Goal: Task Accomplishment & Management: Use online tool/utility

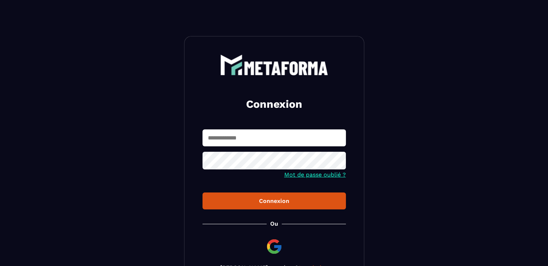
type input "**********"
click at [314, 200] on div "Connexion" at bounding box center [274, 200] width 132 height 7
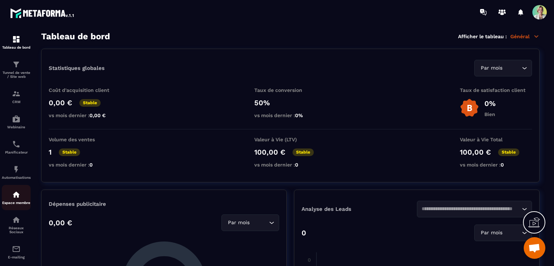
click at [17, 205] on p "Espace membre" at bounding box center [16, 203] width 29 height 4
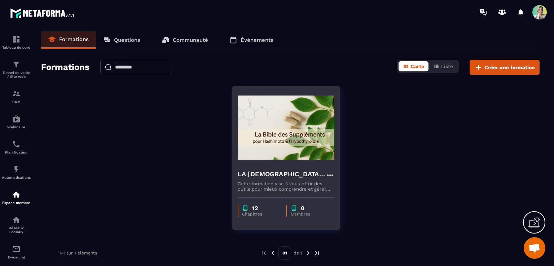
click at [274, 176] on h4 "LA [DEMOGRAPHIC_DATA] DES SUPPLEMENST POUR [PERSON_NAME] & L'HYPOTHYROÏDIE" at bounding box center [281, 174] width 88 height 10
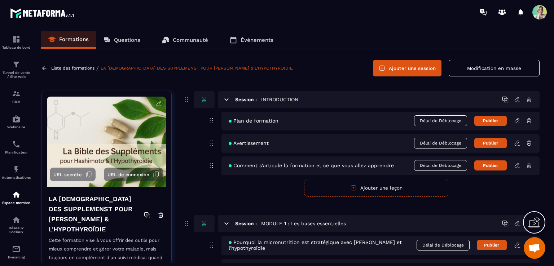
click at [156, 103] on icon at bounding box center [159, 103] width 6 height 6
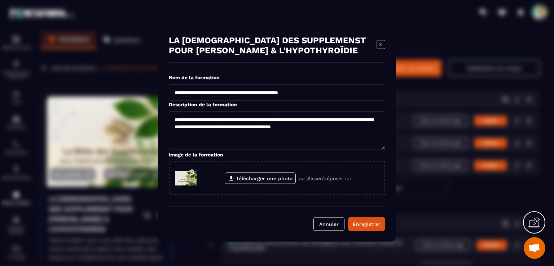
click at [299, 93] on input "**********" at bounding box center [277, 92] width 216 height 17
click at [350, 90] on input "**********" at bounding box center [277, 92] width 216 height 17
type input "**********"
click at [370, 219] on button "Enregistrer" at bounding box center [366, 224] width 37 height 14
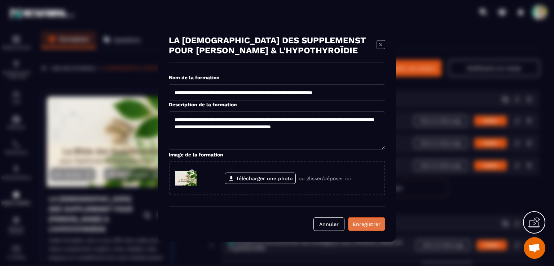
scroll to position [0, 0]
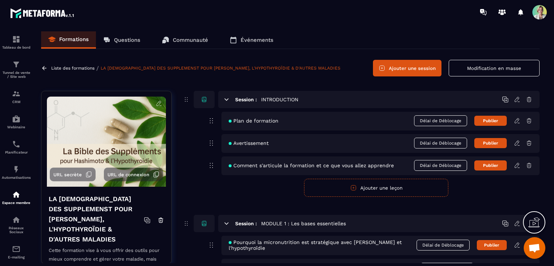
click at [156, 103] on icon at bounding box center [159, 103] width 6 height 6
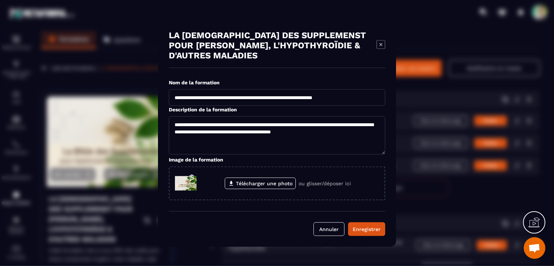
click at [297, 97] on input "**********" at bounding box center [277, 97] width 216 height 17
drag, startPoint x: 345, startPoint y: 99, endPoint x: 398, endPoint y: 96, distance: 53.5
click at [398, 96] on section "**********" at bounding box center [277, 133] width 554 height 266
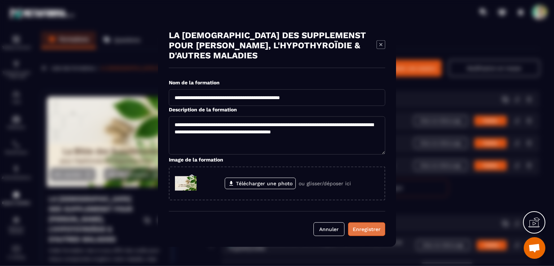
type input "**********"
click at [380, 226] on div "Enregistrer" at bounding box center [366, 228] width 28 height 7
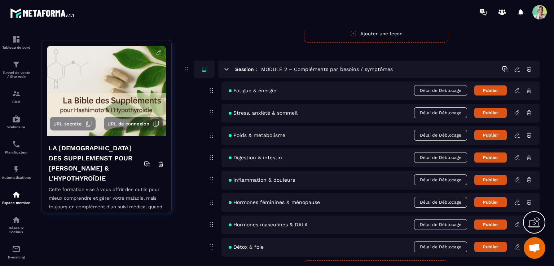
scroll to position [360, 0]
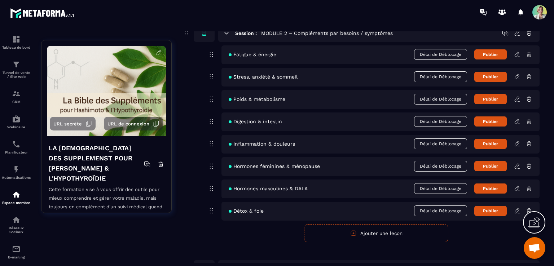
click at [384, 234] on button "Ajouter une leçon" at bounding box center [376, 233] width 144 height 18
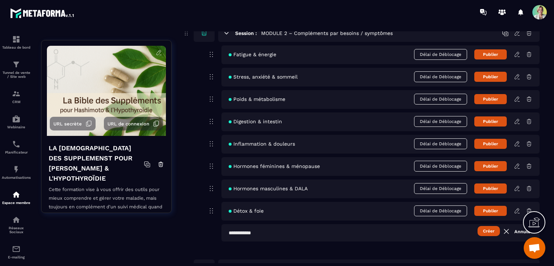
click at [258, 233] on input "text" at bounding box center [380, 232] width 318 height 17
type input "**********"
click at [484, 232] on button "Créer" at bounding box center [488, 231] width 22 height 10
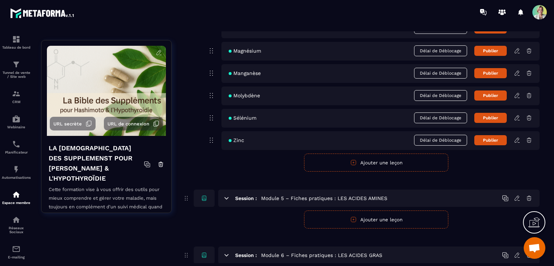
scroll to position [1153, 0]
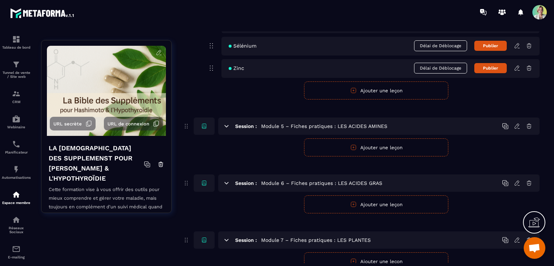
click at [364, 148] on button "Ajouter une leçon" at bounding box center [376, 147] width 144 height 18
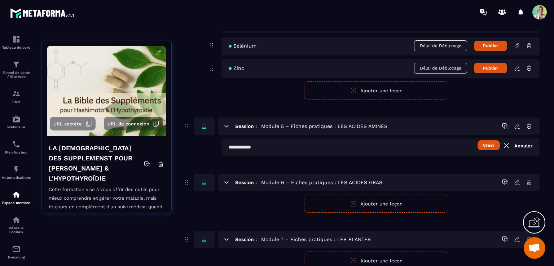
click at [283, 149] on input "text" at bounding box center [380, 146] width 318 height 17
click at [484, 144] on button "Créer" at bounding box center [488, 145] width 22 height 10
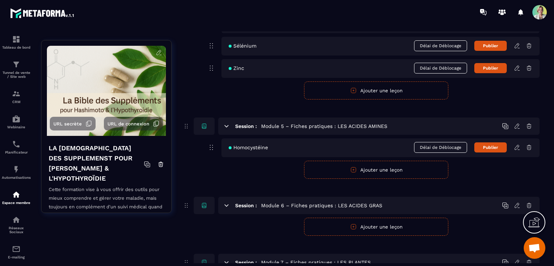
click at [339, 166] on button "Ajouter une leçon" at bounding box center [376, 170] width 144 height 18
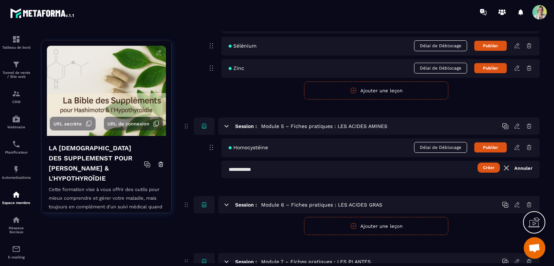
click at [339, 167] on input "text" at bounding box center [380, 169] width 318 height 17
click at [485, 168] on button "Créer" at bounding box center [488, 168] width 22 height 10
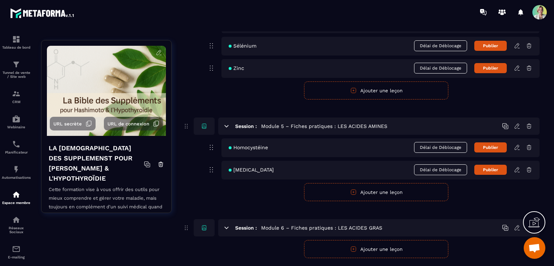
click at [356, 190] on icon "button" at bounding box center [353, 192] width 6 height 6
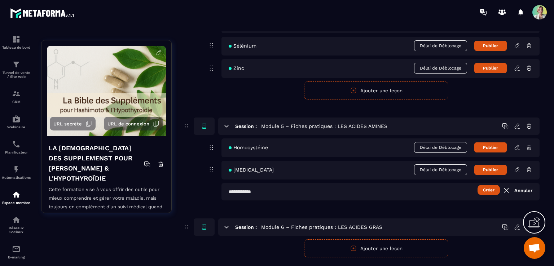
click at [246, 192] on input "text" at bounding box center [380, 191] width 318 height 17
type input "*********"
click at [490, 188] on button "Créer" at bounding box center [488, 190] width 22 height 10
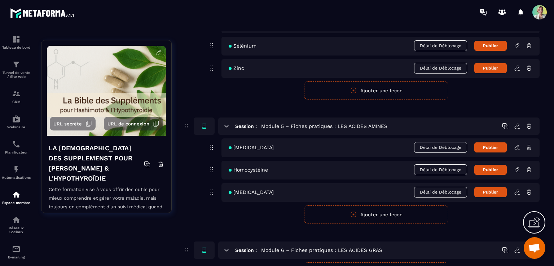
click at [358, 208] on button "Ajouter une leçon" at bounding box center [376, 214] width 144 height 18
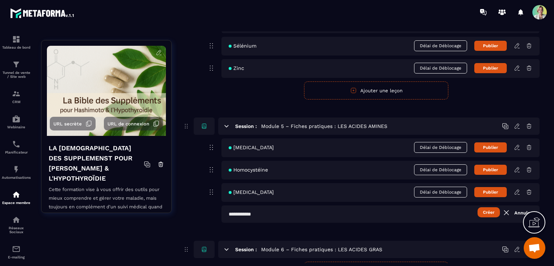
click at [283, 217] on input "text" at bounding box center [380, 213] width 318 height 17
click at [278, 215] on input "**********" at bounding box center [380, 213] width 318 height 17
click at [284, 216] on input "**********" at bounding box center [380, 213] width 318 height 17
type input "**********"
click at [488, 213] on button "Créer" at bounding box center [488, 212] width 22 height 10
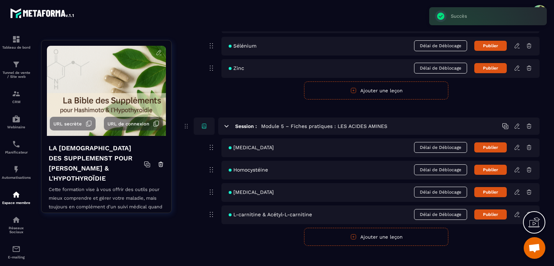
click at [407, 234] on button "Ajouter une leçon" at bounding box center [376, 237] width 144 height 18
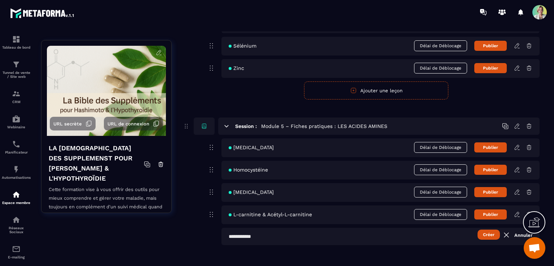
click at [245, 232] on input "text" at bounding box center [380, 236] width 318 height 17
click at [240, 234] on input "**********" at bounding box center [380, 236] width 318 height 17
click at [486, 235] on button "Créer" at bounding box center [488, 235] width 22 height 10
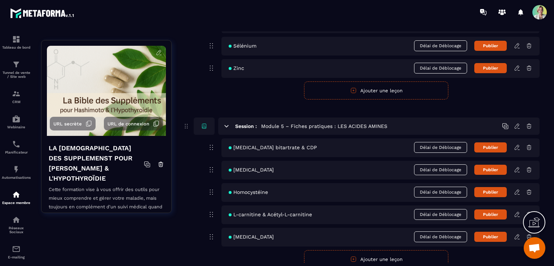
click at [368, 253] on button "Ajouter une leçon" at bounding box center [376, 259] width 144 height 18
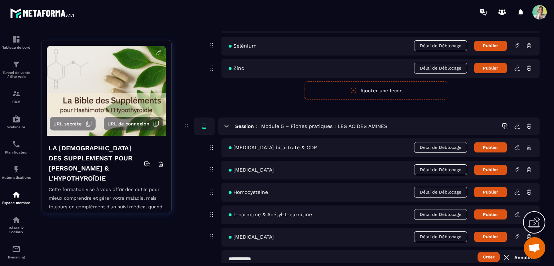
click at [277, 252] on input "text" at bounding box center [380, 258] width 318 height 17
click at [310, 252] on input "**********" at bounding box center [380, 258] width 318 height 17
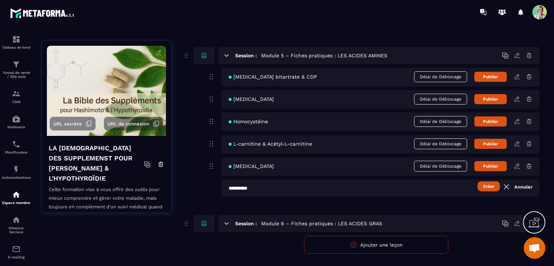
scroll to position [1225, 0]
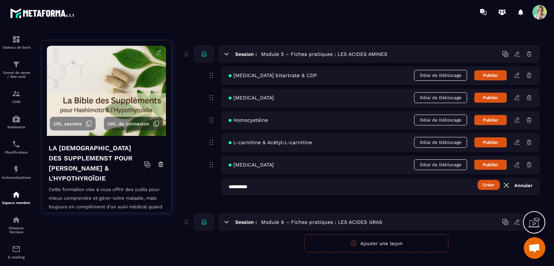
type input "**********"
click at [488, 183] on button "Créer" at bounding box center [488, 185] width 22 height 10
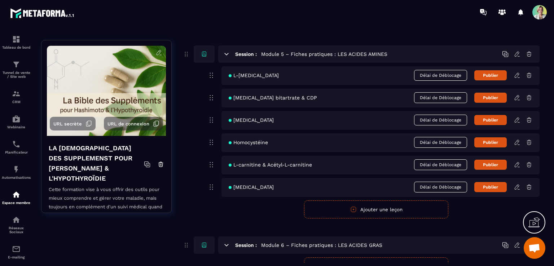
click at [514, 74] on icon at bounding box center [517, 75] width 6 height 6
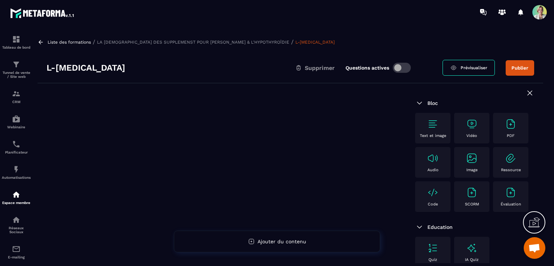
click at [133, 40] on p "LA [DEMOGRAPHIC_DATA] DES SUPPLEMENST POUR [PERSON_NAME] & L'HYPOTHYROÏDIE" at bounding box center [193, 42] width 192 height 5
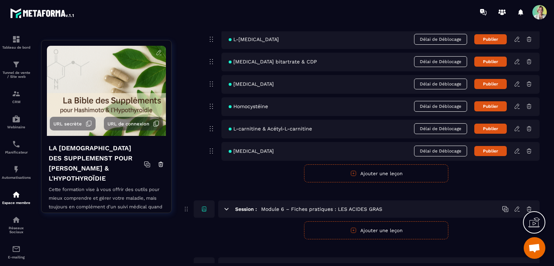
scroll to position [1225, 0]
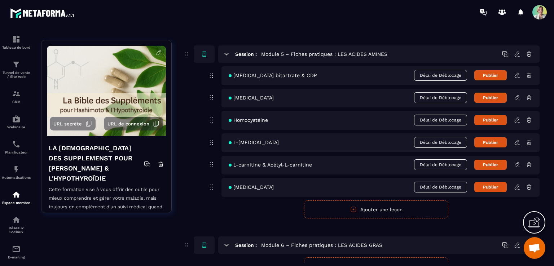
click at [360, 209] on button "Ajouter une leçon" at bounding box center [376, 209] width 144 height 18
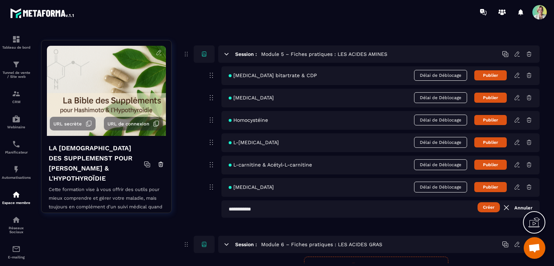
click at [323, 208] on input "text" at bounding box center [380, 208] width 318 height 17
click at [488, 205] on button "Créer" at bounding box center [488, 207] width 22 height 10
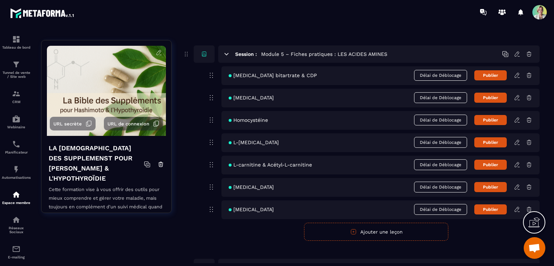
click at [363, 230] on button "Ajouter une leçon" at bounding box center [376, 232] width 144 height 18
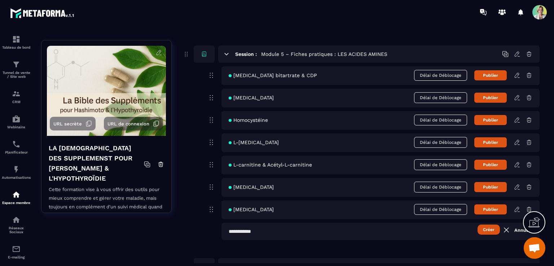
click at [275, 233] on input "text" at bounding box center [380, 231] width 318 height 17
click at [488, 228] on button "Créer" at bounding box center [488, 230] width 22 height 10
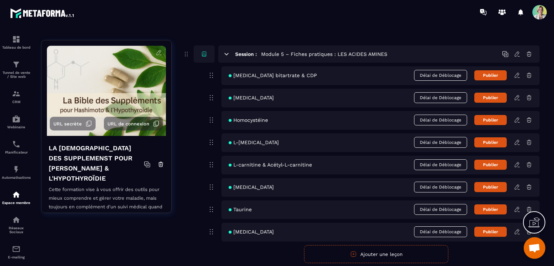
click at [341, 251] on button "Ajouter une leçon" at bounding box center [376, 254] width 144 height 18
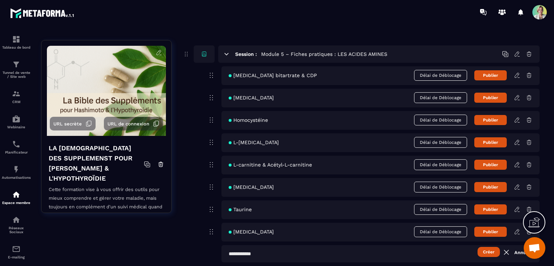
click at [297, 252] on input "text" at bounding box center [380, 253] width 318 height 17
click at [490, 253] on button "Créer" at bounding box center [488, 252] width 22 height 10
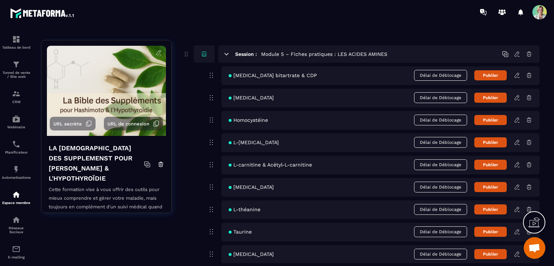
scroll to position [1261, 0]
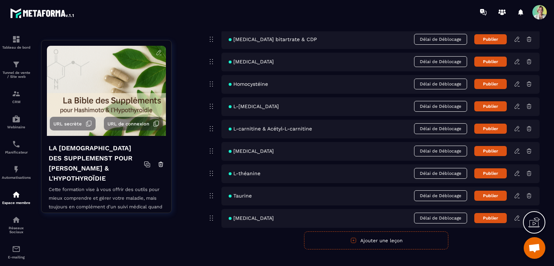
click at [363, 240] on button "Ajouter une leçon" at bounding box center [376, 240] width 144 height 18
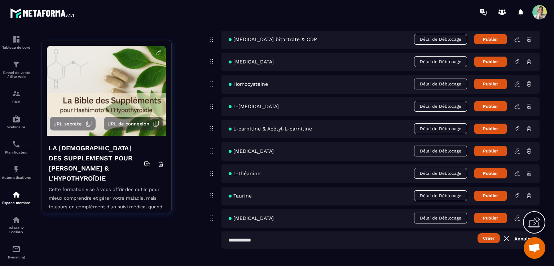
click at [268, 239] on input "text" at bounding box center [380, 239] width 318 height 17
click at [487, 238] on button "Créer" at bounding box center [488, 238] width 22 height 10
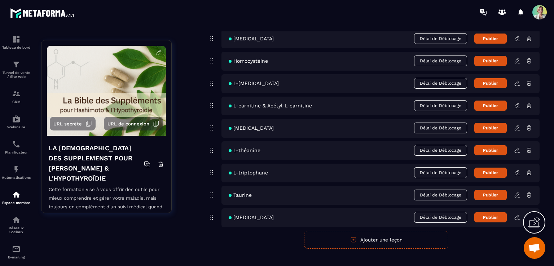
scroll to position [1297, 0]
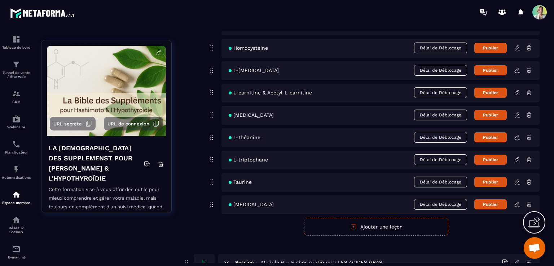
click at [368, 225] on button "Ajouter une leçon" at bounding box center [376, 227] width 144 height 18
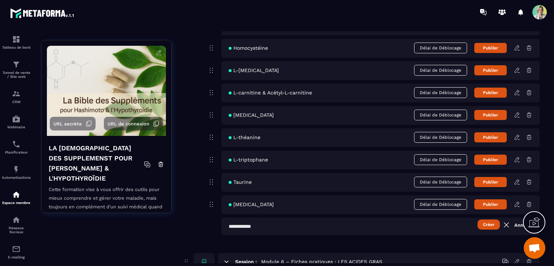
click at [275, 228] on input "text" at bounding box center [380, 226] width 318 height 17
click at [492, 222] on button "Créer" at bounding box center [488, 224] width 22 height 10
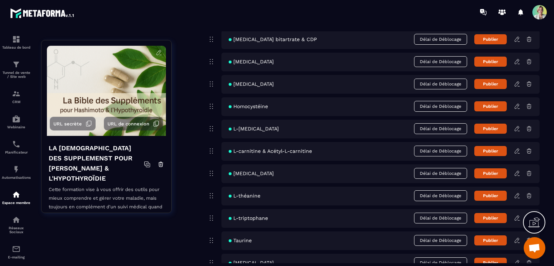
scroll to position [1333, 0]
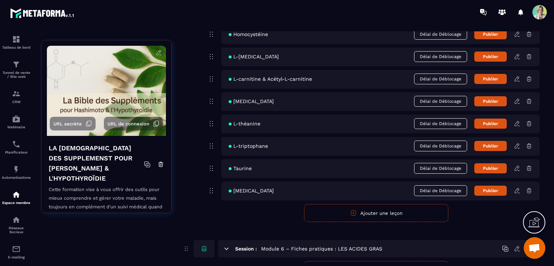
click at [351, 211] on icon "button" at bounding box center [353, 213] width 6 height 6
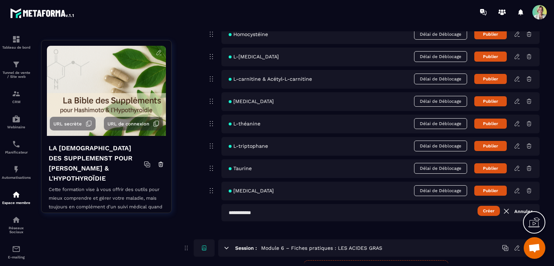
click at [275, 208] on input "text" at bounding box center [380, 212] width 318 height 17
click at [493, 208] on button "Créer" at bounding box center [488, 211] width 22 height 10
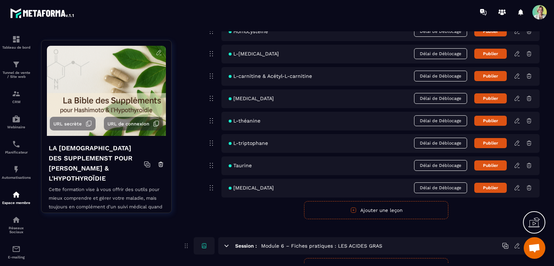
scroll to position [1366, 0]
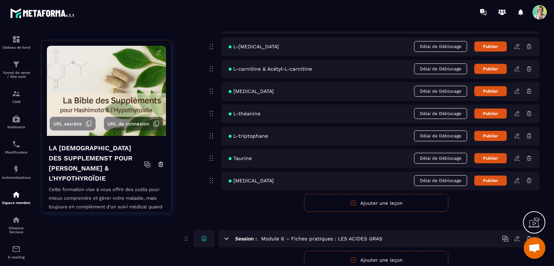
click at [329, 197] on button "Ajouter une leçon" at bounding box center [376, 203] width 144 height 18
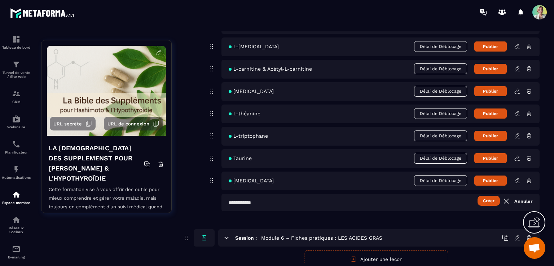
click at [265, 201] on input "text" at bounding box center [380, 202] width 318 height 17
type input "**********"
click at [494, 200] on button "Créer" at bounding box center [488, 201] width 22 height 10
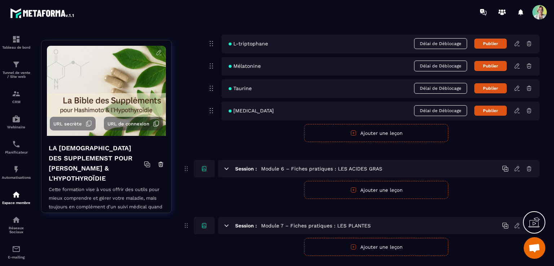
scroll to position [1474, 0]
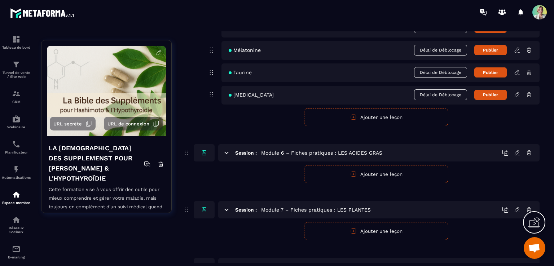
click at [363, 230] on button "Ajouter une leçon" at bounding box center [376, 231] width 144 height 18
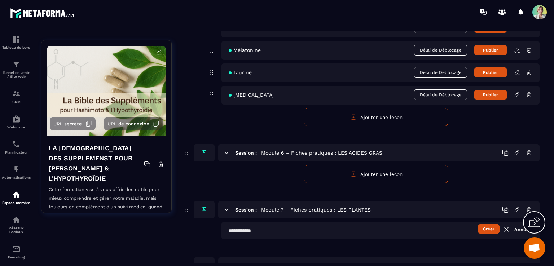
click at [281, 233] on input "text" at bounding box center [380, 230] width 318 height 17
type input "**********"
click at [483, 227] on button "Créer" at bounding box center [488, 229] width 22 height 10
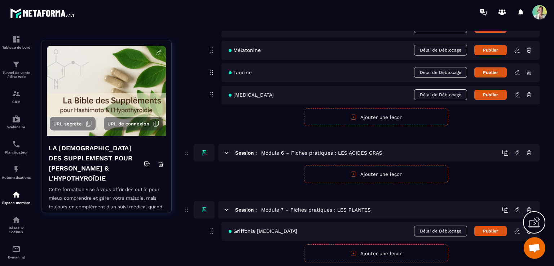
click at [354, 169] on button "Ajouter une leçon" at bounding box center [376, 174] width 144 height 18
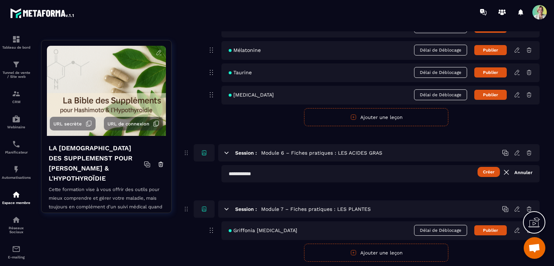
click at [279, 176] on input "text" at bounding box center [380, 173] width 318 height 17
click at [483, 171] on button "Créer" at bounding box center [488, 172] width 22 height 10
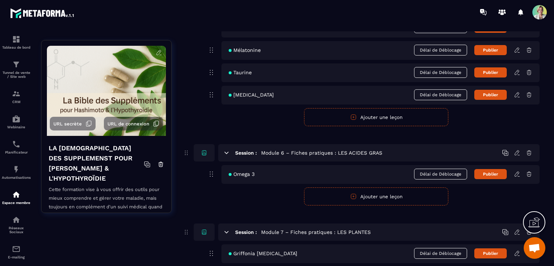
click at [362, 194] on button "Ajouter une leçon" at bounding box center [376, 196] width 144 height 18
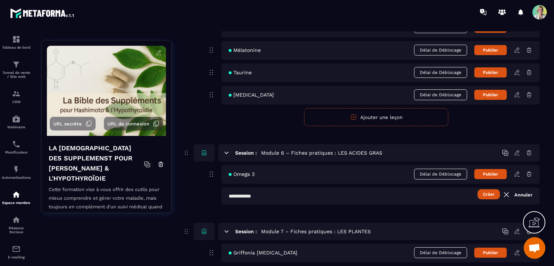
click at [334, 194] on input "text" at bounding box center [380, 195] width 318 height 17
click at [490, 195] on button "Créer" at bounding box center [488, 194] width 22 height 10
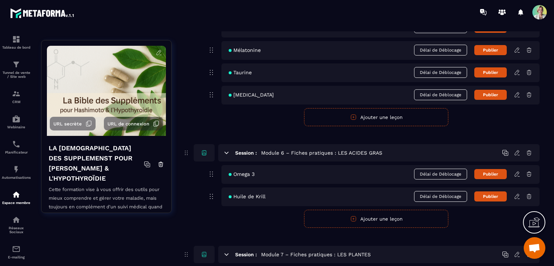
click at [340, 214] on button "Ajouter une leçon" at bounding box center [376, 219] width 144 height 18
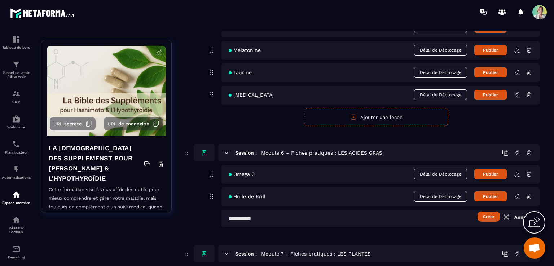
click at [275, 214] on input "text" at bounding box center [380, 218] width 318 height 17
click at [493, 214] on button "Créer" at bounding box center [488, 217] width 22 height 10
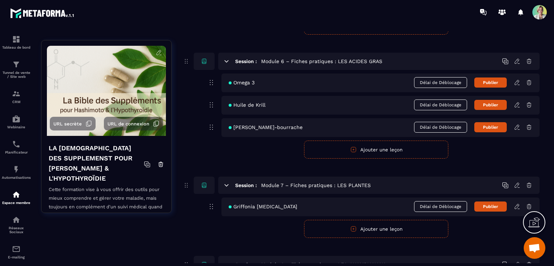
scroll to position [1510, 0]
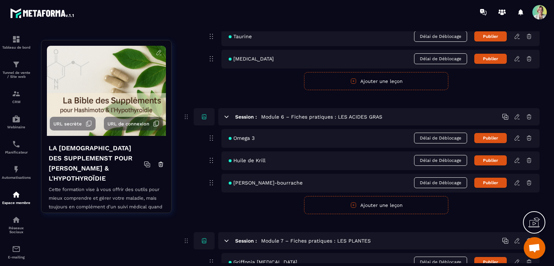
click at [362, 205] on button "Ajouter une leçon" at bounding box center [376, 205] width 144 height 18
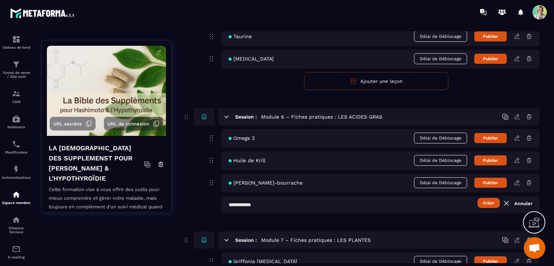
click at [263, 205] on input "text" at bounding box center [380, 204] width 318 height 17
type input "**********"
click at [490, 200] on button "Créer" at bounding box center [488, 203] width 22 height 10
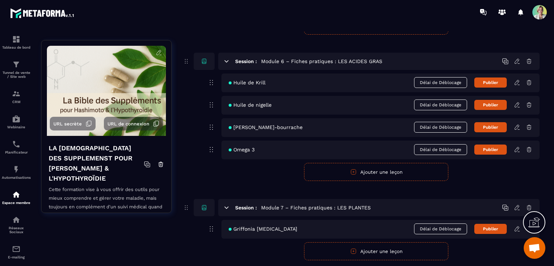
scroll to position [1582, 0]
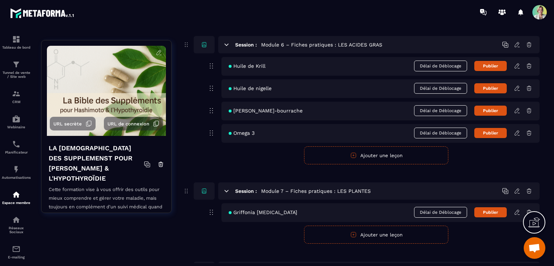
click at [357, 231] on button "Ajouter une leçon" at bounding box center [376, 235] width 144 height 18
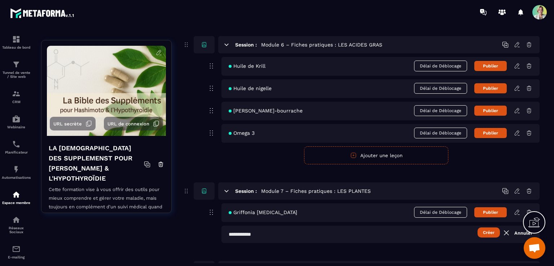
click at [283, 231] on input "text" at bounding box center [380, 234] width 318 height 17
type input "**********"
click at [485, 231] on button "Créer" at bounding box center [488, 232] width 22 height 10
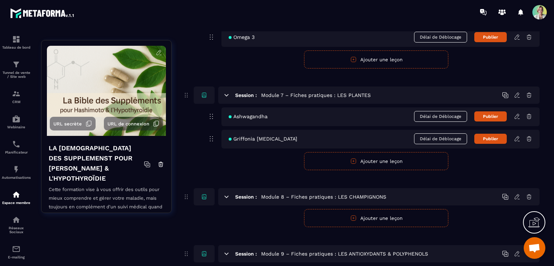
scroll to position [1690, 0]
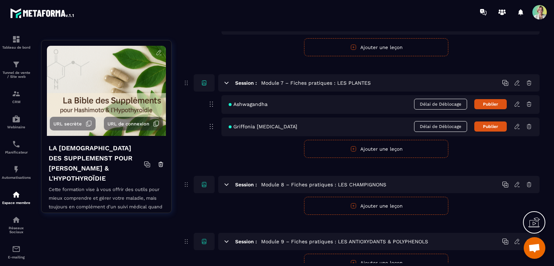
click at [368, 148] on button "Ajouter une leçon" at bounding box center [376, 149] width 144 height 18
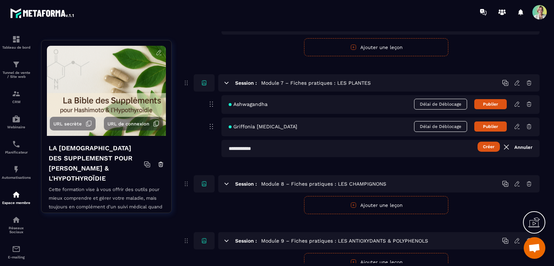
click at [264, 145] on input "text" at bounding box center [380, 148] width 318 height 17
click at [485, 143] on button "Créer" at bounding box center [488, 147] width 22 height 10
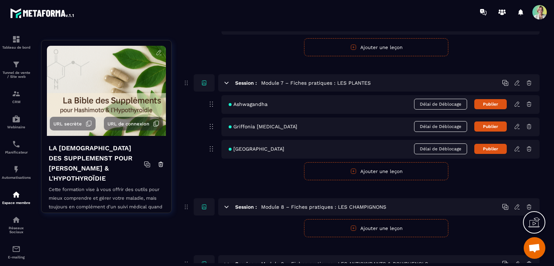
click at [342, 171] on button "Ajouter une leçon" at bounding box center [376, 171] width 144 height 18
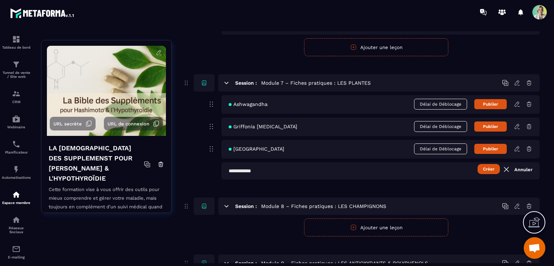
click at [280, 173] on input "text" at bounding box center [380, 170] width 318 height 17
click at [489, 170] on button "Créer" at bounding box center [488, 169] width 22 height 10
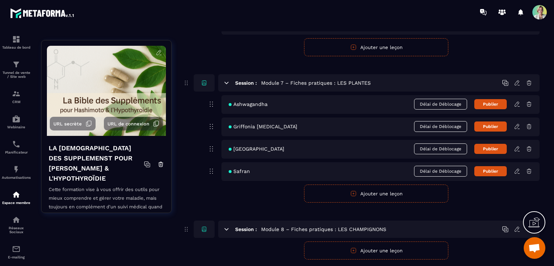
click at [328, 194] on button "Ajouter une leçon" at bounding box center [376, 194] width 144 height 18
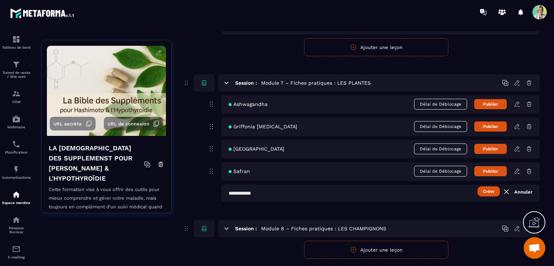
click at [268, 189] on input "text" at bounding box center [380, 193] width 318 height 17
click at [483, 189] on button "Créer" at bounding box center [488, 191] width 22 height 10
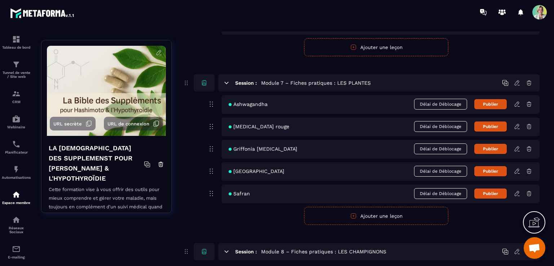
click at [356, 209] on button "Ajouter une leçon" at bounding box center [376, 216] width 144 height 18
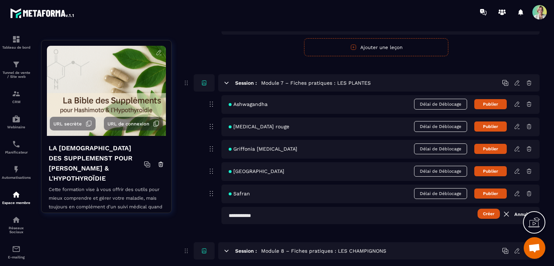
click at [265, 214] on input "text" at bounding box center [380, 215] width 318 height 17
click at [484, 212] on button "Créer" at bounding box center [488, 214] width 22 height 10
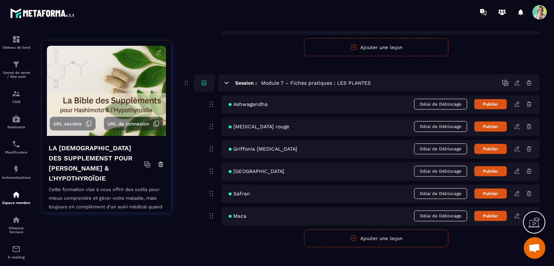
click at [392, 235] on button "Ajouter une leçon" at bounding box center [376, 238] width 144 height 18
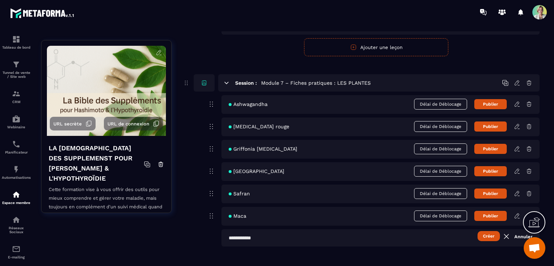
click at [275, 232] on input "text" at bounding box center [380, 237] width 318 height 17
click at [492, 236] on button "Créer" at bounding box center [488, 236] width 22 height 10
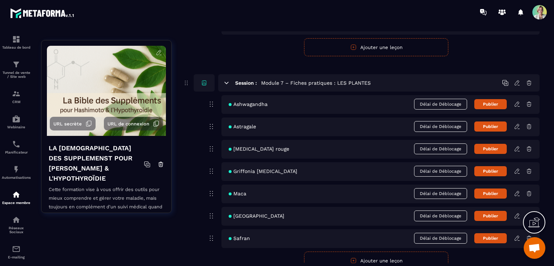
scroll to position [1726, 0]
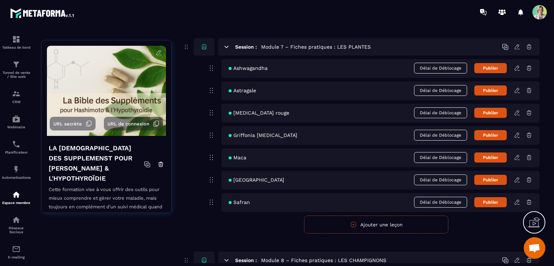
click at [353, 222] on icon "button" at bounding box center [353, 224] width 6 height 6
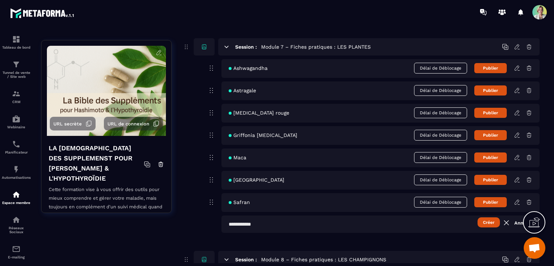
click at [291, 222] on input "text" at bounding box center [380, 224] width 318 height 17
click at [492, 221] on button "Créer" at bounding box center [488, 222] width 22 height 10
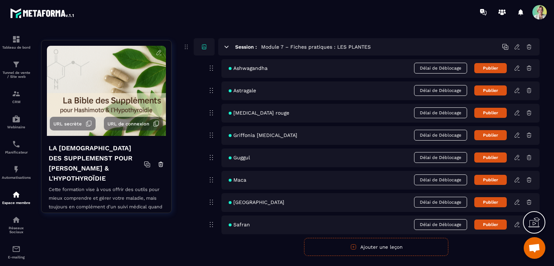
click at [341, 245] on button "Ajouter une leçon" at bounding box center [376, 247] width 144 height 18
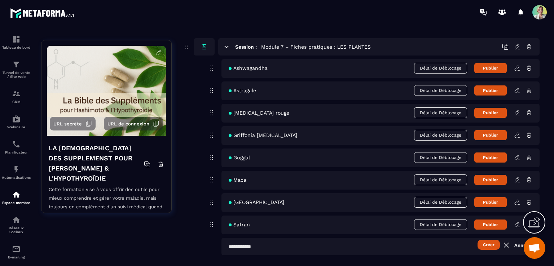
click at [270, 243] on input "text" at bounding box center [380, 246] width 318 height 17
click at [494, 241] on button "Créer" at bounding box center [488, 245] width 22 height 10
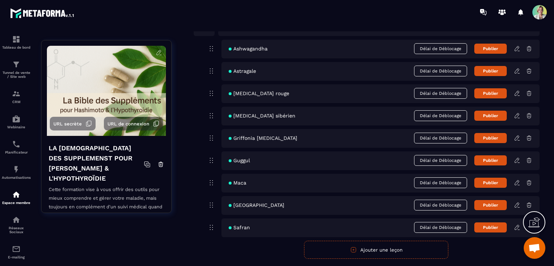
scroll to position [1762, 0]
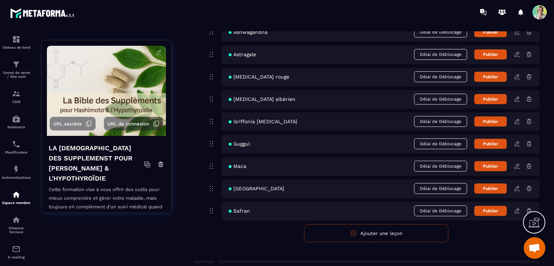
click at [355, 236] on button "Ajouter une leçon" at bounding box center [376, 233] width 144 height 18
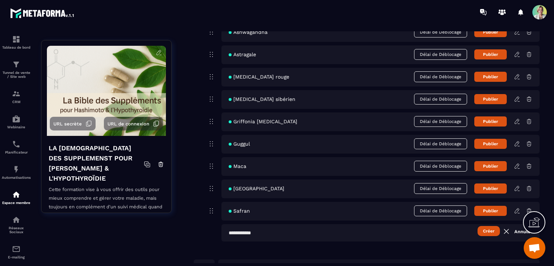
click at [274, 231] on input "text" at bounding box center [380, 232] width 318 height 17
click at [483, 231] on button "Créer" at bounding box center [488, 231] width 22 height 10
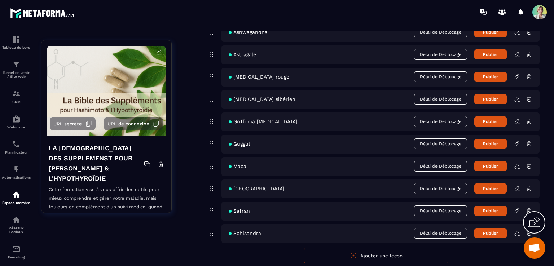
click at [350, 252] on icon "button" at bounding box center [353, 255] width 6 height 6
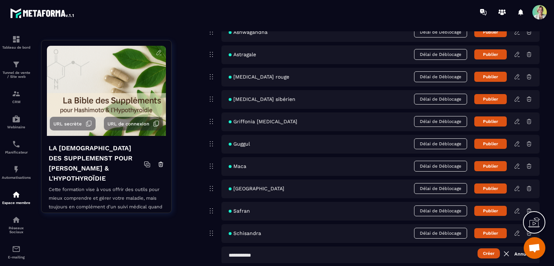
click at [350, 252] on input "text" at bounding box center [380, 255] width 318 height 17
click at [486, 252] on button "Créer" at bounding box center [488, 253] width 22 height 10
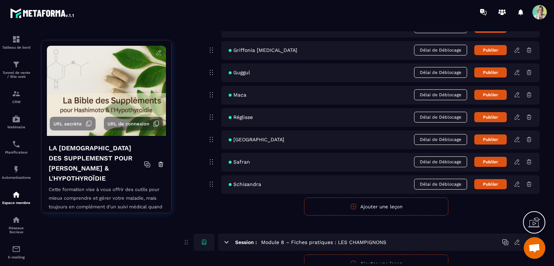
scroll to position [1834, 0]
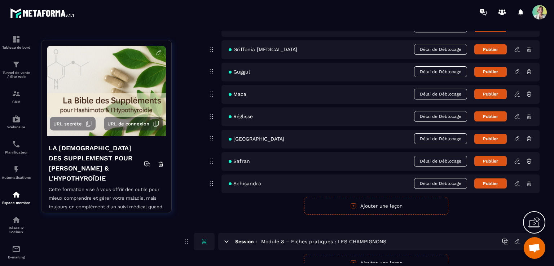
click at [371, 201] on button "Ajouter une leçon" at bounding box center [376, 206] width 144 height 18
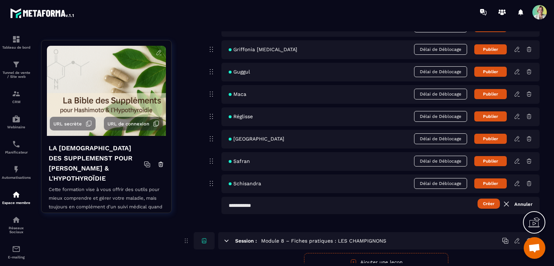
click at [302, 205] on input "text" at bounding box center [380, 205] width 318 height 17
click at [487, 202] on button "Créer" at bounding box center [488, 204] width 22 height 10
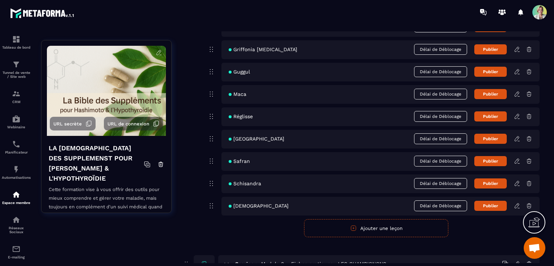
click at [387, 230] on button "Ajouter une leçon" at bounding box center [376, 228] width 144 height 18
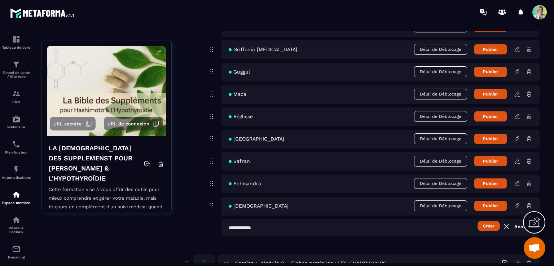
scroll to position [1870, 0]
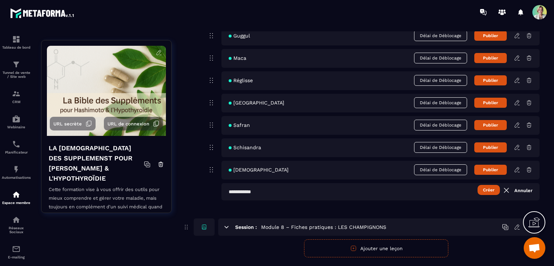
click at [305, 192] on input "text" at bounding box center [380, 191] width 318 height 17
click at [489, 187] on button "Créer" at bounding box center [488, 190] width 22 height 10
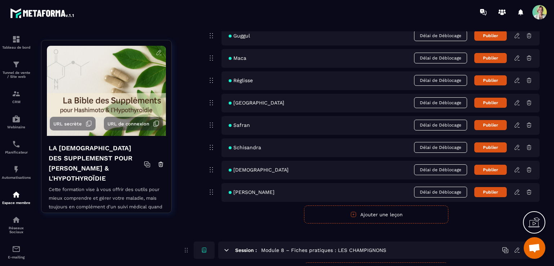
click at [342, 212] on button "Ajouter une leçon" at bounding box center [376, 214] width 144 height 18
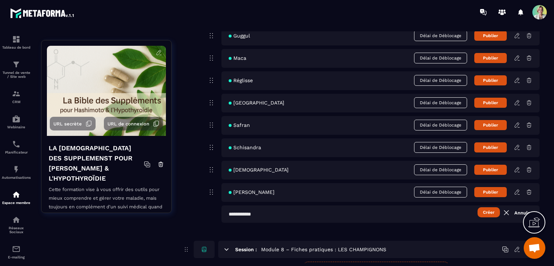
click at [302, 213] on input "text" at bounding box center [380, 213] width 318 height 17
click at [484, 212] on button "Créer" at bounding box center [488, 212] width 22 height 10
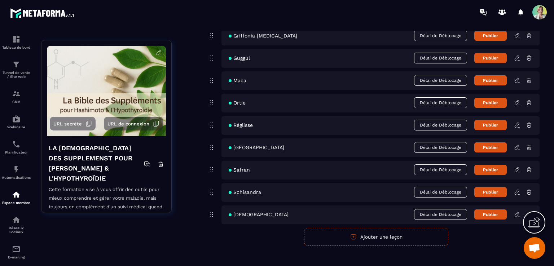
click at [359, 234] on button "Ajouter une leçon" at bounding box center [376, 237] width 144 height 18
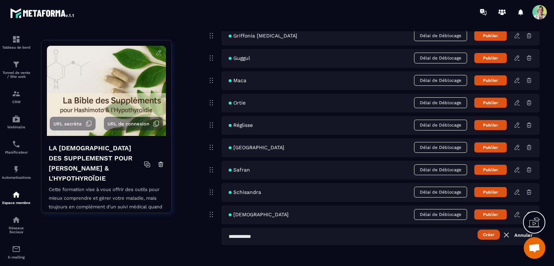
click at [293, 235] on input "text" at bounding box center [380, 236] width 318 height 17
click at [489, 232] on button "Créer" at bounding box center [488, 235] width 22 height 10
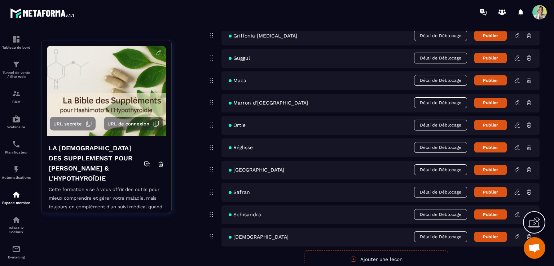
click at [359, 255] on button "Ajouter une leçon" at bounding box center [376, 259] width 144 height 18
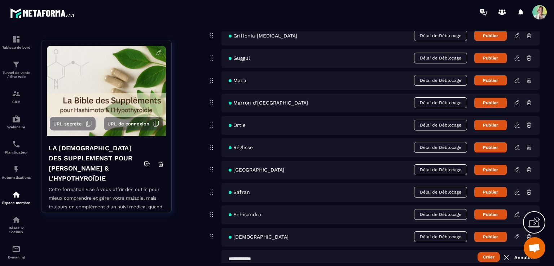
click at [270, 254] on input "text" at bounding box center [380, 258] width 318 height 17
click at [493, 258] on button "Créer" at bounding box center [488, 257] width 22 height 10
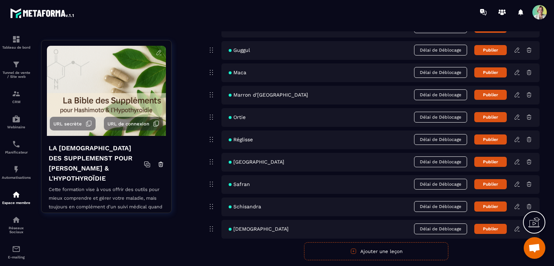
scroll to position [1942, 0]
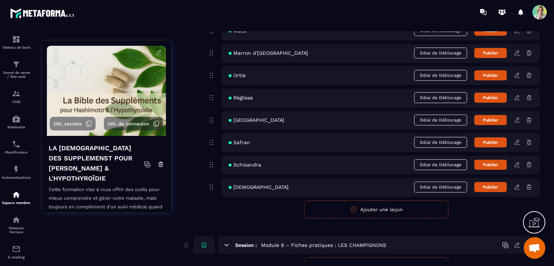
click at [370, 207] on button "Ajouter une leçon" at bounding box center [376, 209] width 144 height 18
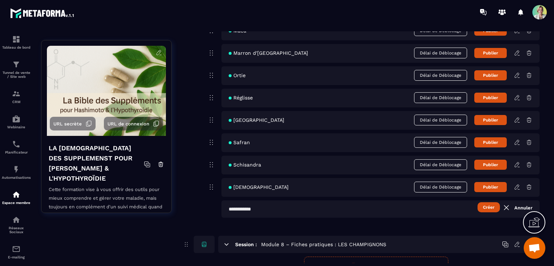
click at [282, 210] on input "text" at bounding box center [380, 208] width 318 height 17
click at [239, 207] on input "*********" at bounding box center [380, 208] width 318 height 17
click at [485, 207] on button "Créer" at bounding box center [488, 207] width 22 height 10
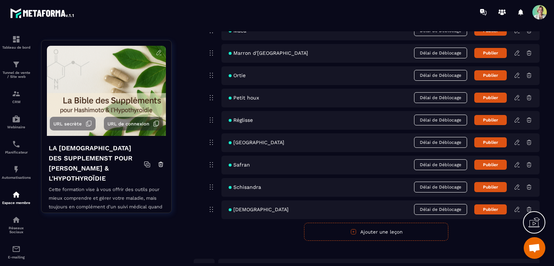
click at [369, 230] on button "Ajouter une leçon" at bounding box center [376, 232] width 144 height 18
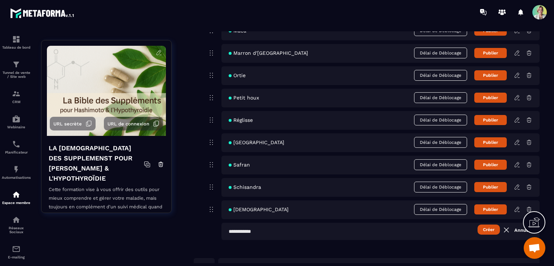
click at [288, 230] on input "text" at bounding box center [380, 231] width 318 height 17
type input "*"
click at [489, 232] on button "Créer" at bounding box center [488, 230] width 22 height 10
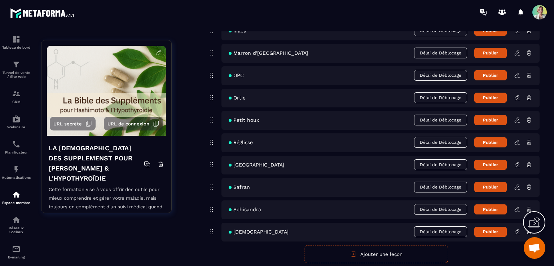
click at [359, 251] on button "Ajouter une leçon" at bounding box center [376, 254] width 144 height 18
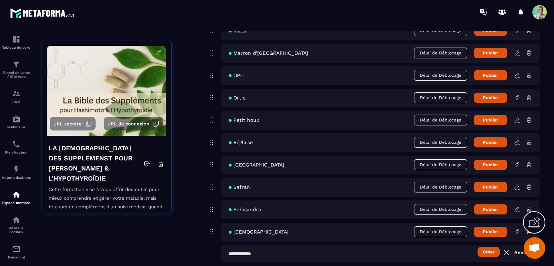
click at [297, 253] on input "text" at bounding box center [380, 253] width 318 height 17
click at [483, 252] on button "Créer" at bounding box center [488, 252] width 22 height 10
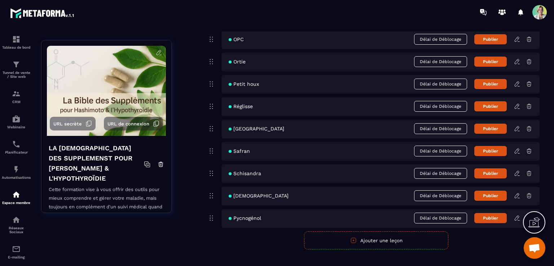
click at [334, 240] on button "Ajouter une leçon" at bounding box center [376, 240] width 144 height 18
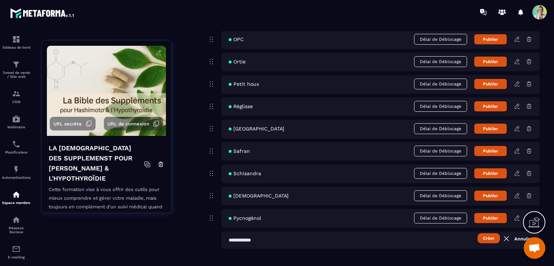
click at [269, 236] on input "text" at bounding box center [380, 239] width 318 height 17
click at [269, 236] on input "******" at bounding box center [380, 239] width 318 height 17
click at [479, 238] on button "Créer" at bounding box center [488, 238] width 22 height 10
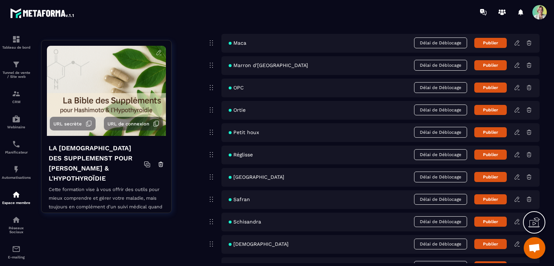
scroll to position [2015, 0]
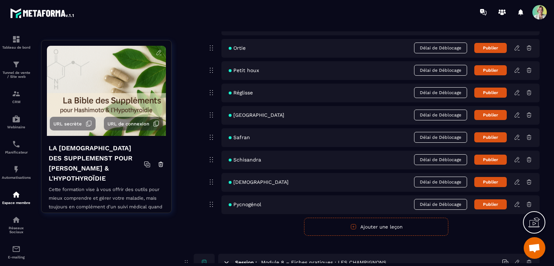
click at [376, 225] on button "Ajouter une leçon" at bounding box center [376, 227] width 144 height 18
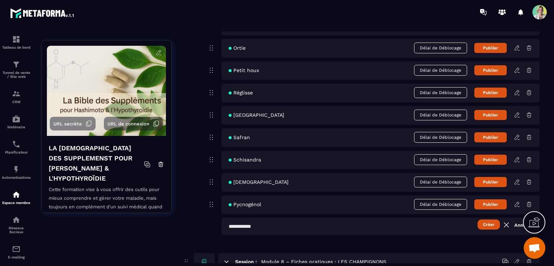
click at [261, 226] on input "text" at bounding box center [380, 226] width 318 height 17
click at [492, 223] on button "Créer" at bounding box center [488, 224] width 22 height 10
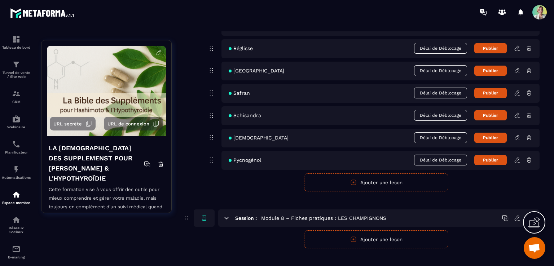
scroll to position [2087, 0]
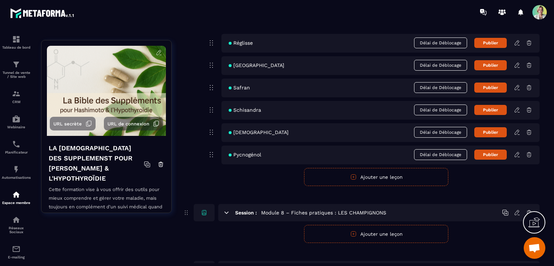
click at [347, 172] on button "Ajouter une leçon" at bounding box center [376, 177] width 144 height 18
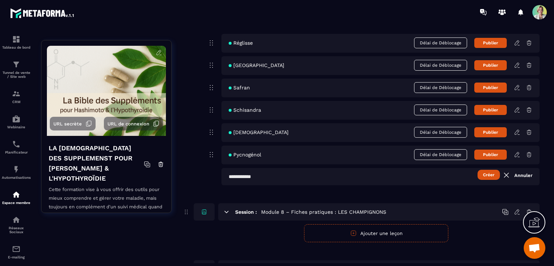
click at [281, 182] on input "text" at bounding box center [380, 176] width 318 height 17
click at [484, 174] on button "Créer" at bounding box center [488, 175] width 22 height 10
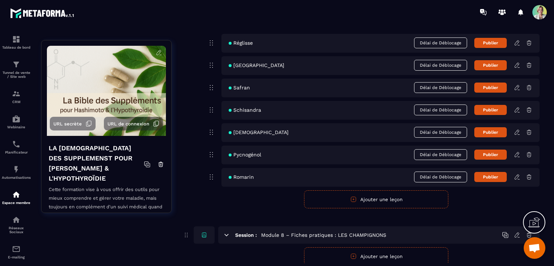
click at [376, 196] on button "Ajouter une leçon" at bounding box center [376, 199] width 144 height 18
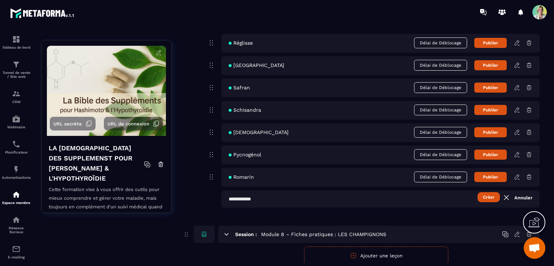
click at [284, 196] on input "text" at bounding box center [380, 198] width 318 height 17
type input "*"
click at [481, 196] on button "Créer" at bounding box center [488, 197] width 22 height 10
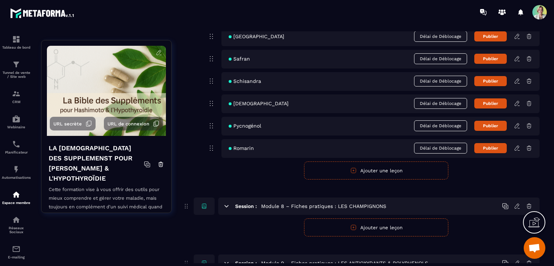
scroll to position [2145, 0]
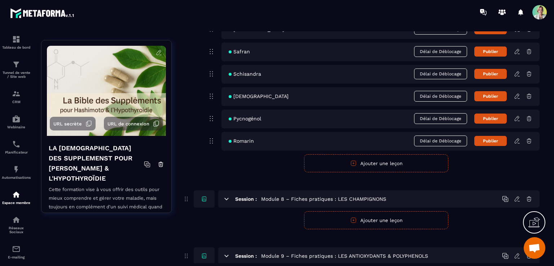
click at [349, 161] on button "Ajouter une leçon" at bounding box center [376, 163] width 144 height 18
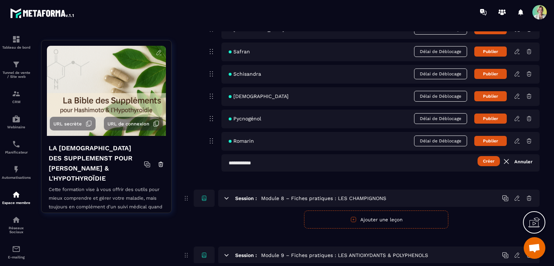
click at [255, 163] on input "text" at bounding box center [380, 162] width 318 height 17
click at [487, 162] on button "Créer" at bounding box center [488, 161] width 22 height 10
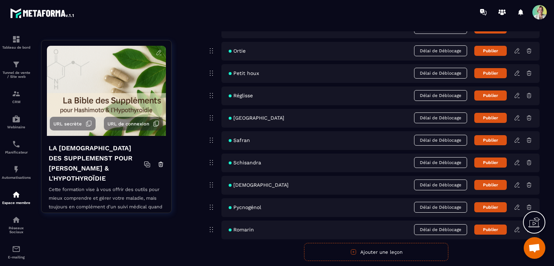
scroll to position [2109, 0]
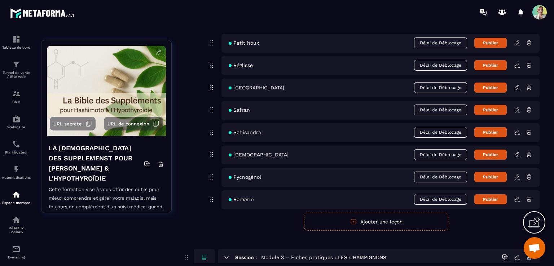
click at [330, 221] on button "Ajouter une leçon" at bounding box center [376, 222] width 144 height 18
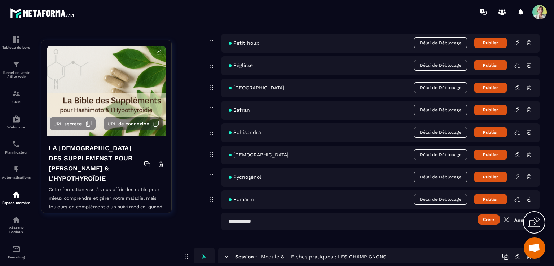
click at [268, 223] on input "text" at bounding box center [380, 221] width 318 height 17
type input "********"
click at [481, 218] on button "Créer" at bounding box center [488, 219] width 22 height 10
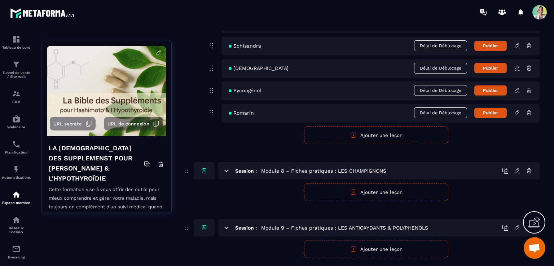
scroll to position [2253, 0]
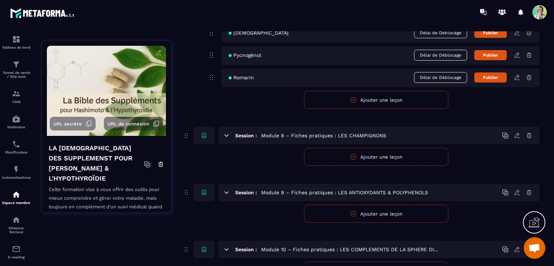
click at [366, 153] on button "Ajouter une leçon" at bounding box center [376, 157] width 144 height 18
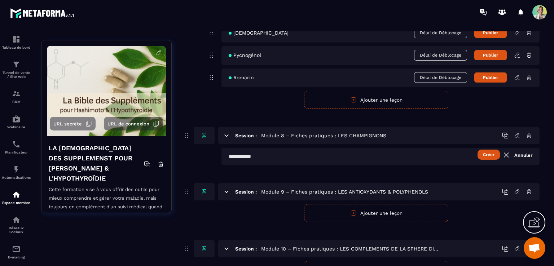
click at [280, 159] on input "text" at bounding box center [380, 156] width 318 height 17
type input "*********"
click at [484, 155] on button "Créer" at bounding box center [488, 155] width 22 height 10
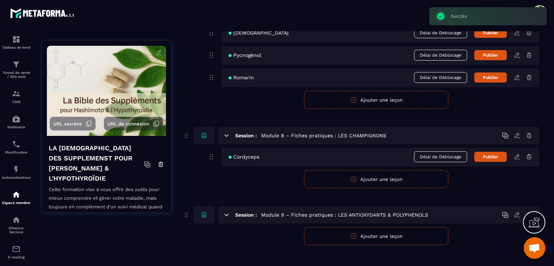
click at [327, 176] on button "Ajouter une leçon" at bounding box center [376, 179] width 144 height 18
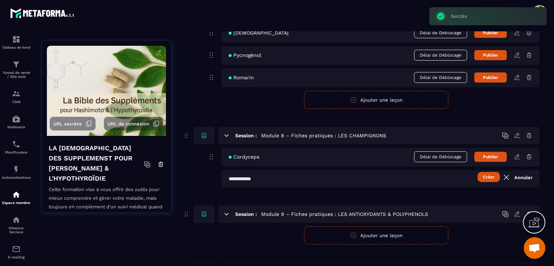
click at [305, 177] on input "text" at bounding box center [380, 178] width 318 height 17
click at [484, 173] on button "Créer" at bounding box center [488, 177] width 22 height 10
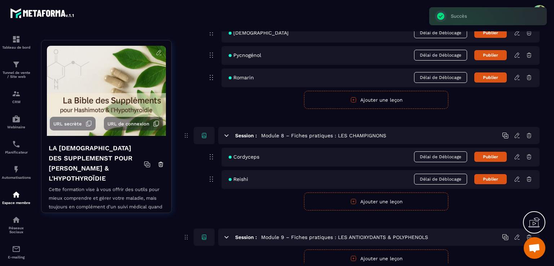
click at [329, 199] on button "Ajouter une leçon" at bounding box center [376, 201] width 144 height 18
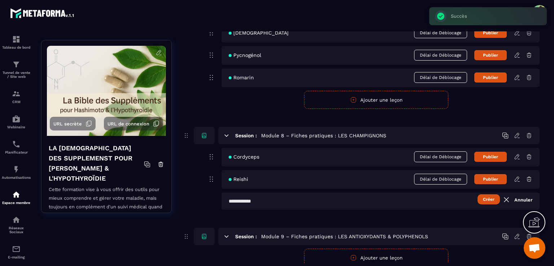
click at [279, 200] on input "text" at bounding box center [380, 200] width 318 height 17
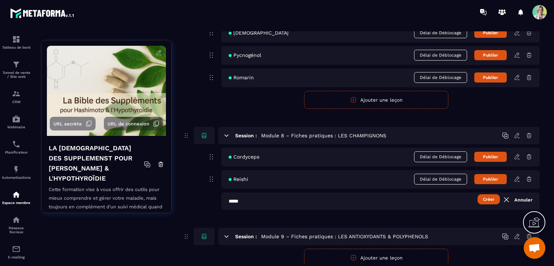
type input "*****"
click at [484, 196] on button "Créer" at bounding box center [488, 199] width 22 height 10
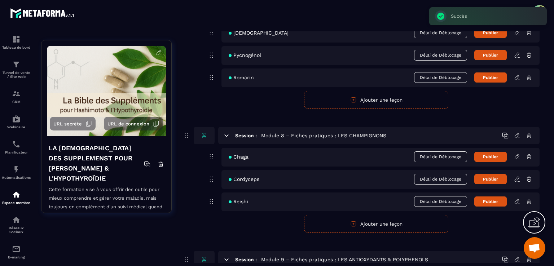
click at [340, 224] on button "Ajouter une leçon" at bounding box center [376, 224] width 144 height 18
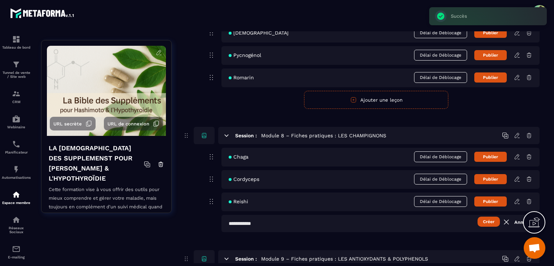
click at [278, 218] on input "text" at bounding box center [380, 223] width 318 height 17
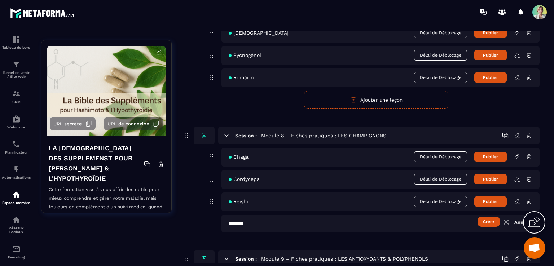
click at [486, 219] on button "Créer" at bounding box center [488, 222] width 22 height 10
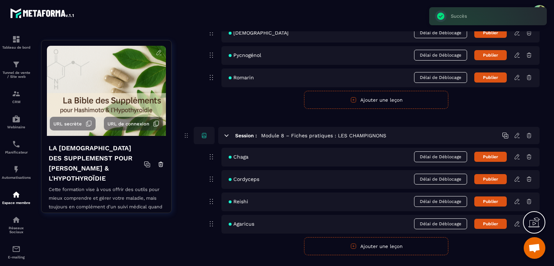
click at [266, 223] on div "Agaricus Délai de Déblocage Publier" at bounding box center [380, 224] width 318 height 19
drag, startPoint x: 266, startPoint y: 223, endPoint x: 275, endPoint y: 165, distance: 58.4
click at [275, 165] on div "Chaga Délai de Déblocage Publier Cordyceps Délai de Déblocage Publier Reishi Dé…" at bounding box center [376, 191] width 327 height 86
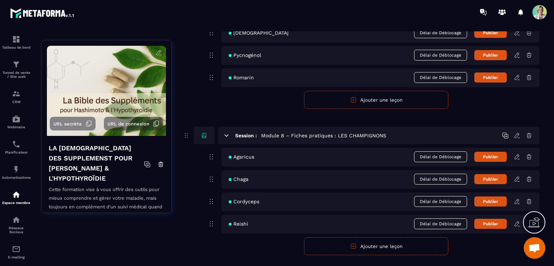
click at [344, 247] on button "Ajouter une leçon" at bounding box center [376, 246] width 144 height 18
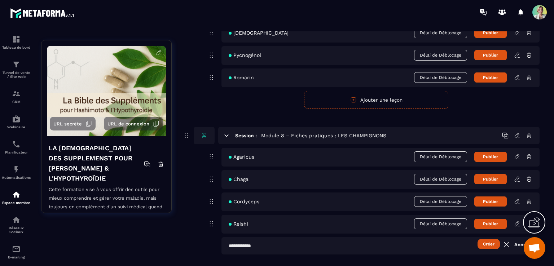
click at [266, 245] on input "text" at bounding box center [380, 245] width 318 height 17
type input "*******"
click at [487, 244] on button "Créer" at bounding box center [488, 244] width 22 height 10
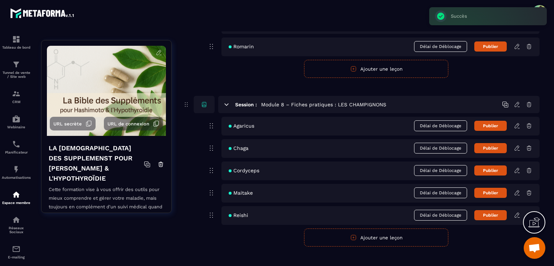
scroll to position [2325, 0]
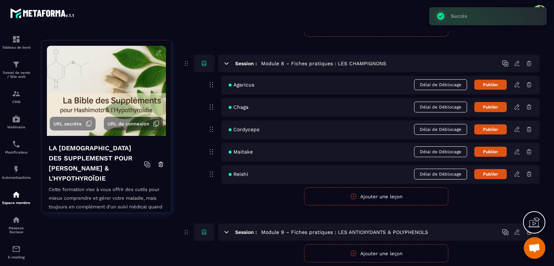
click at [342, 193] on button "Ajouter une leçon" at bounding box center [376, 196] width 144 height 18
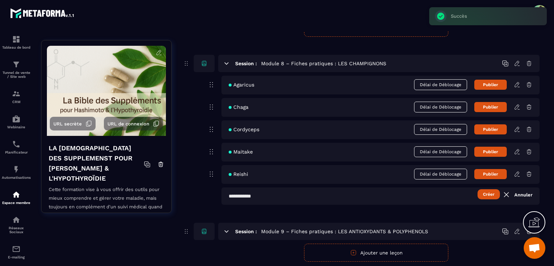
click at [283, 197] on input "text" at bounding box center [380, 195] width 318 height 17
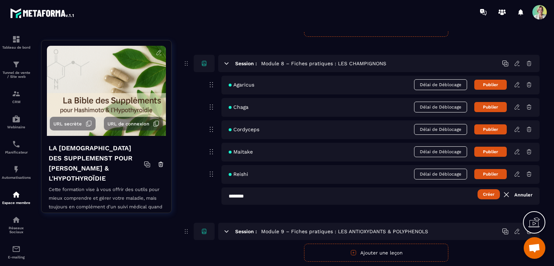
type input "********"
click at [485, 191] on button "Créer" at bounding box center [488, 194] width 22 height 10
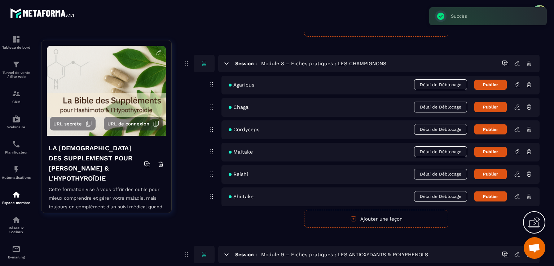
click at [370, 218] on button "Ajouter une leçon" at bounding box center [376, 219] width 144 height 18
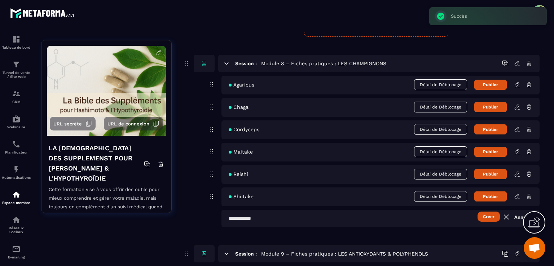
click at [291, 214] on input "text" at bounding box center [380, 218] width 318 height 17
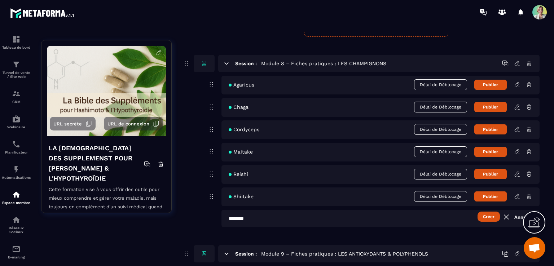
click at [484, 215] on button "Créer" at bounding box center [488, 217] width 22 height 10
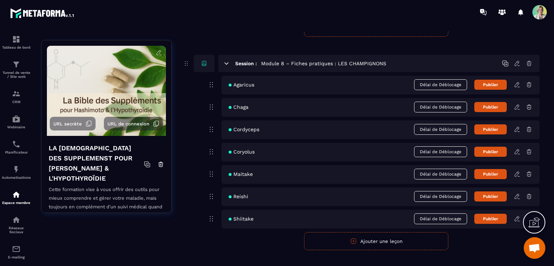
click at [529, 150] on icon at bounding box center [528, 151] width 6 height 6
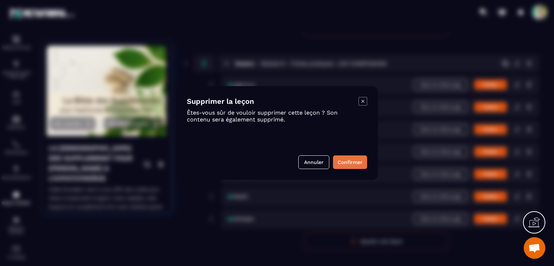
click at [347, 163] on button "Confirmer" at bounding box center [350, 162] width 34 height 14
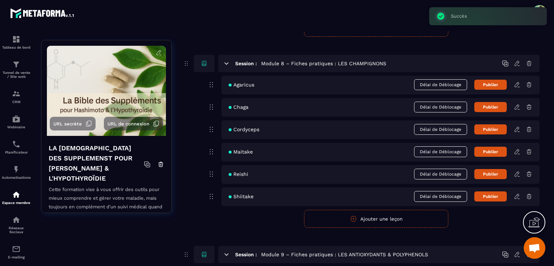
click at [338, 215] on button "Ajouter une leçon" at bounding box center [376, 219] width 144 height 18
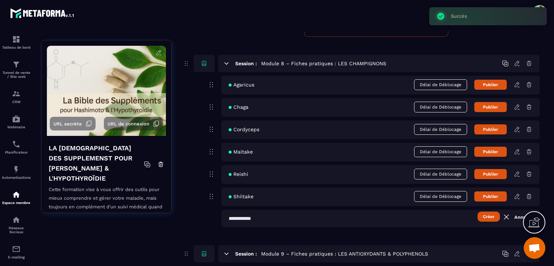
click at [287, 219] on input "text" at bounding box center [380, 218] width 318 height 17
click at [487, 216] on button "Créer" at bounding box center [488, 217] width 22 height 10
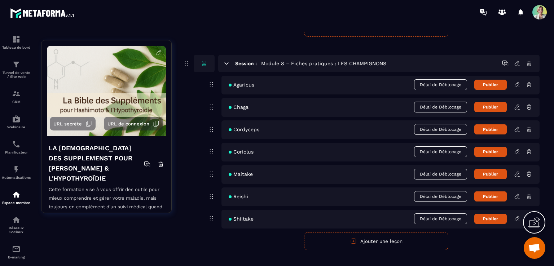
click at [359, 238] on button "Ajouter une leçon" at bounding box center [376, 241] width 144 height 18
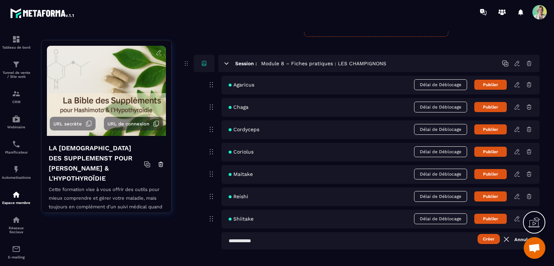
click at [302, 237] on input "text" at bounding box center [380, 240] width 318 height 17
click at [492, 238] on button "Créer" at bounding box center [488, 239] width 22 height 10
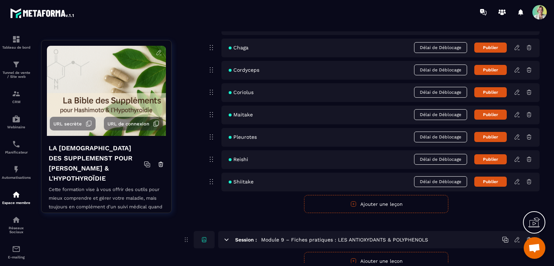
scroll to position [2397, 0]
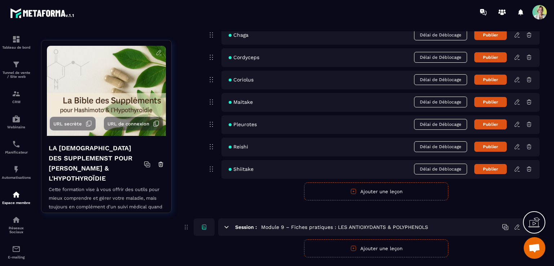
click at [341, 186] on button "Ajouter une leçon" at bounding box center [376, 191] width 144 height 18
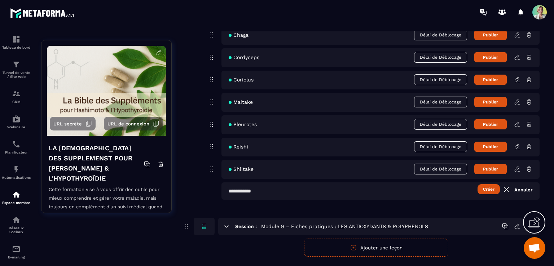
click at [284, 191] on input "text" at bounding box center [380, 190] width 318 height 17
type input "********"
click at [484, 186] on button "Créer" at bounding box center [488, 189] width 22 height 10
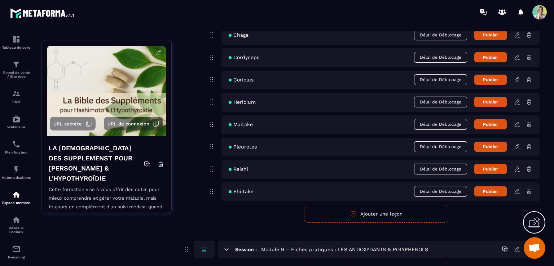
scroll to position [2433, 0]
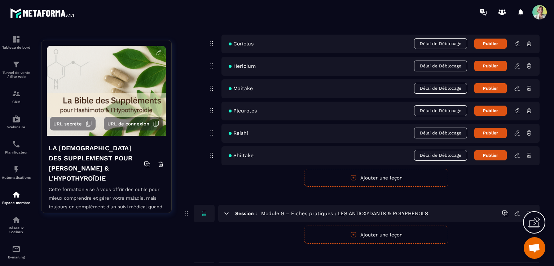
click at [361, 230] on button "Ajouter une leçon" at bounding box center [376, 235] width 144 height 18
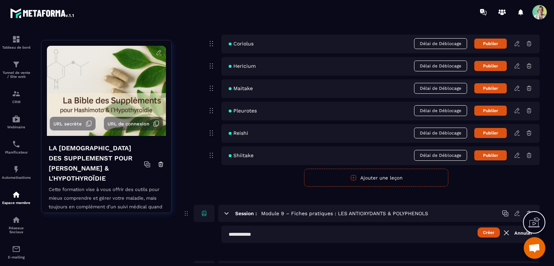
click at [299, 235] on input "text" at bounding box center [380, 234] width 318 height 17
type input "******"
click at [491, 230] on button "Créer" at bounding box center [488, 232] width 22 height 10
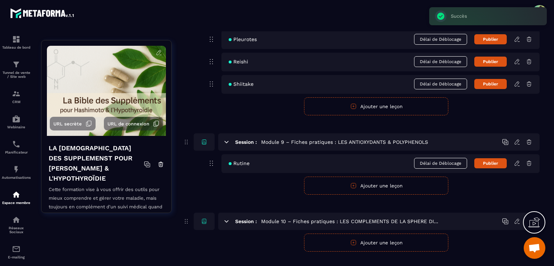
scroll to position [2505, 0]
click at [353, 183] on icon "button" at bounding box center [353, 185] width 6 height 6
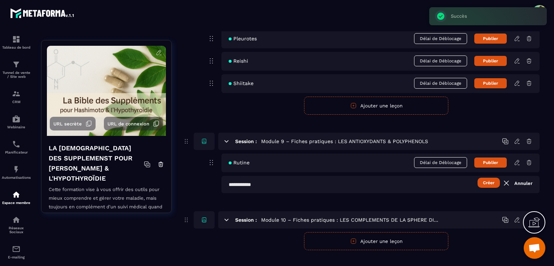
click at [271, 183] on input "text" at bounding box center [380, 184] width 318 height 17
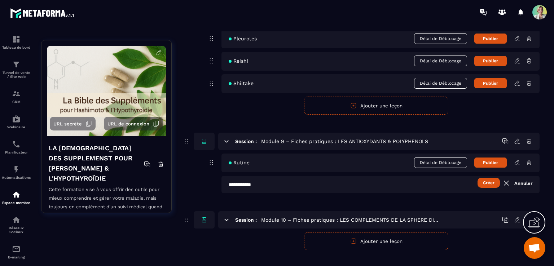
type input "**********"
click at [487, 178] on button "Créer" at bounding box center [488, 183] width 22 height 10
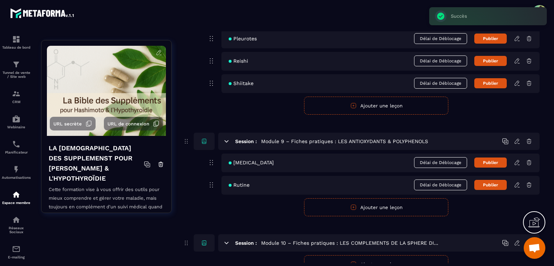
click at [408, 209] on button "Ajouter une leçon" at bounding box center [376, 207] width 144 height 18
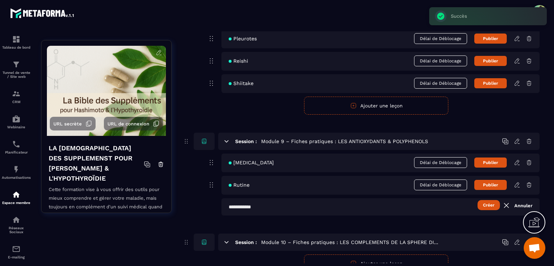
click at [284, 203] on input "text" at bounding box center [380, 206] width 318 height 17
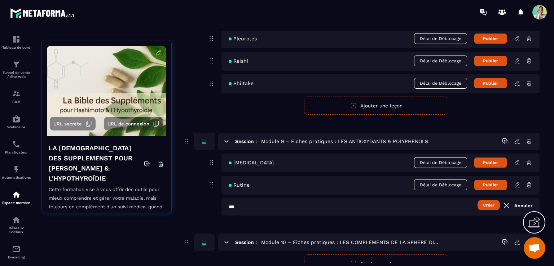
click at [491, 200] on button "Créer" at bounding box center [488, 205] width 22 height 10
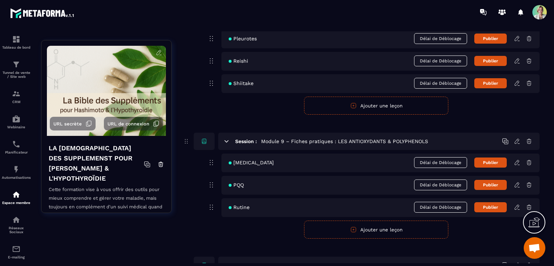
click at [337, 223] on button "Ajouter une leçon" at bounding box center [376, 230] width 144 height 18
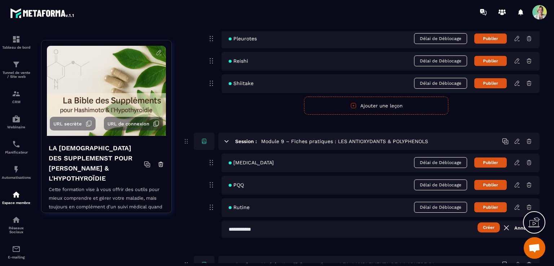
click at [298, 230] on input "text" at bounding box center [380, 229] width 318 height 17
click at [490, 226] on button "Créer" at bounding box center [488, 227] width 22 height 10
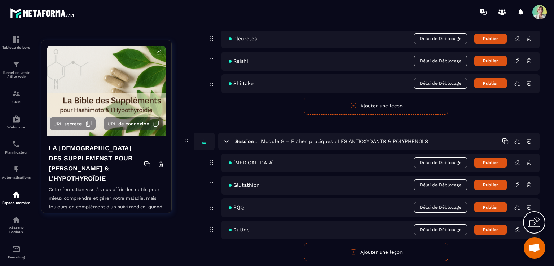
click at [338, 248] on button "Ajouter une leçon" at bounding box center [376, 252] width 144 height 18
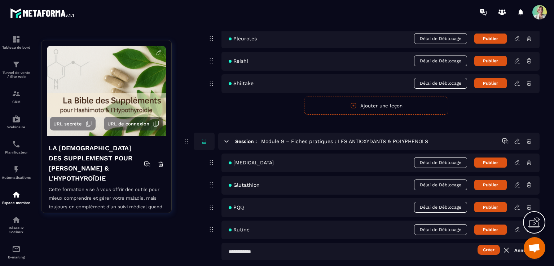
click at [293, 247] on input "text" at bounding box center [380, 251] width 318 height 17
click at [487, 249] on button "Créer" at bounding box center [488, 250] width 22 height 10
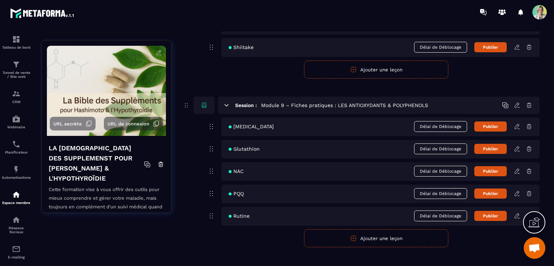
click at [324, 232] on button "Ajouter une leçon" at bounding box center [376, 238] width 144 height 18
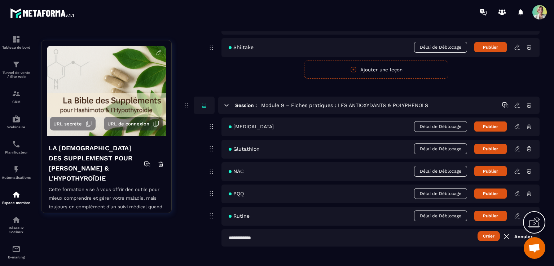
click at [265, 237] on input "text" at bounding box center [380, 237] width 318 height 17
click at [490, 233] on button "Créer" at bounding box center [488, 236] width 22 height 10
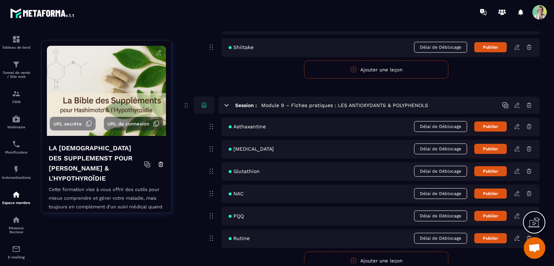
scroll to position [2577, 0]
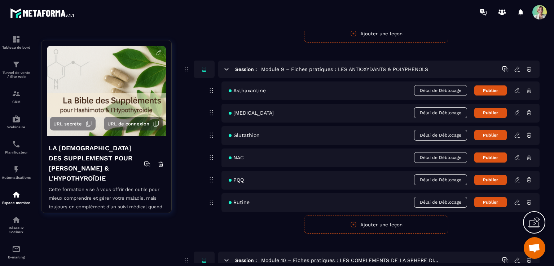
click at [339, 221] on button "Ajouter une leçon" at bounding box center [376, 225] width 144 height 18
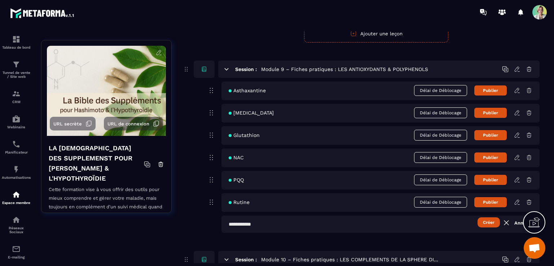
click at [278, 223] on input "text" at bounding box center [380, 224] width 318 height 17
type input "********"
click at [485, 222] on button "Créer" at bounding box center [488, 222] width 22 height 10
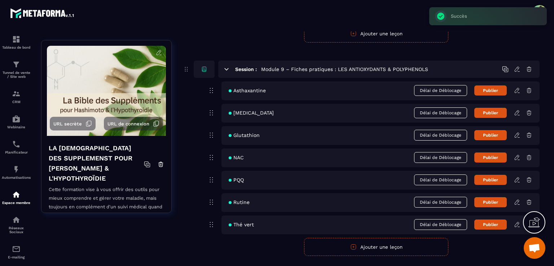
click at [401, 243] on button "Ajouter une leçon" at bounding box center [376, 247] width 144 height 18
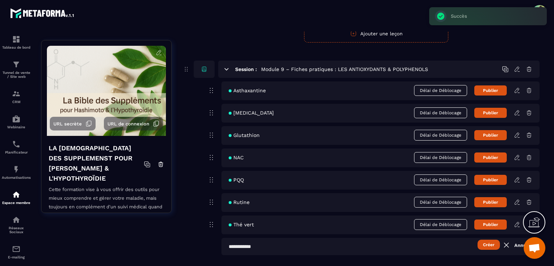
click at [277, 241] on input "text" at bounding box center [380, 246] width 318 height 17
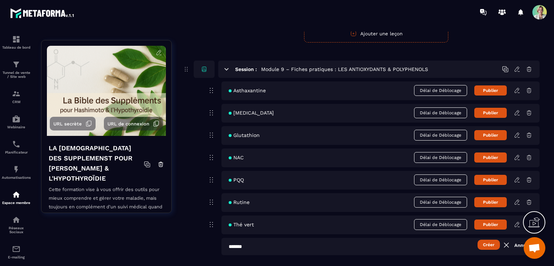
type input "*******"
click at [493, 241] on button "Créer" at bounding box center [488, 245] width 22 height 10
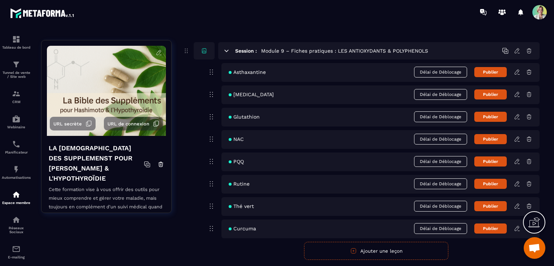
scroll to position [2614, 0]
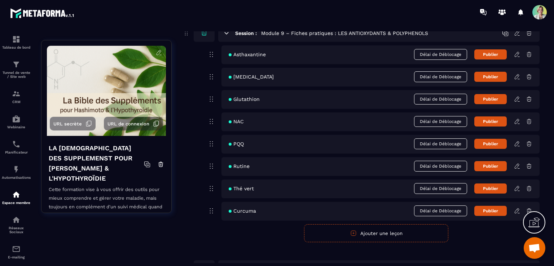
click at [529, 208] on icon at bounding box center [528, 211] width 6 height 6
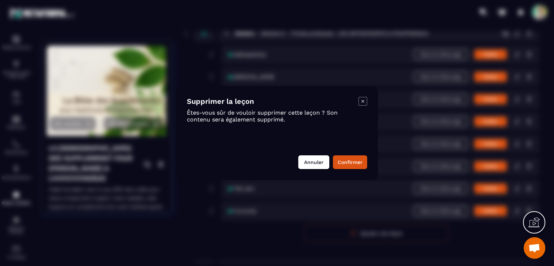
click at [321, 163] on button "Annuler" at bounding box center [313, 162] width 31 height 14
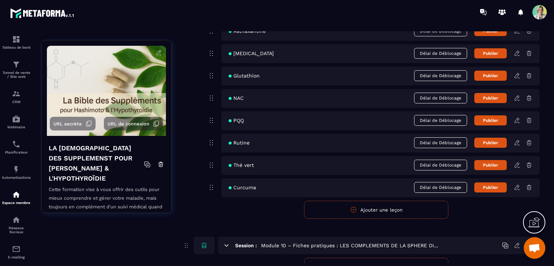
scroll to position [2650, 0]
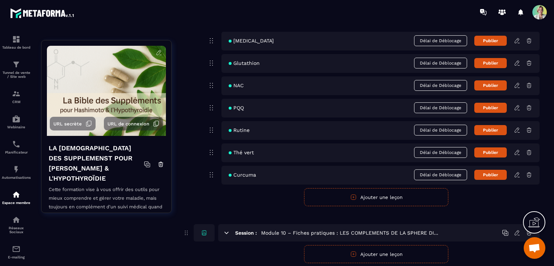
click at [529, 173] on icon at bounding box center [528, 175] width 6 height 6
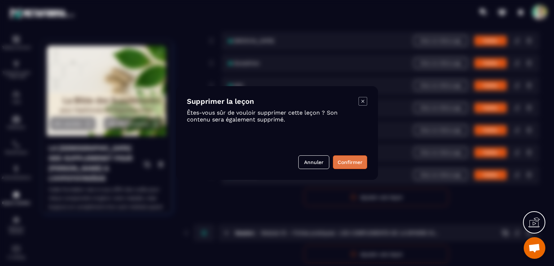
click at [348, 163] on button "Confirmer" at bounding box center [350, 162] width 34 height 14
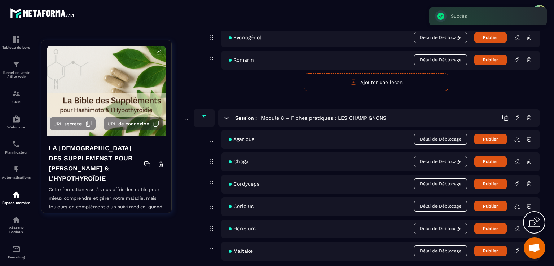
scroll to position [2181, 0]
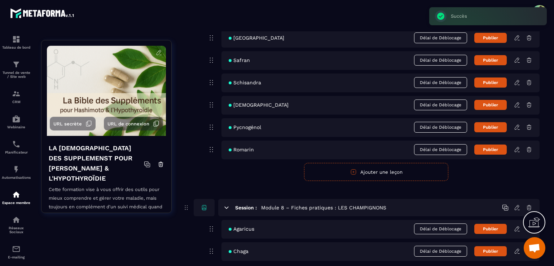
click at [337, 169] on button "Ajouter une leçon" at bounding box center [376, 172] width 144 height 18
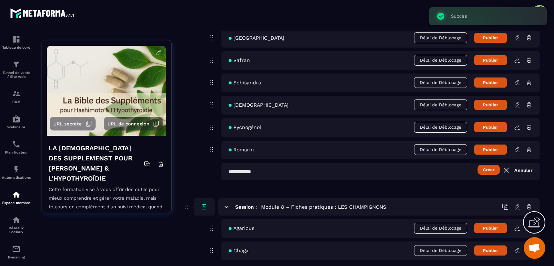
click at [274, 170] on input "text" at bounding box center [380, 171] width 318 height 17
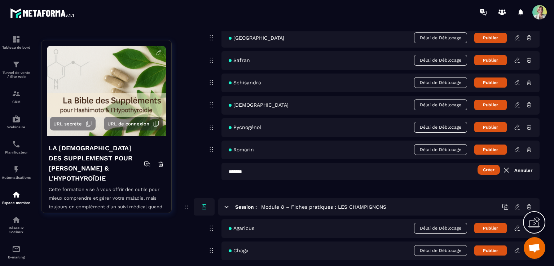
click at [492, 169] on button "Créer" at bounding box center [488, 170] width 22 height 10
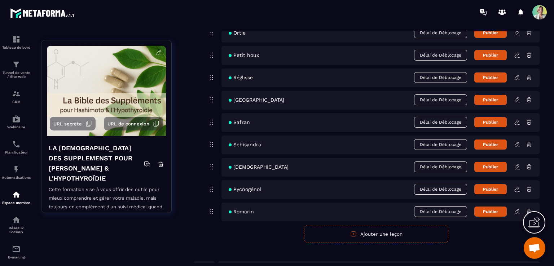
scroll to position [2286, 0]
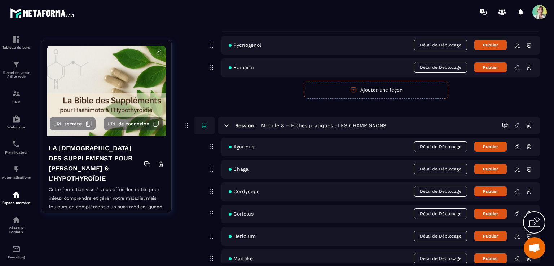
click at [341, 89] on button "Ajouter une leçon" at bounding box center [376, 90] width 144 height 18
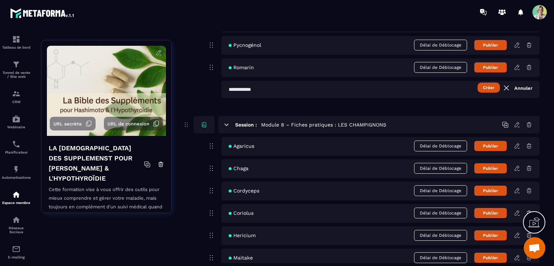
click at [245, 89] on input "text" at bounding box center [380, 89] width 318 height 17
type input "*********"
click at [485, 86] on button "Créer" at bounding box center [488, 88] width 22 height 10
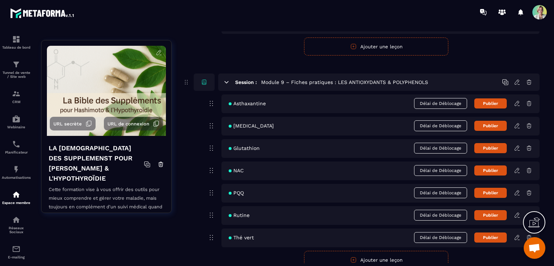
scroll to position [2646, 0]
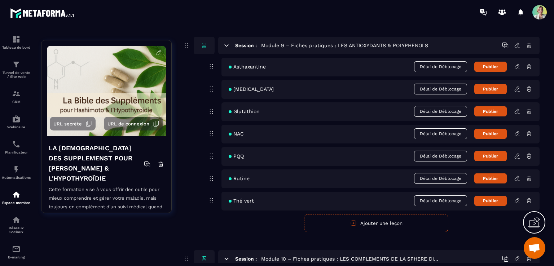
click at [344, 224] on button "Ajouter une leçon" at bounding box center [376, 223] width 144 height 18
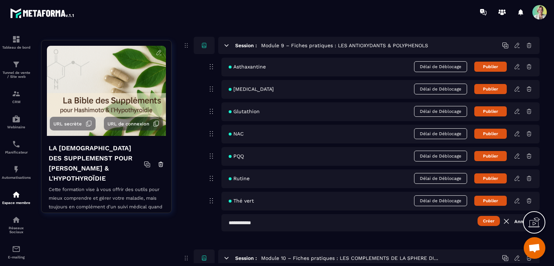
click at [299, 218] on input "text" at bounding box center [380, 222] width 318 height 17
click at [484, 222] on button "Créer" at bounding box center [488, 221] width 22 height 10
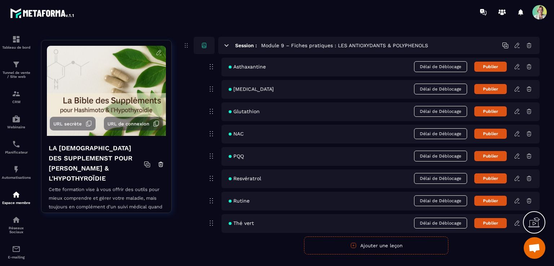
click at [344, 245] on button "Ajouter une leçon" at bounding box center [376, 245] width 144 height 18
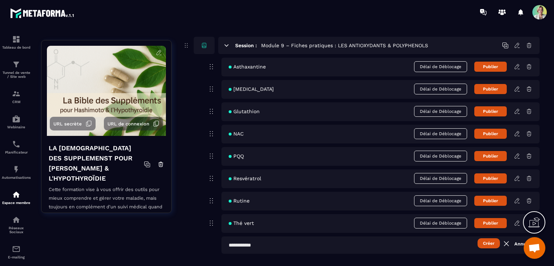
click at [284, 240] on input "text" at bounding box center [380, 244] width 318 height 17
type input "**********"
click at [484, 244] on button "Créer" at bounding box center [488, 243] width 22 height 10
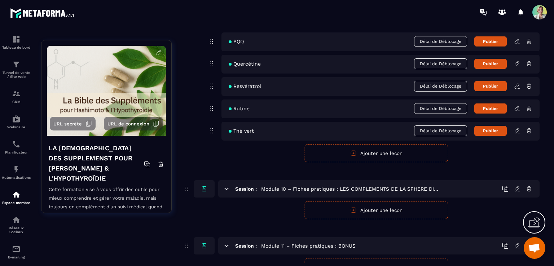
scroll to position [2775, 0]
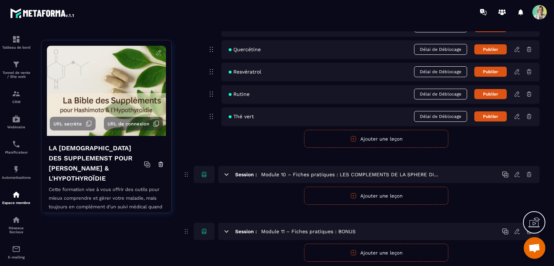
click at [516, 173] on icon at bounding box center [517, 174] width 6 height 6
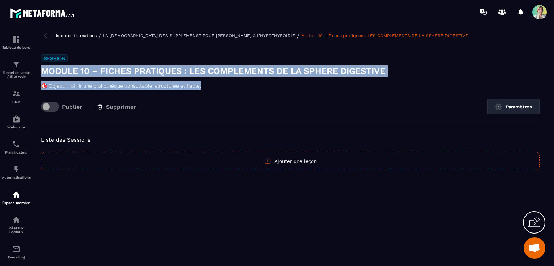
drag, startPoint x: 210, startPoint y: 83, endPoint x: 42, endPoint y: 70, distance: 168.8
click at [42, 70] on div "Session Module 10 – Fiches pratiques : LES COMPLEMENTS DE LA SPHERE DIGESTIVE 🎯…" at bounding box center [290, 88] width 498 height 69
copy div "Module 10 – Fiches pratiques : LES COMPLEMENTS DE LA SPHERE DIGESTIVE 🎯 Objecti…"
click at [198, 35] on p "LA [DEMOGRAPHIC_DATA] DES SUPPLEMENST POUR [PERSON_NAME] & L'HYPOTHYROÏDIE" at bounding box center [199, 35] width 192 height 5
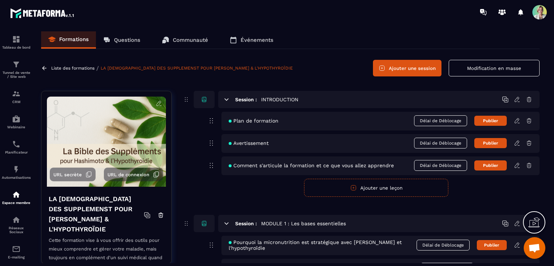
click at [427, 72] on button "Ajouter une session" at bounding box center [407, 68] width 68 height 17
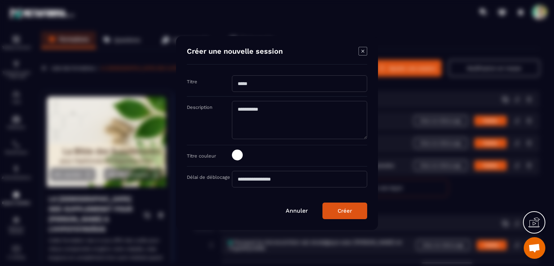
click at [273, 79] on input "Modal window" at bounding box center [299, 83] width 135 height 17
paste input "**********"
drag, startPoint x: 361, startPoint y: 85, endPoint x: 290, endPoint y: 86, distance: 70.6
click at [290, 86] on input "**********" at bounding box center [299, 83] width 135 height 17
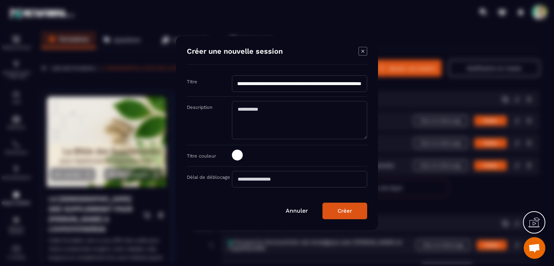
scroll to position [0, 71]
type input "**********"
click at [274, 119] on textarea "Modal window" at bounding box center [299, 120] width 135 height 38
paste textarea "**********"
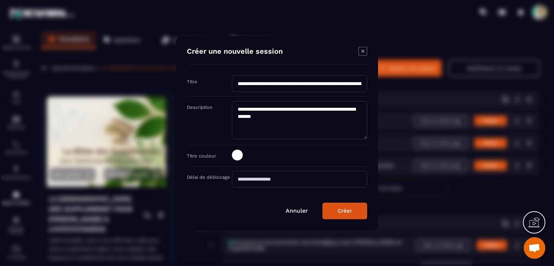
type textarea "**********"
click at [259, 84] on input "**********" at bounding box center [299, 83] width 135 height 17
drag, startPoint x: 314, startPoint y: 84, endPoint x: 322, endPoint y: 84, distance: 7.6
click at [322, 84] on input "**********" at bounding box center [299, 83] width 135 height 17
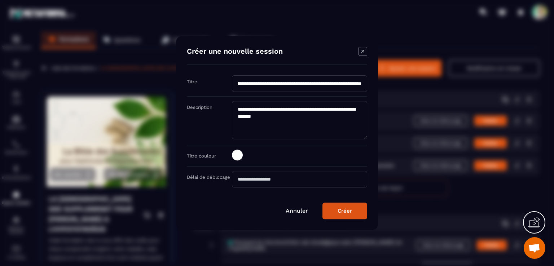
drag, startPoint x: 333, startPoint y: 83, endPoint x: 372, endPoint y: 82, distance: 38.9
click at [372, 82] on div "**********" at bounding box center [277, 133] width 202 height 194
click at [307, 83] on input "**********" at bounding box center [299, 83] width 135 height 17
drag, startPoint x: 299, startPoint y: 84, endPoint x: 362, endPoint y: 81, distance: 63.1
click at [362, 81] on input "**********" at bounding box center [299, 83] width 135 height 17
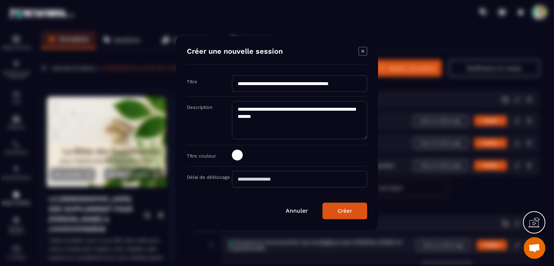
scroll to position [0, 13]
type input "**********"
click at [347, 214] on button "Créer" at bounding box center [344, 211] width 45 height 17
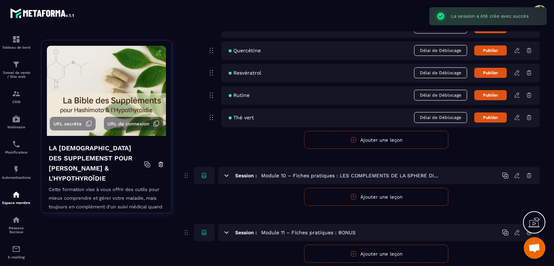
scroll to position [2854, 0]
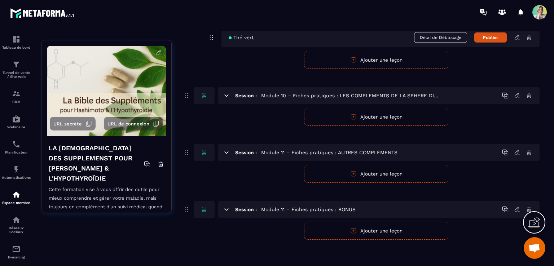
click at [517, 208] on icon at bounding box center [517, 209] width 6 height 6
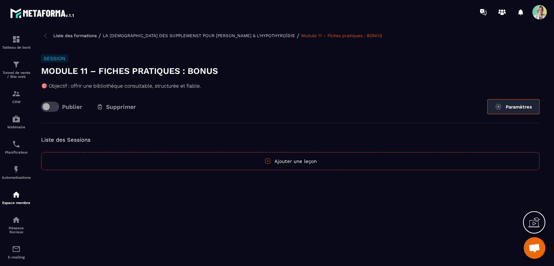
click at [499, 104] on img at bounding box center [497, 106] width 7 height 7
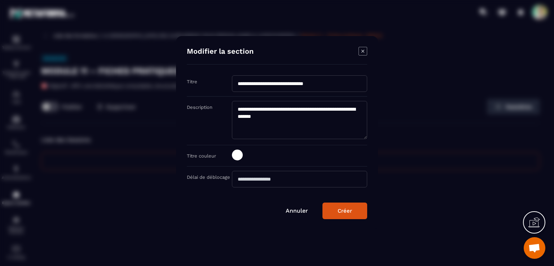
click at [261, 83] on input "**********" at bounding box center [299, 83] width 135 height 17
type input "**********"
click at [358, 210] on button "Créer" at bounding box center [344, 211] width 45 height 17
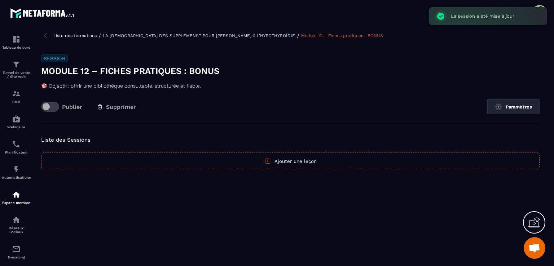
click at [183, 35] on p "LA [DEMOGRAPHIC_DATA] DES SUPPLEMENST POUR [PERSON_NAME] & L'HYPOTHYROÏDIE" at bounding box center [199, 35] width 192 height 5
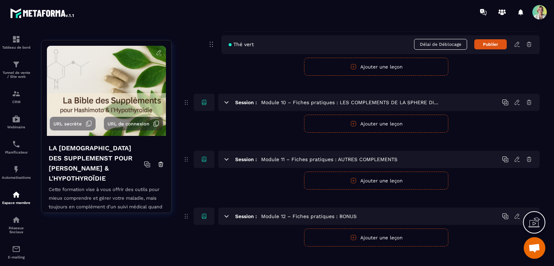
scroll to position [2854, 0]
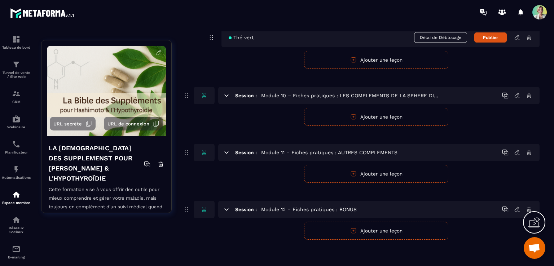
click at [351, 173] on icon "button" at bounding box center [353, 173] width 6 height 6
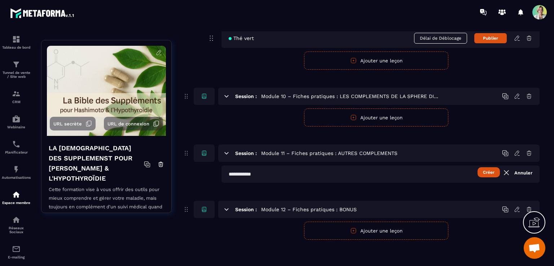
click at [281, 176] on input "text" at bounding box center [380, 173] width 318 height 17
click at [488, 170] on button "Créer" at bounding box center [488, 172] width 22 height 10
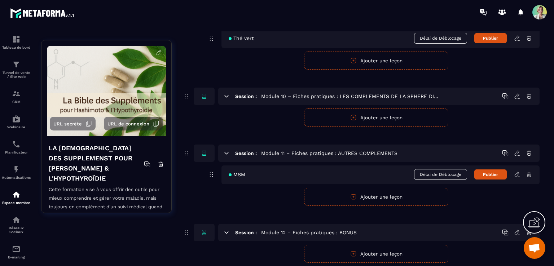
click at [410, 195] on button "Ajouter une leçon" at bounding box center [376, 197] width 144 height 18
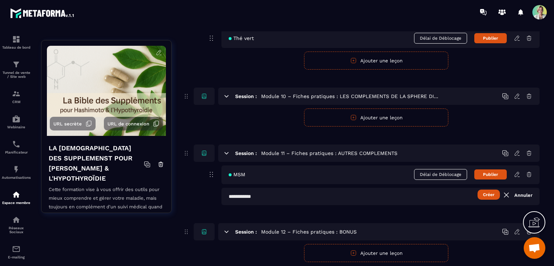
click at [262, 198] on input "text" at bounding box center [380, 196] width 318 height 17
type input "*********"
click at [487, 195] on button "Créer" at bounding box center [488, 195] width 22 height 10
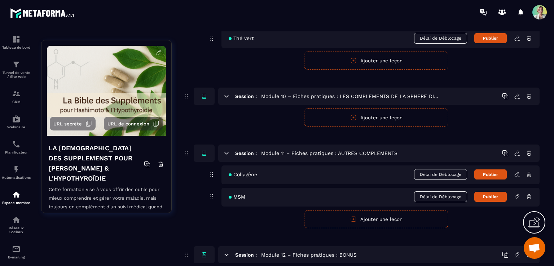
click at [379, 218] on button "Ajouter une leçon" at bounding box center [376, 219] width 144 height 18
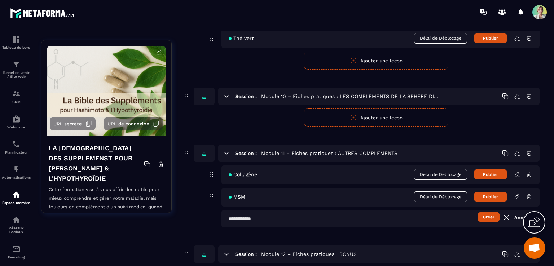
click at [256, 218] on input "text" at bounding box center [380, 218] width 318 height 17
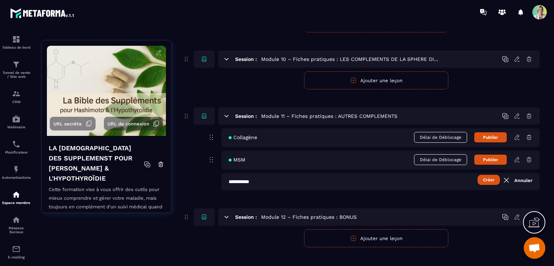
scroll to position [2898, 0]
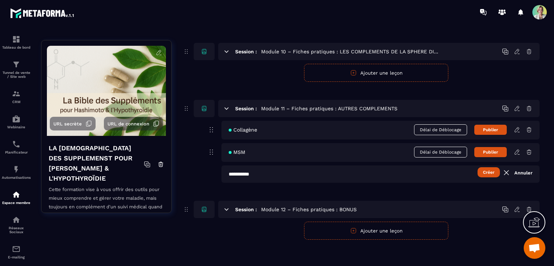
click at [483, 172] on button "Créer" at bounding box center [488, 172] width 22 height 10
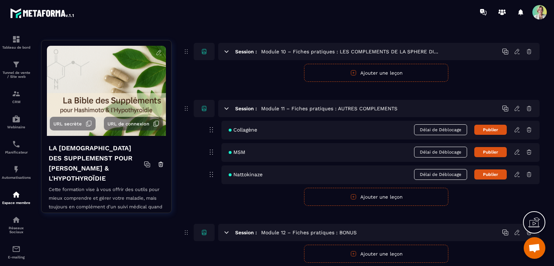
click at [331, 196] on button "Ajouter une leçon" at bounding box center [376, 197] width 144 height 18
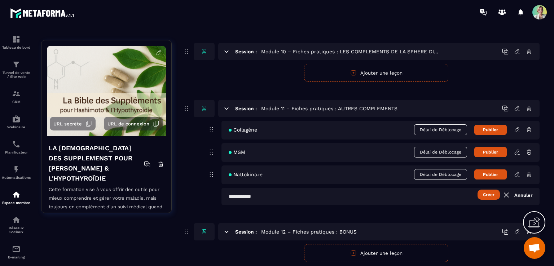
click at [276, 196] on input "text" at bounding box center [380, 196] width 318 height 17
click at [246, 195] on input "**********" at bounding box center [380, 196] width 318 height 17
type input "**********"
click at [491, 192] on button "Créer" at bounding box center [488, 195] width 22 height 10
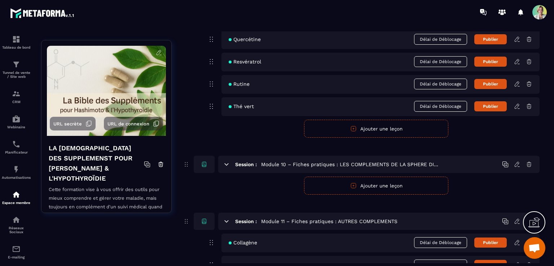
scroll to position [2754, 0]
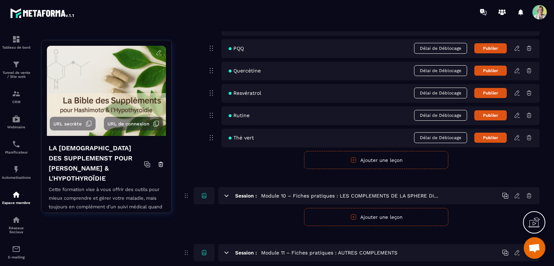
click at [358, 217] on button "Ajouter une leçon" at bounding box center [376, 217] width 144 height 18
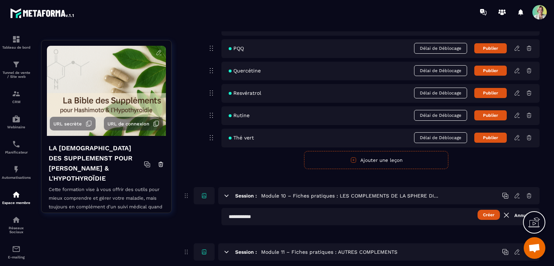
click at [279, 221] on input "text" at bounding box center [380, 216] width 318 height 17
click at [489, 216] on button "Créer" at bounding box center [488, 215] width 22 height 10
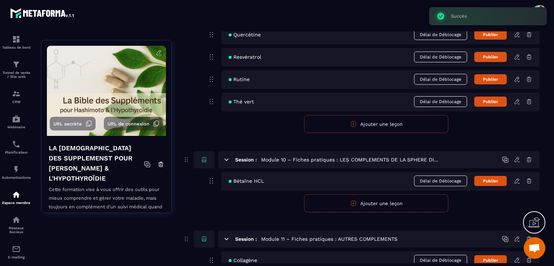
scroll to position [2826, 0]
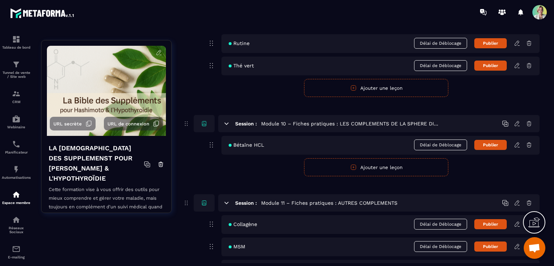
click at [337, 165] on button "Ajouter une leçon" at bounding box center [376, 167] width 144 height 18
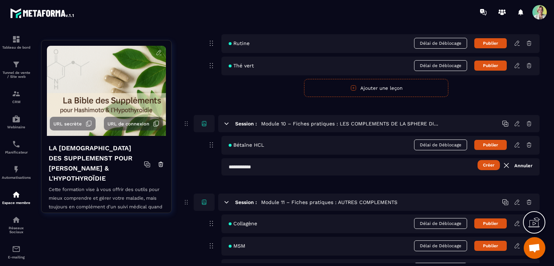
click at [268, 164] on input "text" at bounding box center [380, 166] width 318 height 17
click at [487, 163] on button "Créer" at bounding box center [488, 165] width 22 height 10
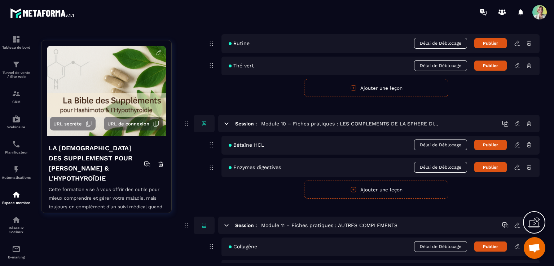
click at [321, 188] on button "Ajouter une leçon" at bounding box center [376, 190] width 144 height 18
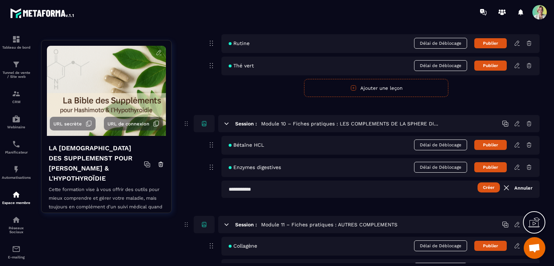
click at [250, 188] on input "text" at bounding box center [380, 189] width 318 height 17
type input "**********"
click at [489, 187] on button "Créer" at bounding box center [488, 187] width 22 height 10
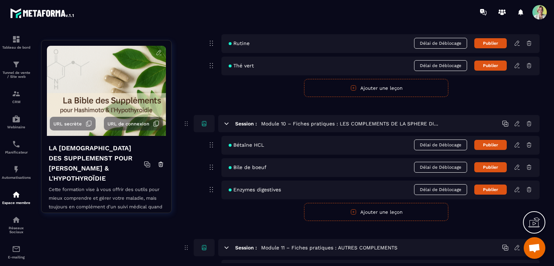
click at [339, 212] on button "Ajouter une leçon" at bounding box center [376, 212] width 144 height 18
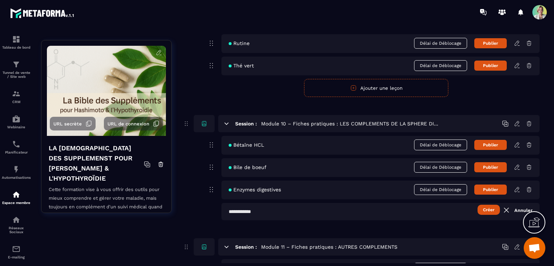
click at [280, 212] on input "text" at bounding box center [380, 211] width 318 height 17
paste input "**********"
click at [493, 207] on button "Créer" at bounding box center [488, 210] width 22 height 10
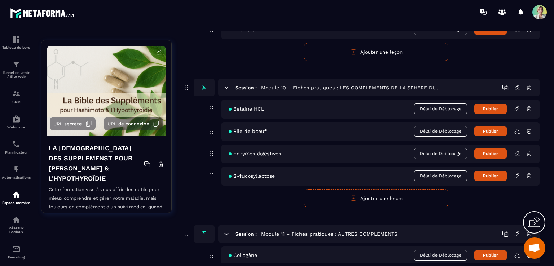
scroll to position [2898, 0]
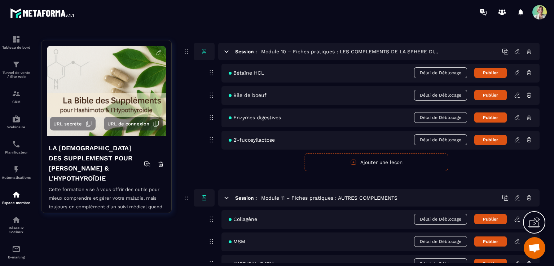
click at [309, 160] on button "Ajouter une leçon" at bounding box center [376, 162] width 144 height 18
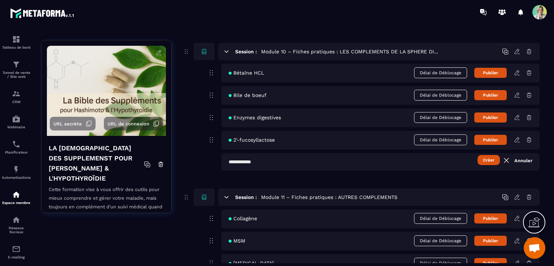
click at [288, 162] on input "text" at bounding box center [380, 161] width 318 height 17
click at [489, 157] on button "Créer" at bounding box center [488, 160] width 22 height 10
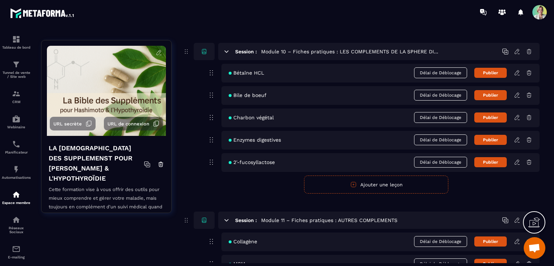
click at [290, 121] on div "Charbon végétal Délai de Déblocage Publier" at bounding box center [380, 117] width 318 height 19
click at [336, 185] on button "Ajouter une leçon" at bounding box center [376, 185] width 144 height 18
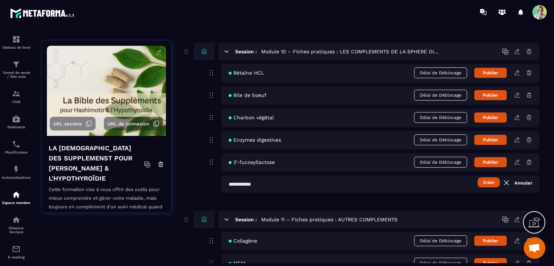
click at [294, 184] on input "text" at bounding box center [380, 184] width 318 height 17
click at [491, 182] on button "Créer" at bounding box center [488, 182] width 22 height 10
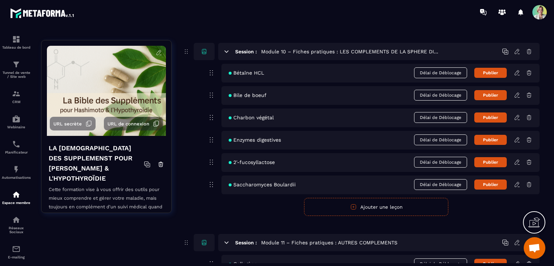
click at [404, 207] on button "Ajouter une leçon" at bounding box center [376, 207] width 144 height 18
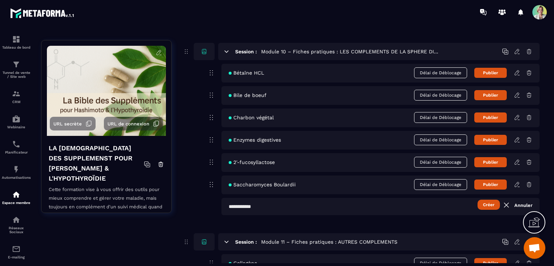
click at [296, 202] on input "text" at bounding box center [380, 206] width 318 height 17
click at [485, 200] on button "Créer" at bounding box center [488, 205] width 22 height 10
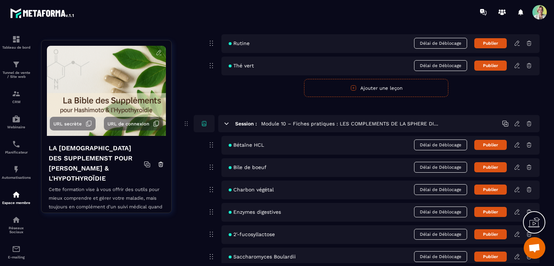
scroll to position [2934, 0]
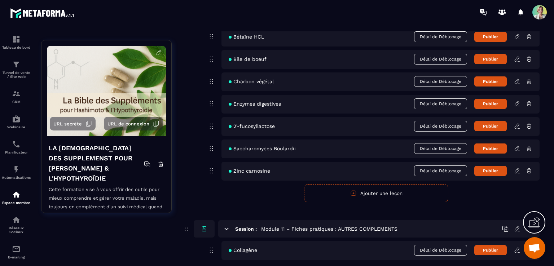
click at [350, 194] on icon "button" at bounding box center [353, 193] width 6 height 6
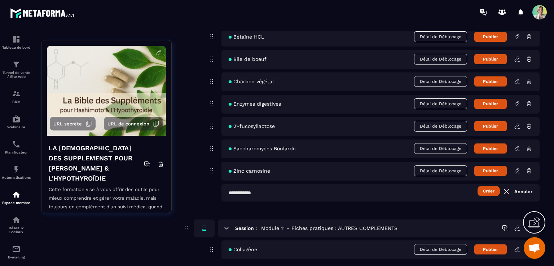
click at [278, 189] on input "text" at bounding box center [380, 192] width 318 height 17
click at [233, 191] on input "*******" at bounding box center [380, 192] width 318 height 17
type input "*******"
click at [484, 186] on button "Créer" at bounding box center [488, 191] width 22 height 10
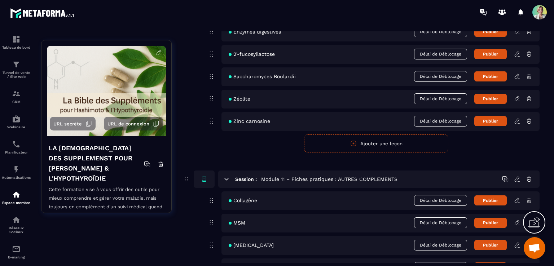
scroll to position [3042, 0]
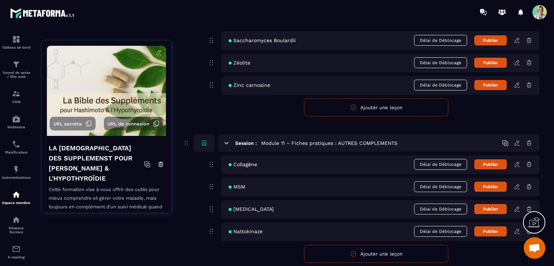
click at [360, 253] on button "Ajouter une leçon" at bounding box center [376, 254] width 144 height 18
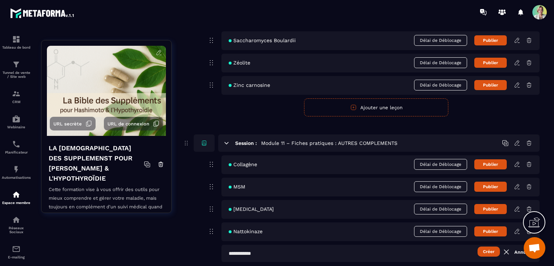
click at [306, 251] on input "text" at bounding box center [380, 253] width 318 height 17
type input "*"
type input "**********"
click at [484, 251] on button "Créer" at bounding box center [488, 252] width 22 height 10
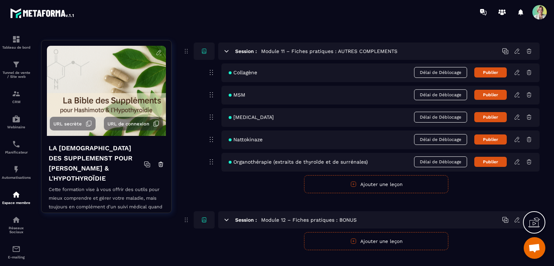
scroll to position [3144, 0]
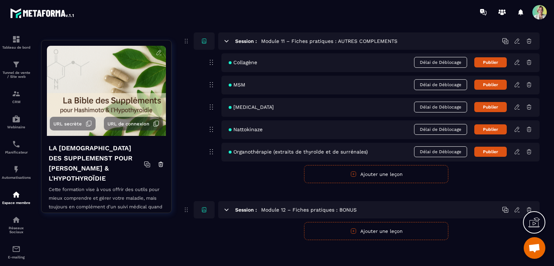
click at [349, 230] on button "Ajouter une leçon" at bounding box center [376, 231] width 144 height 18
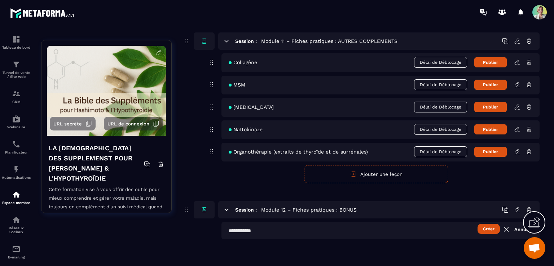
click at [283, 233] on input "text" at bounding box center [380, 230] width 318 height 17
click at [484, 225] on button "Créer" at bounding box center [488, 229] width 22 height 10
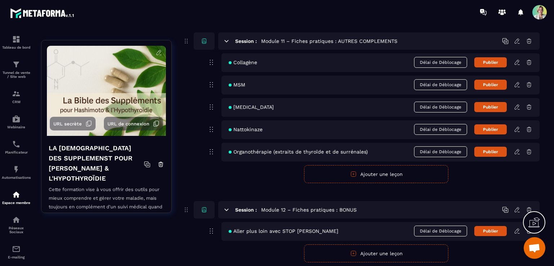
scroll to position [3167, 0]
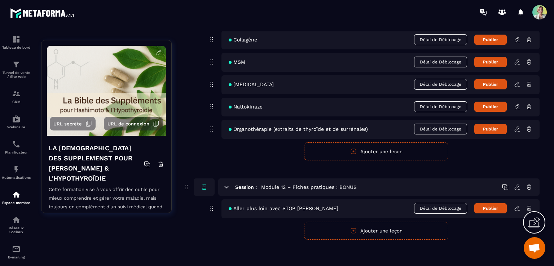
click at [349, 230] on button "Ajouter une leçon" at bounding box center [376, 231] width 144 height 18
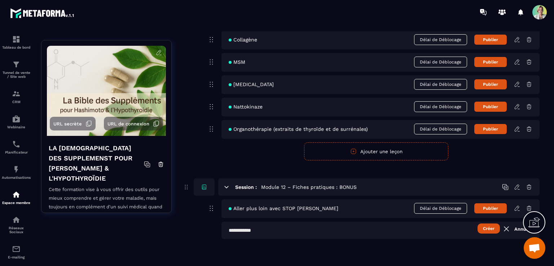
scroll to position [3166, 0]
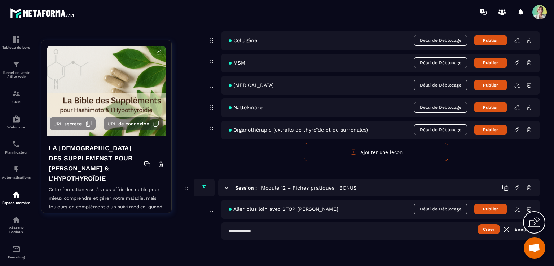
click at [284, 226] on input "text" at bounding box center [380, 230] width 318 height 17
type input "*"
click at [284, 226] on input "text" at bounding box center [380, 230] width 318 height 17
type input "**********"
click at [491, 227] on button "Créer" at bounding box center [488, 229] width 22 height 10
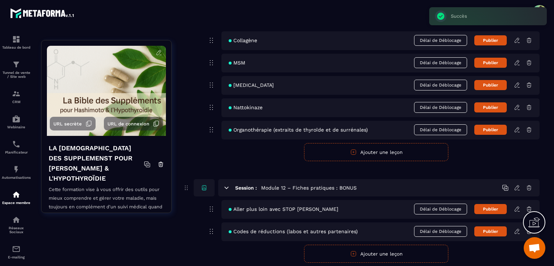
click at [518, 185] on icon at bounding box center [517, 188] width 6 height 6
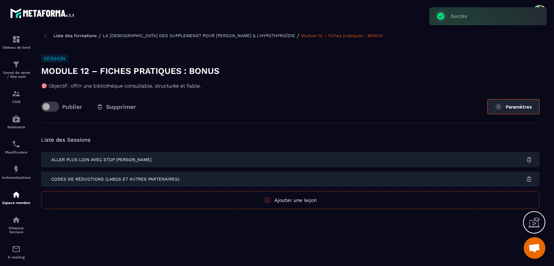
click at [502, 103] on button "Paramètres" at bounding box center [513, 106] width 52 height 15
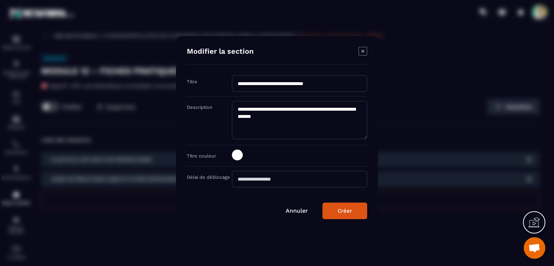
drag, startPoint x: 313, startPoint y: 84, endPoint x: 268, endPoint y: 84, distance: 44.7
click at [268, 84] on input "**********" at bounding box center [299, 83] width 135 height 17
type input "**********"
click at [351, 210] on div "Créer" at bounding box center [344, 211] width 14 height 6
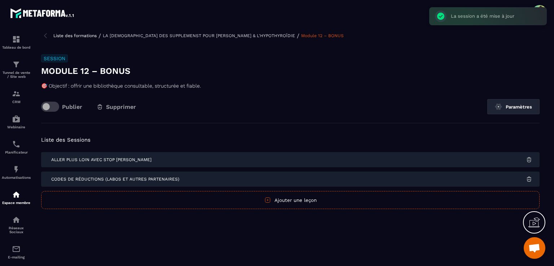
click at [190, 34] on p "LA [DEMOGRAPHIC_DATA] DES SUPPLEMENST POUR [PERSON_NAME] & L'HYPOTHYROÏDIE" at bounding box center [199, 35] width 192 height 5
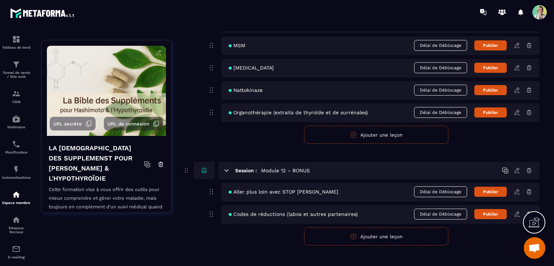
scroll to position [3189, 0]
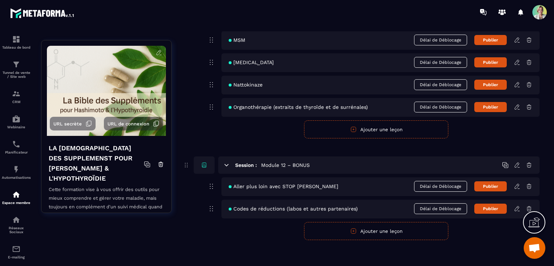
click at [403, 234] on button "Ajouter une leçon" at bounding box center [376, 231] width 144 height 18
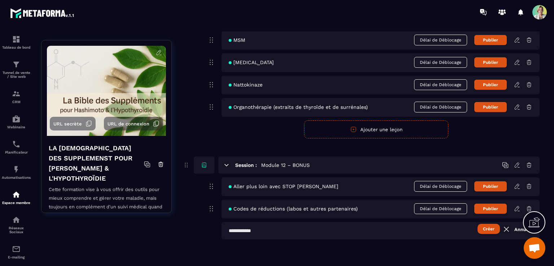
click at [268, 228] on input "text" at bounding box center [380, 230] width 318 height 17
type input "**********"
click at [485, 227] on button "Créer" at bounding box center [488, 229] width 22 height 10
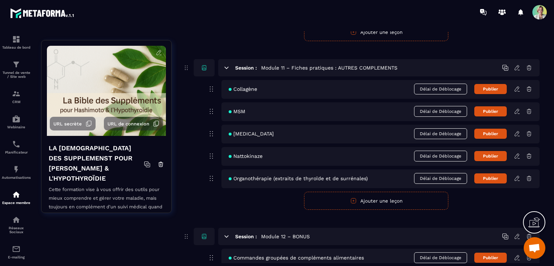
scroll to position [3117, 0]
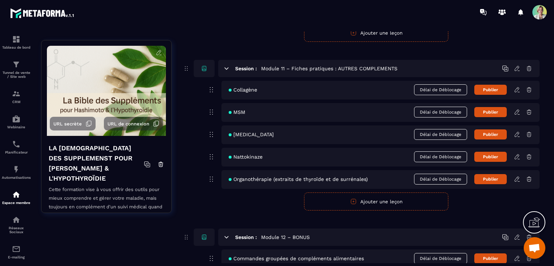
click at [254, 134] on span "[MEDICAL_DATA]" at bounding box center [250, 135] width 45 height 6
click at [500, 132] on button "Publier" at bounding box center [490, 134] width 32 height 10
click at [516, 133] on icon at bounding box center [517, 134] width 6 height 6
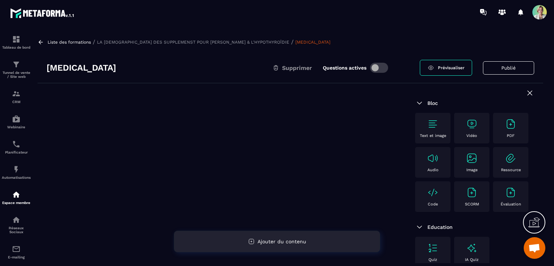
click at [297, 243] on span "Ajouter du contenu" at bounding box center [281, 242] width 49 height 6
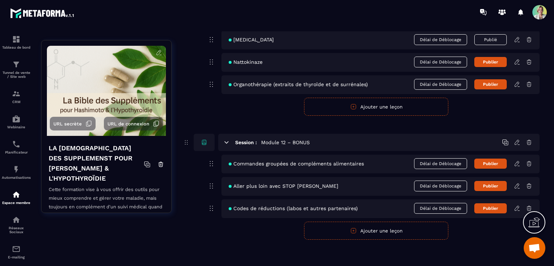
scroll to position [3175, 0]
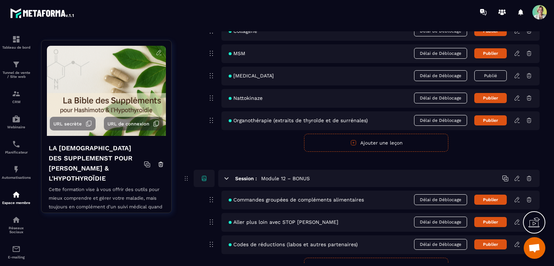
click at [518, 74] on icon at bounding box center [517, 75] width 6 height 6
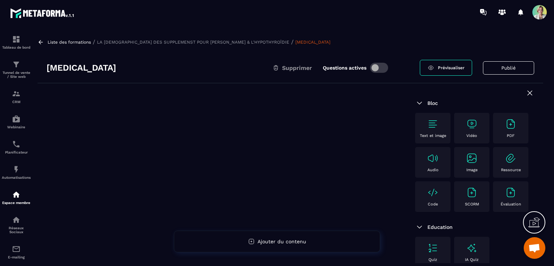
click at [430, 126] on img at bounding box center [433, 124] width 12 height 12
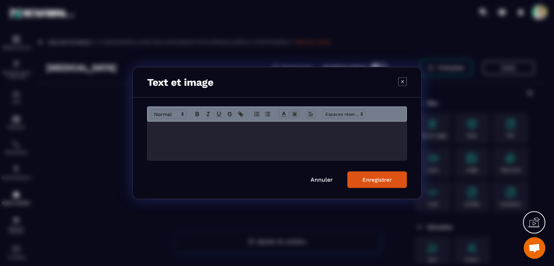
click at [219, 145] on div "Modal window" at bounding box center [276, 141] width 259 height 39
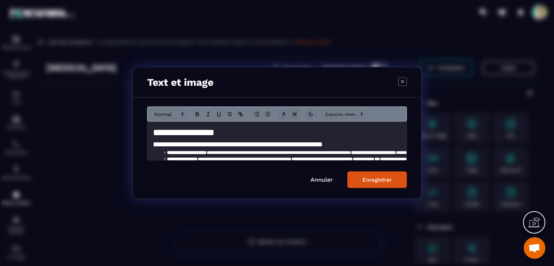
click at [235, 134] on h1 "**********" at bounding box center [274, 132] width 243 height 13
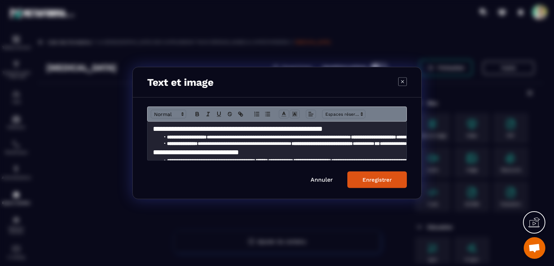
scroll to position [29, 0]
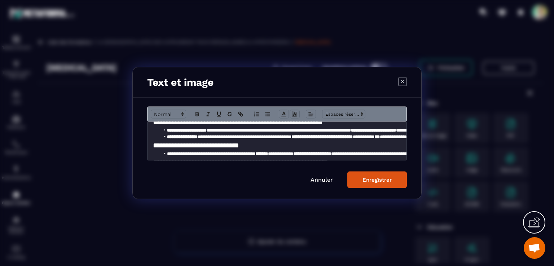
click at [153, 147] on h2 "**********" at bounding box center [274, 145] width 243 height 10
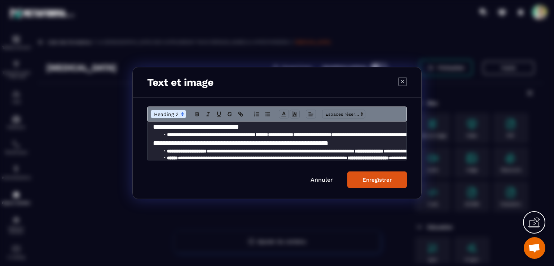
scroll to position [72, 0]
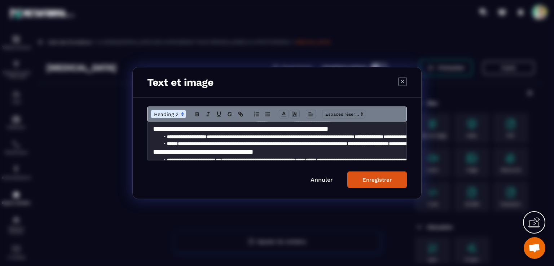
click at [154, 127] on h2 "**********" at bounding box center [274, 129] width 243 height 10
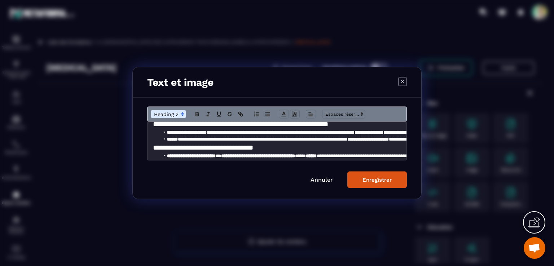
scroll to position [101, 0]
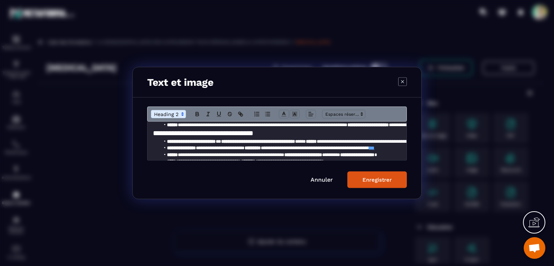
click at [153, 132] on h2 "**********" at bounding box center [274, 133] width 243 height 10
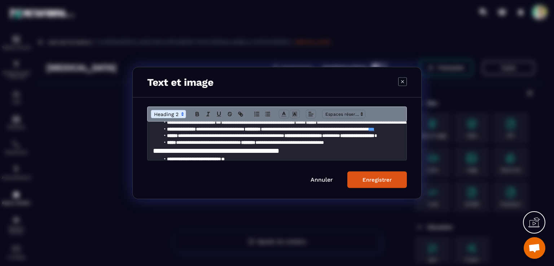
scroll to position [144, 0]
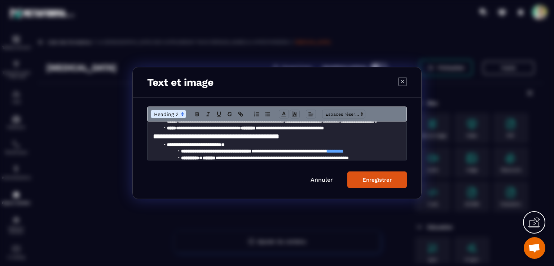
click at [152, 138] on div "**********" at bounding box center [276, 141] width 259 height 39
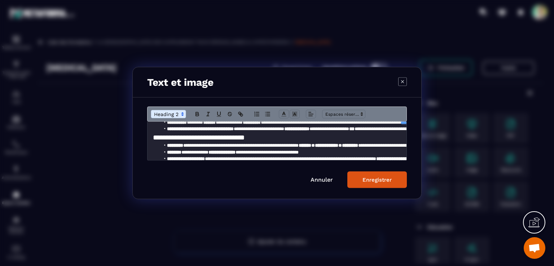
scroll to position [202, 0]
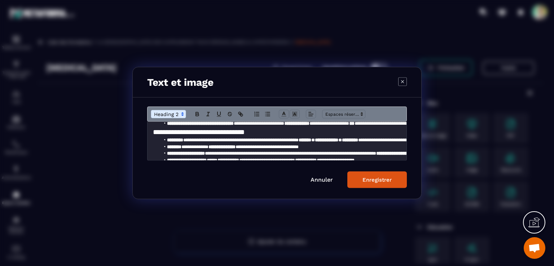
click at [153, 131] on h2 "**********" at bounding box center [274, 132] width 243 height 10
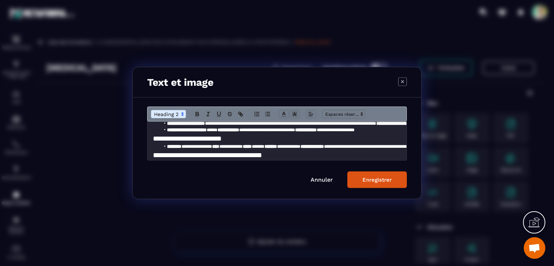
scroll to position [245, 0]
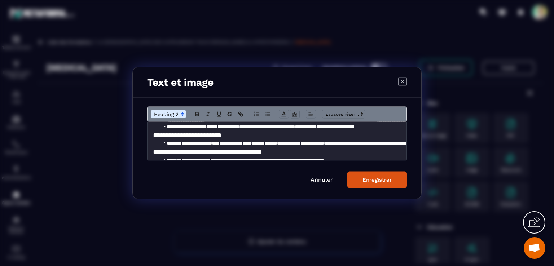
click at [153, 136] on h2 "**********" at bounding box center [274, 135] width 243 height 10
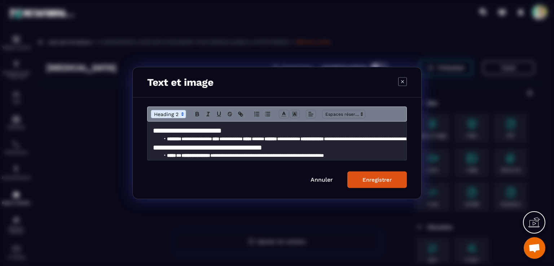
scroll to position [274, 0]
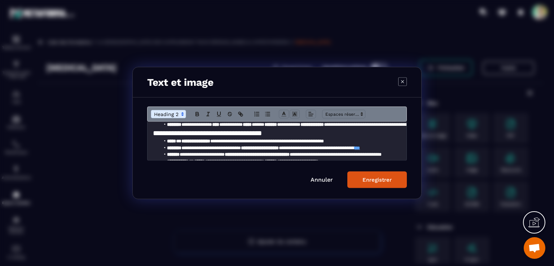
click at [153, 133] on h2 "**********" at bounding box center [274, 133] width 243 height 10
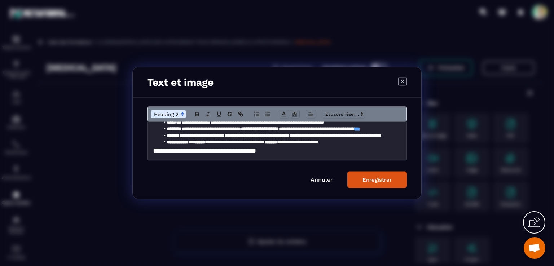
scroll to position [317, 0]
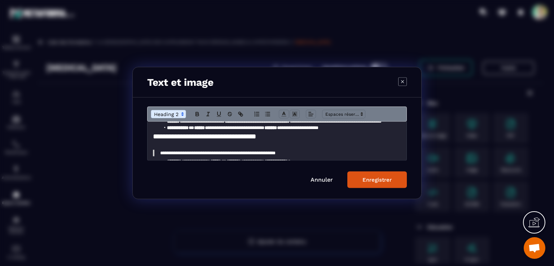
click at [152, 133] on div "**********" at bounding box center [276, 141] width 259 height 39
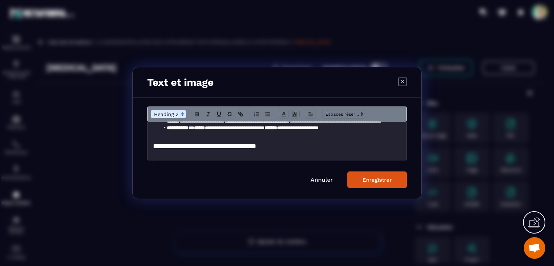
scroll to position [332, 0]
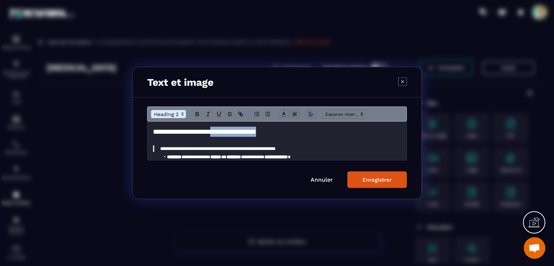
drag, startPoint x: 279, startPoint y: 132, endPoint x: 225, endPoint y: 130, distance: 54.4
click at [225, 130] on h2 "**********" at bounding box center [274, 132] width 243 height 10
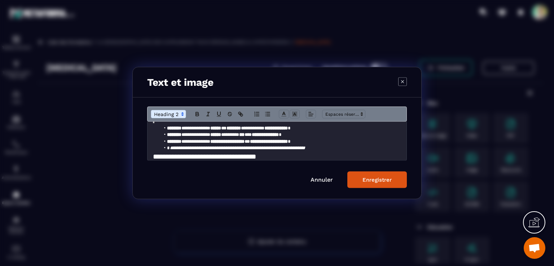
scroll to position [375, 0]
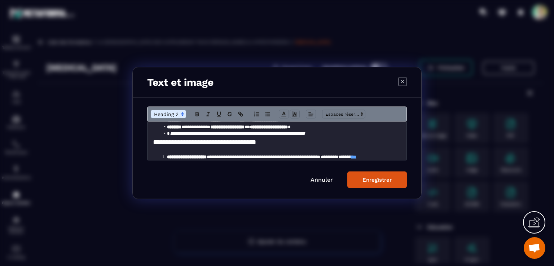
click at [153, 143] on h2 "**********" at bounding box center [274, 142] width 243 height 10
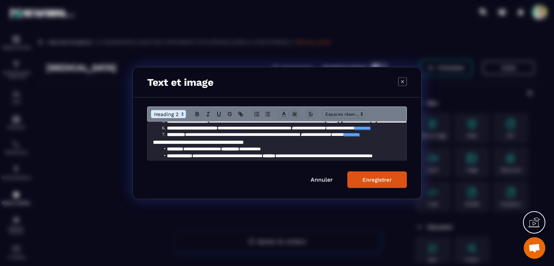
scroll to position [461, 0]
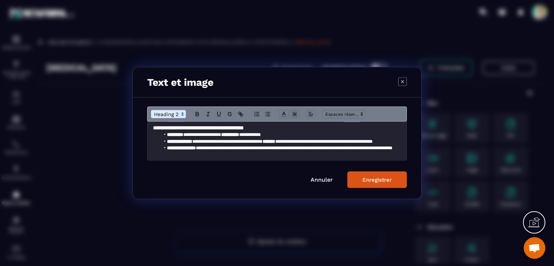
click at [154, 128] on h3 "**********" at bounding box center [274, 128] width 243 height 8
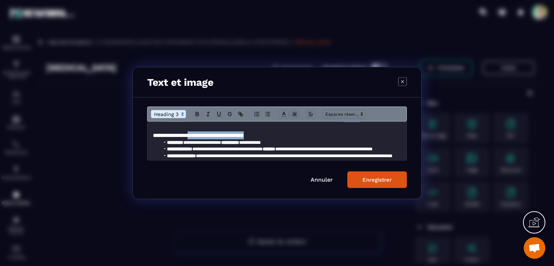
drag, startPoint x: 272, startPoint y: 136, endPoint x: 197, endPoint y: 136, distance: 75.3
click at [197, 136] on h3 "**********" at bounding box center [274, 136] width 243 height 8
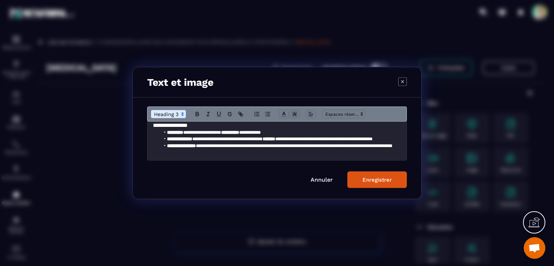
scroll to position [477, 0]
click at [389, 178] on div "Enregistrer" at bounding box center [376, 180] width 29 height 6
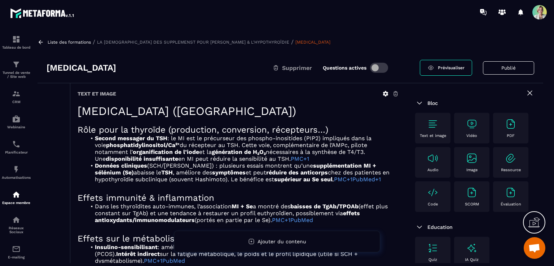
click at [128, 92] on div "Text et image" at bounding box center [237, 93] width 321 height 6
click at [431, 130] on div "Text et image" at bounding box center [432, 128] width 28 height 20
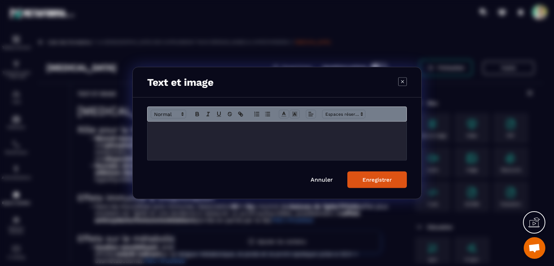
click at [404, 84] on icon "Modal window" at bounding box center [402, 81] width 9 height 9
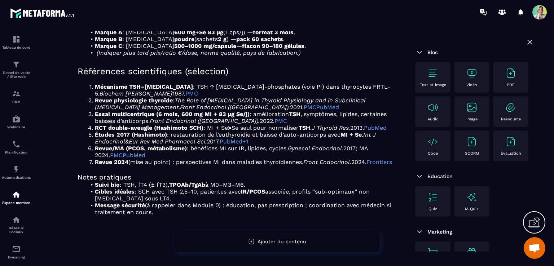
scroll to position [602, 0]
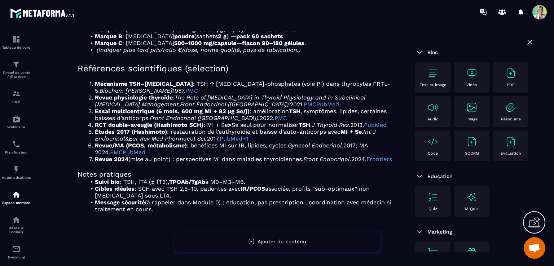
click at [466, 113] on img at bounding box center [472, 108] width 12 height 12
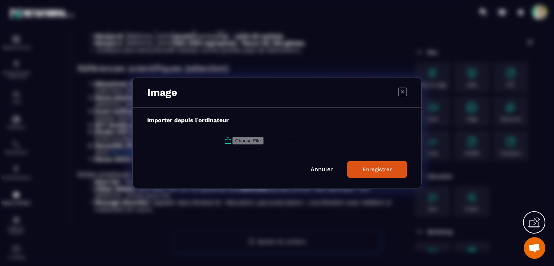
click at [264, 141] on input "Modal window" at bounding box center [281, 141] width 98 height 8
type input "**********"
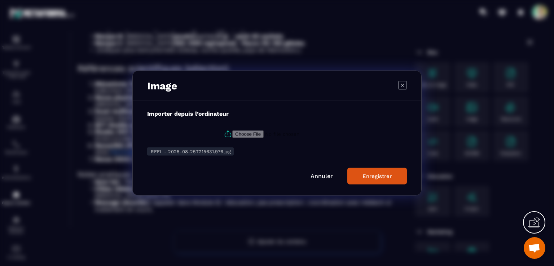
click at [360, 178] on button "Enregistrer" at bounding box center [376, 176] width 59 height 17
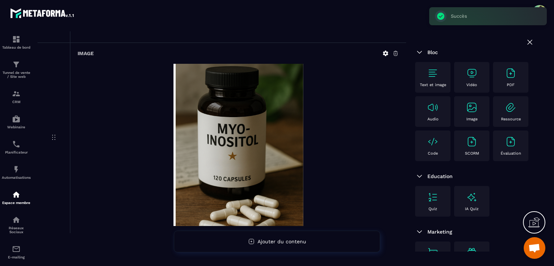
scroll to position [792, 0]
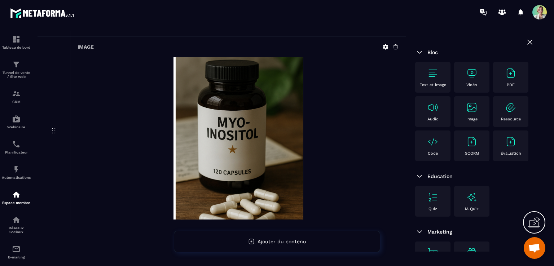
click at [273, 151] on img at bounding box center [238, 138] width 130 height 162
drag, startPoint x: 265, startPoint y: 120, endPoint x: 395, endPoint y: 48, distance: 148.8
click at [395, 48] on icon at bounding box center [395, 47] width 6 height 6
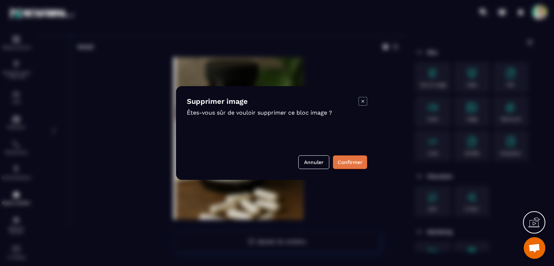
click at [352, 163] on button "Confirmer" at bounding box center [350, 162] width 34 height 14
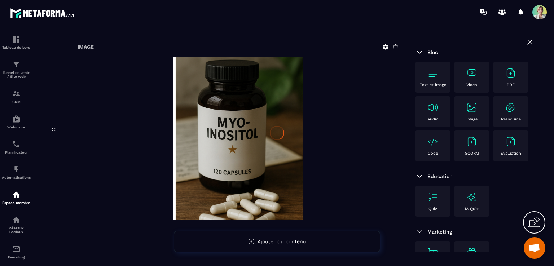
scroll to position [602, 0]
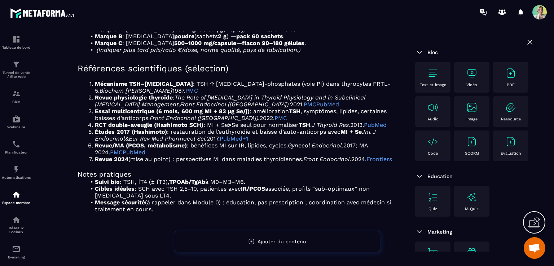
click at [466, 113] on img at bounding box center [472, 108] width 12 height 12
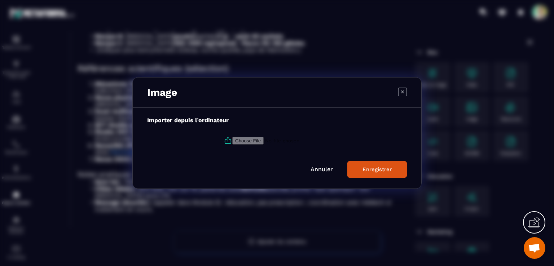
click at [264, 139] on input "Modal window" at bounding box center [281, 141] width 98 height 8
click at [249, 139] on input "Modal window" at bounding box center [281, 141] width 98 height 8
type input "**********"
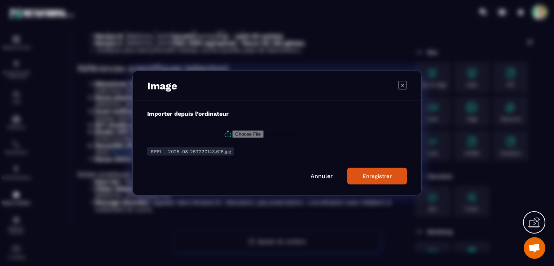
click at [389, 177] on div "Enregistrer" at bounding box center [376, 176] width 29 height 6
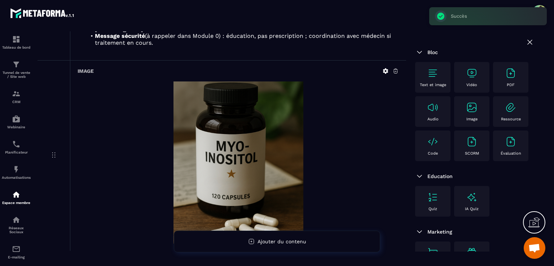
scroll to position [720, 0]
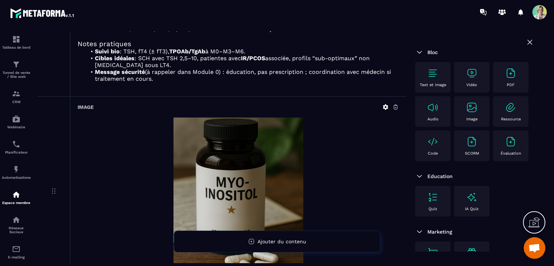
click at [354, 110] on div "Image" at bounding box center [237, 107] width 321 height 6
click at [383, 110] on icon at bounding box center [385, 107] width 5 height 5
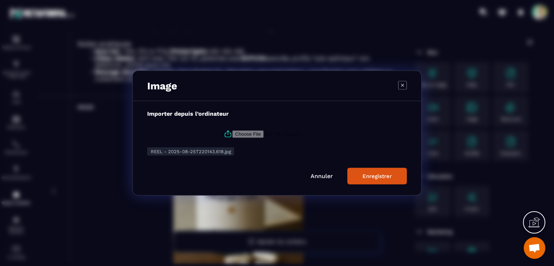
click at [399, 86] on icon "Modal window" at bounding box center [402, 85] width 9 height 9
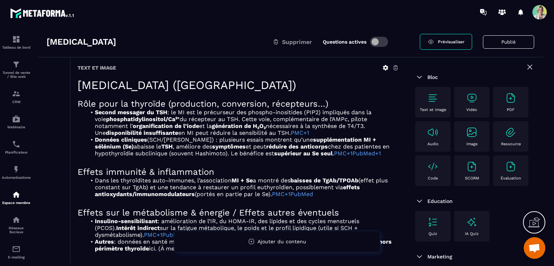
scroll to position [0, 0]
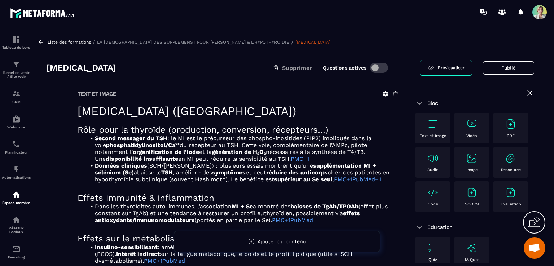
click at [384, 92] on icon at bounding box center [385, 93] width 6 height 6
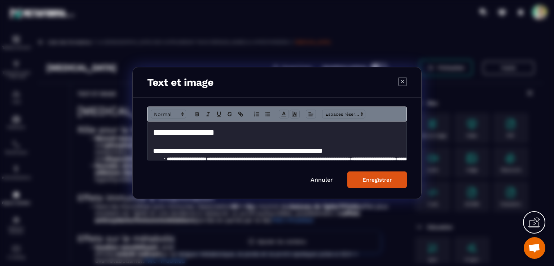
click at [399, 83] on icon "Modal window" at bounding box center [402, 81] width 9 height 9
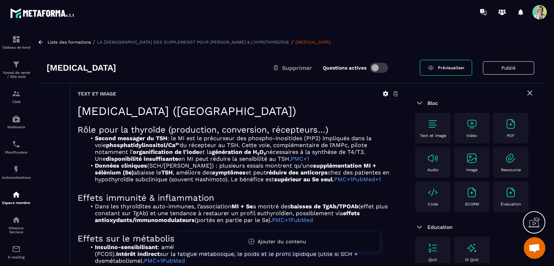
click at [505, 164] on img at bounding box center [511, 158] width 12 height 12
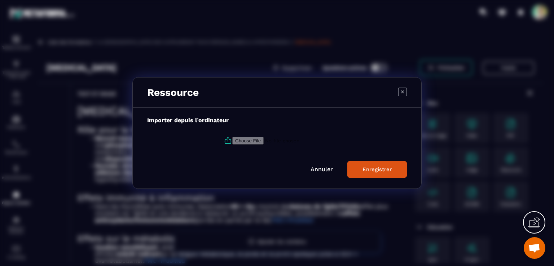
click at [403, 88] on icon "Modal window" at bounding box center [402, 92] width 8 height 8
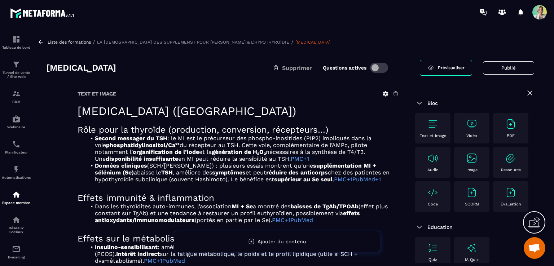
click at [505, 130] on img at bounding box center [511, 124] width 12 height 12
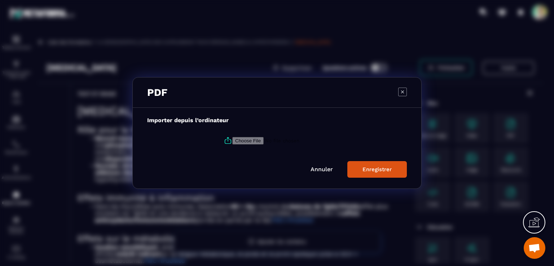
click at [401, 91] on icon "Modal window" at bounding box center [402, 91] width 3 height 3
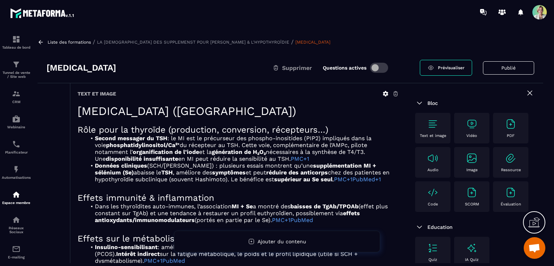
click at [507, 68] on button "Publié" at bounding box center [508, 67] width 51 height 13
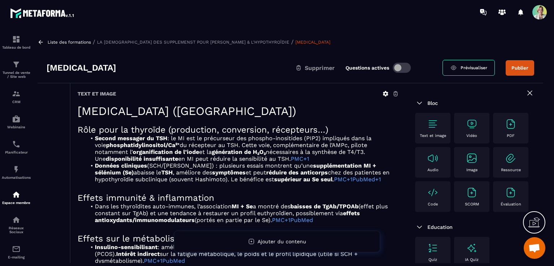
click at [518, 67] on button "Publier" at bounding box center [519, 67] width 28 height 15
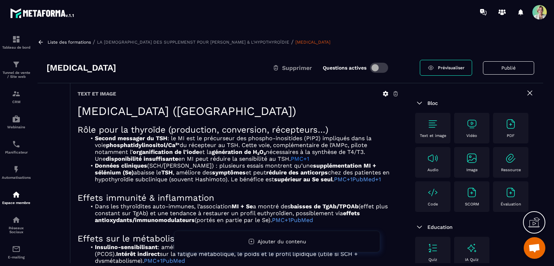
click at [290, 160] on link "PMC+1" at bounding box center [299, 158] width 18 height 7
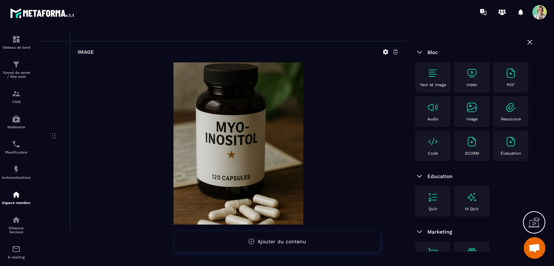
scroll to position [792, 0]
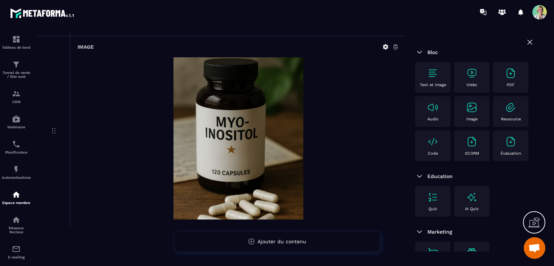
click at [525, 44] on icon at bounding box center [529, 42] width 9 height 9
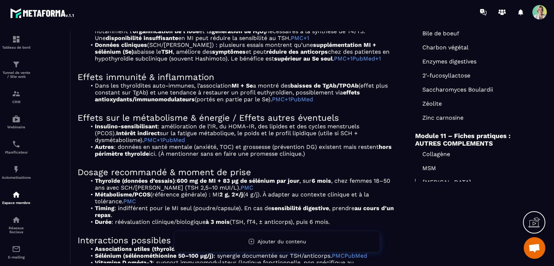
scroll to position [0, 0]
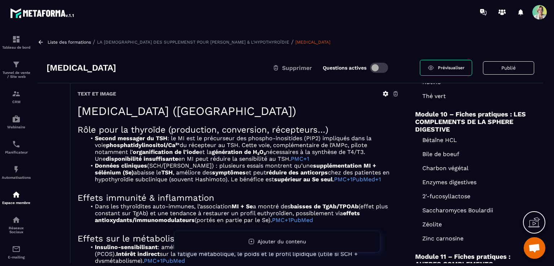
click at [295, 41] on link "[MEDICAL_DATA]" at bounding box center [312, 42] width 35 height 5
click at [458, 68] on span "Prévisualiser" at bounding box center [451, 67] width 27 height 5
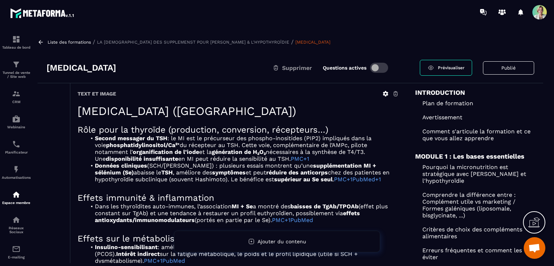
click at [406, 73] on div "[MEDICAL_DATA] Supprimer Questions actives" at bounding box center [232, 68] width 373 height 12
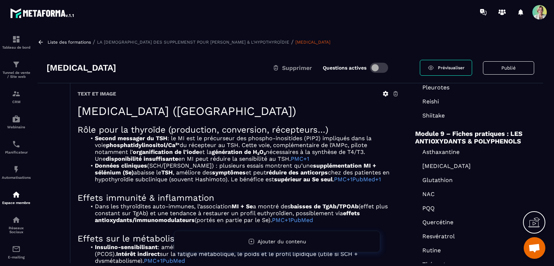
scroll to position [1826, 0]
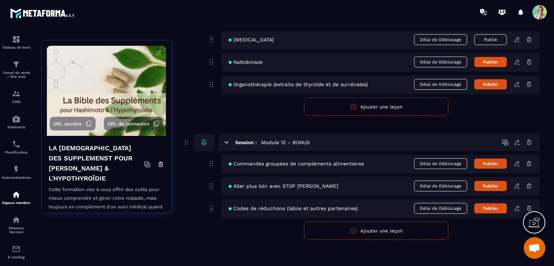
scroll to position [3175, 0]
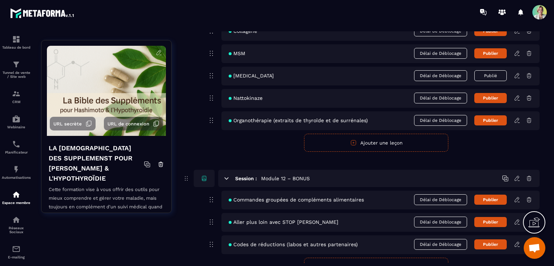
click at [516, 73] on icon at bounding box center [516, 75] width 4 height 5
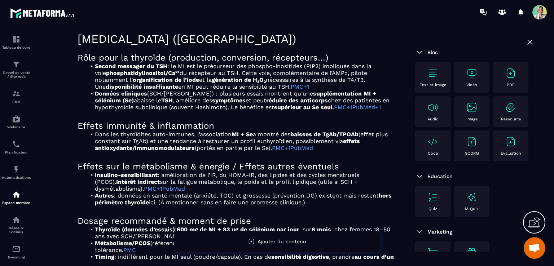
click at [431, 76] on img at bounding box center [433, 73] width 12 height 12
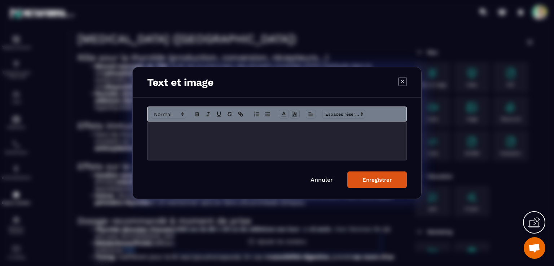
click at [403, 83] on icon "Modal window" at bounding box center [402, 81] width 9 height 9
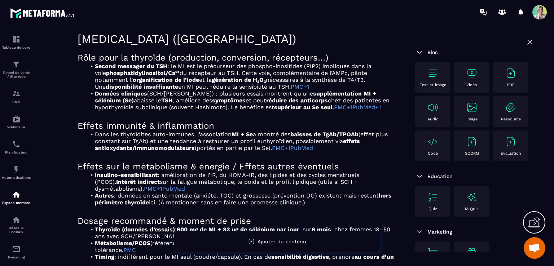
click at [436, 81] on div "Text et image" at bounding box center [432, 77] width 28 height 20
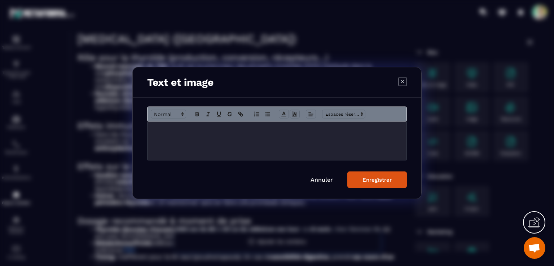
click at [436, 81] on div "Modal window" at bounding box center [277, 133] width 554 height 266
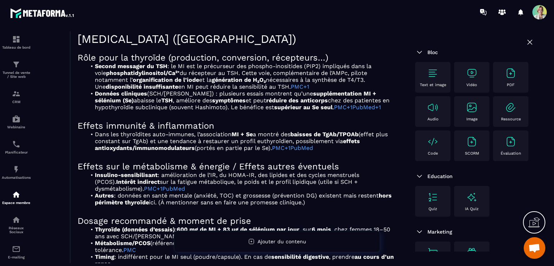
click at [436, 81] on div "Text et image" at bounding box center [432, 77] width 28 height 20
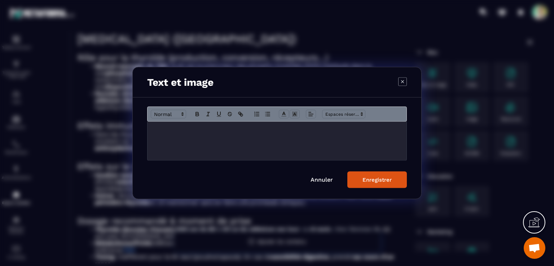
click at [403, 86] on div "Modal window" at bounding box center [402, 82] width 9 height 10
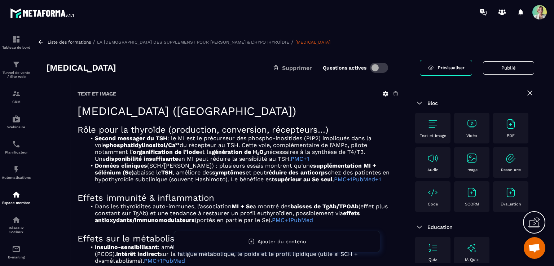
click at [385, 94] on icon at bounding box center [385, 93] width 6 height 6
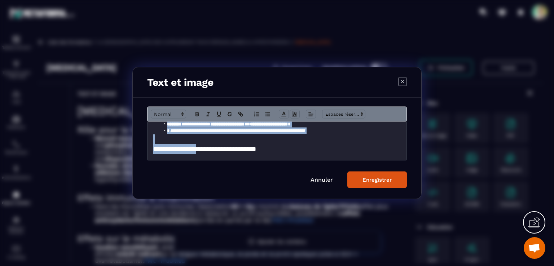
scroll to position [381, 0]
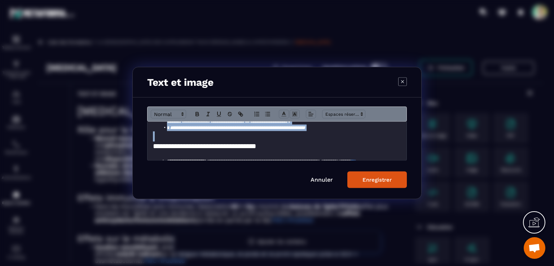
drag, startPoint x: 155, startPoint y: 130, endPoint x: 206, endPoint y: 140, distance: 52.2
click at [206, 140] on div "**********" at bounding box center [276, 141] width 259 height 39
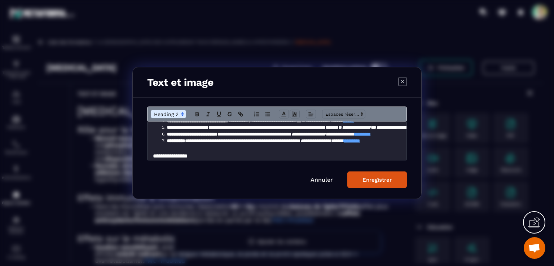
scroll to position [392, 0]
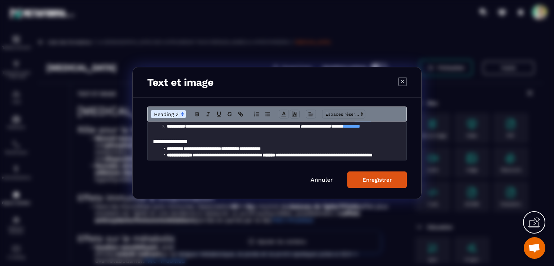
click at [201, 143] on h3 "**********" at bounding box center [274, 142] width 243 height 8
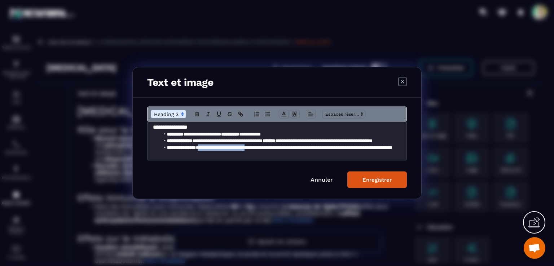
drag, startPoint x: 209, startPoint y: 146, endPoint x: 270, endPoint y: 145, distance: 60.9
click at [270, 145] on li "**********" at bounding box center [278, 147] width 236 height 6
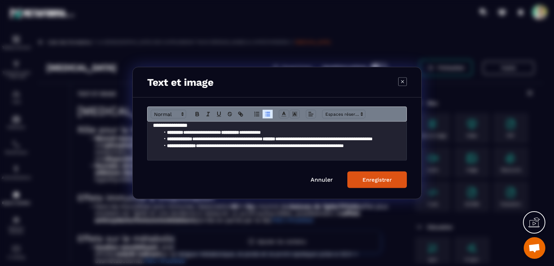
scroll to position [413, 0]
click at [329, 150] on p "Modal window" at bounding box center [277, 152] width 248 height 6
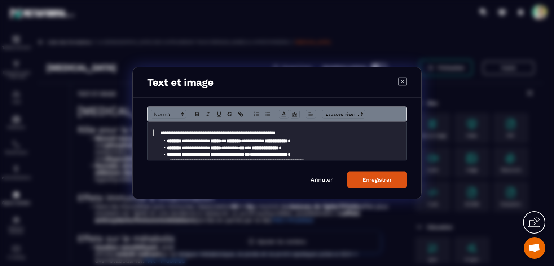
scroll to position [437, 0]
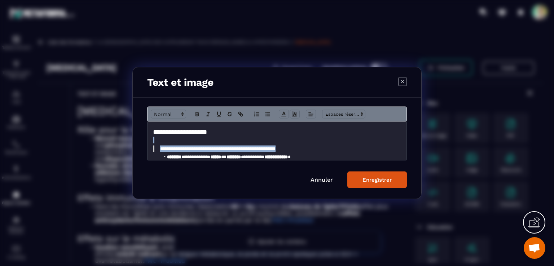
drag, startPoint x: 302, startPoint y: 146, endPoint x: 202, endPoint y: 143, distance: 100.6
click at [202, 143] on div "**********" at bounding box center [276, 141] width 259 height 39
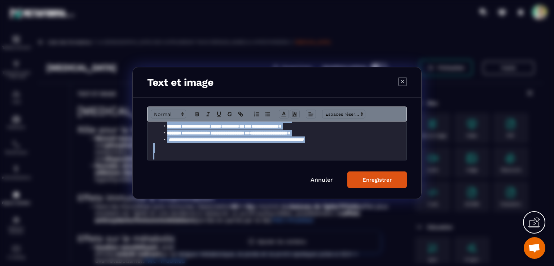
scroll to position [473, 0]
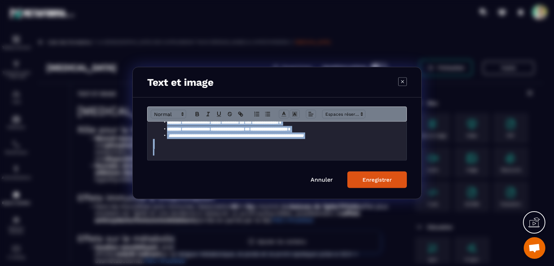
drag, startPoint x: 152, startPoint y: 130, endPoint x: 327, endPoint y: 153, distance: 176.0
click at [327, 153] on div "**********" at bounding box center [276, 141] width 259 height 39
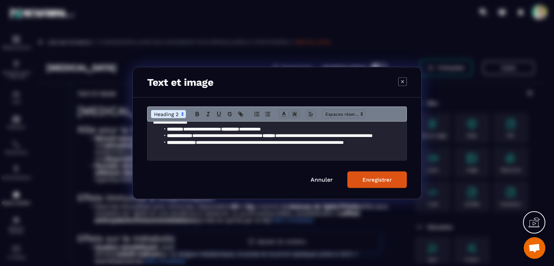
scroll to position [407, 0]
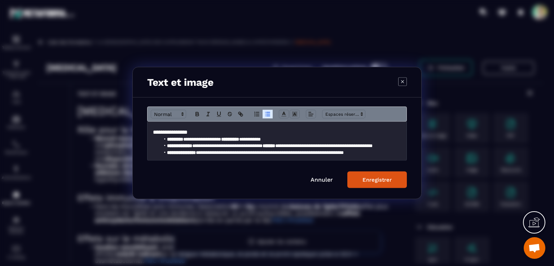
click at [362, 181] on button "Enregistrer" at bounding box center [376, 180] width 59 height 17
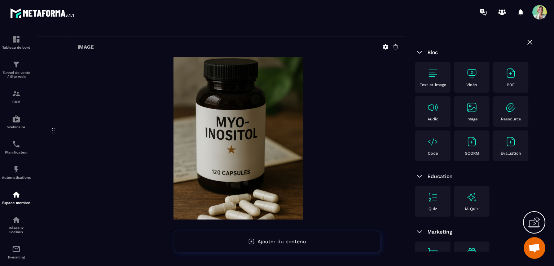
scroll to position [705, 0]
click at [428, 83] on p "Text et image" at bounding box center [432, 85] width 26 height 5
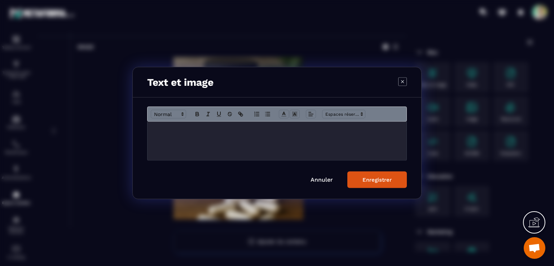
click at [219, 137] on div "Modal window" at bounding box center [276, 141] width 259 height 39
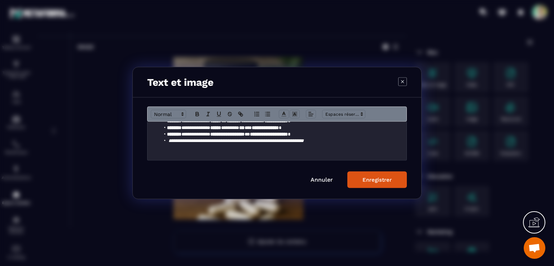
scroll to position [0, 0]
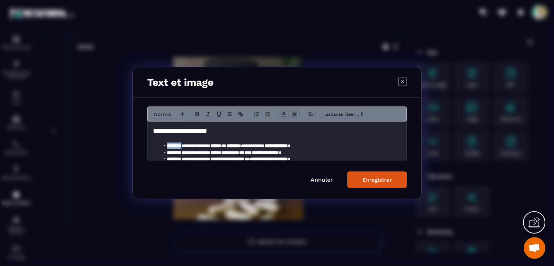
drag, startPoint x: 167, startPoint y: 144, endPoint x: 187, endPoint y: 144, distance: 20.2
click at [181, 144] on strong "********" at bounding box center [174, 145] width 14 height 5
click at [232, 145] on strong "******" at bounding box center [226, 145] width 11 height 5
drag, startPoint x: 255, startPoint y: 177, endPoint x: 271, endPoint y: 142, distance: 38.9
click at [271, 142] on p "Modal window" at bounding box center [277, 139] width 248 height 6
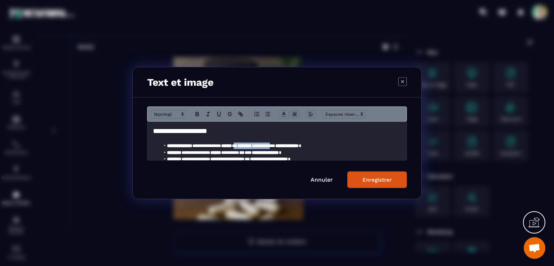
drag, startPoint x: 257, startPoint y: 145, endPoint x: 299, endPoint y: 143, distance: 42.2
click at [299, 143] on li "**********" at bounding box center [278, 146] width 236 height 6
click at [252, 148] on strong "********" at bounding box center [244, 145] width 14 height 5
click at [256, 145] on li "**********" at bounding box center [278, 146] width 236 height 6
drag, startPoint x: 379, startPoint y: 145, endPoint x: 336, endPoint y: 145, distance: 42.5
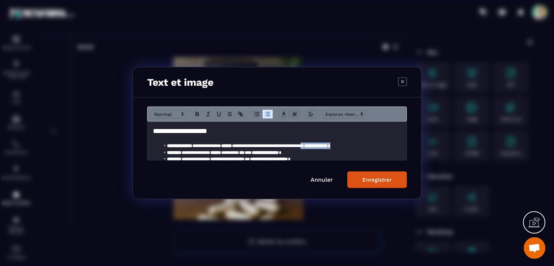
click at [336, 145] on li "**********" at bounding box center [278, 146] width 236 height 6
click at [332, 146] on li "**********" at bounding box center [278, 146] width 236 height 6
click at [359, 147] on li "**********" at bounding box center [278, 146] width 236 height 6
click at [354, 155] on li "**********" at bounding box center [278, 152] width 236 height 6
click at [385, 146] on li "**********" at bounding box center [278, 146] width 236 height 6
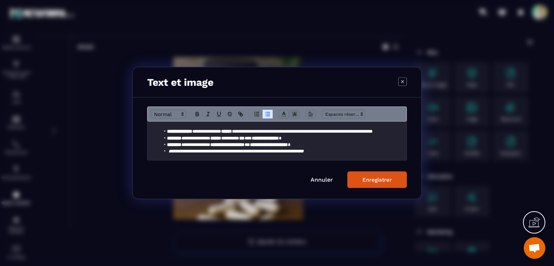
scroll to position [14, 0]
drag, startPoint x: 167, startPoint y: 138, endPoint x: 189, endPoint y: 138, distance: 21.6
click at [189, 138] on li "**********" at bounding box center [278, 138] width 236 height 6
drag, startPoint x: 167, startPoint y: 144, endPoint x: 188, endPoint y: 146, distance: 21.3
click at [181, 146] on strong "********" at bounding box center [174, 144] width 14 height 5
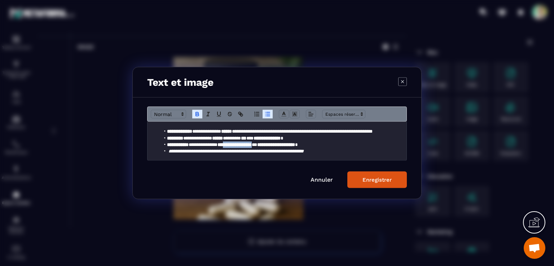
drag, startPoint x: 284, startPoint y: 147, endPoint x: 241, endPoint y: 146, distance: 42.5
click at [241, 146] on li "**********" at bounding box center [278, 145] width 236 height 6
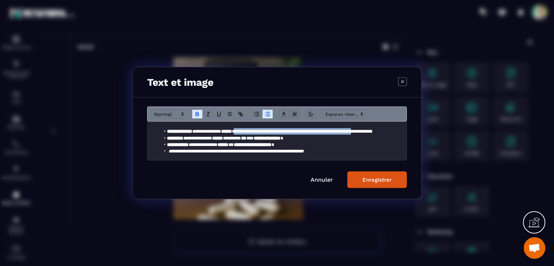
scroll to position [14, 23]
drag, startPoint x: 256, startPoint y: 131, endPoint x: 405, endPoint y: 130, distance: 148.5
click at [405, 130] on div "**********" at bounding box center [276, 141] width 259 height 39
copy li "**********"
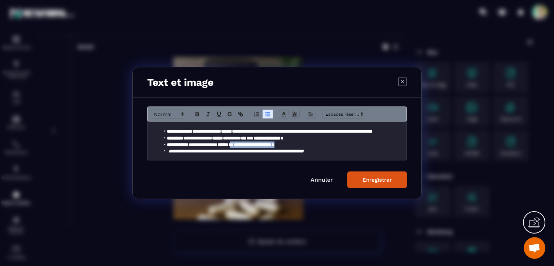
drag, startPoint x: 289, startPoint y: 145, endPoint x: 228, endPoint y: 144, distance: 61.6
click at [228, 144] on li "**********" at bounding box center [278, 145] width 236 height 6
drag, startPoint x: 288, startPoint y: 142, endPoint x: 408, endPoint y: 146, distance: 120.1
click at [408, 146] on div "**********" at bounding box center [277, 148] width 288 height 101
click at [390, 147] on li "**********" at bounding box center [278, 145] width 236 height 6
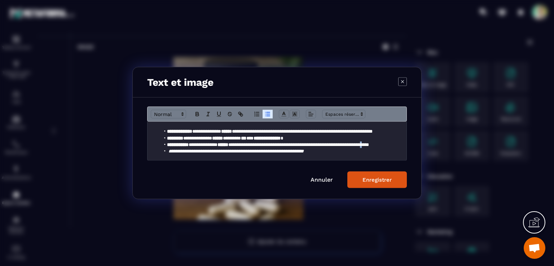
click at [384, 144] on li "**********" at bounding box center [278, 145] width 236 height 6
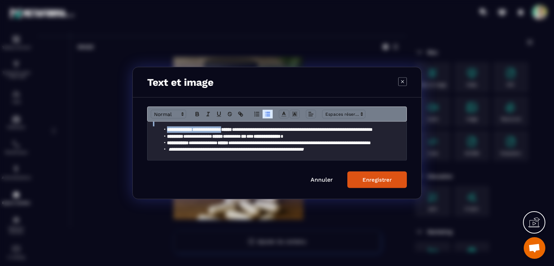
scroll to position [0, 23]
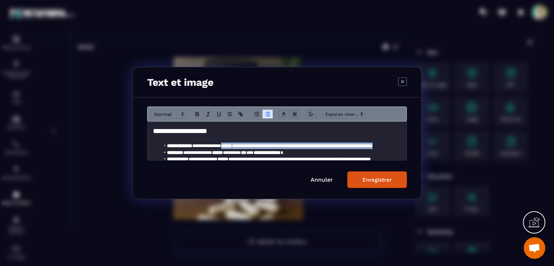
drag, startPoint x: 213, startPoint y: 129, endPoint x: 403, endPoint y: 145, distance: 190.2
click at [403, 145] on div "**********" at bounding box center [276, 141] width 259 height 39
copy li "**********"
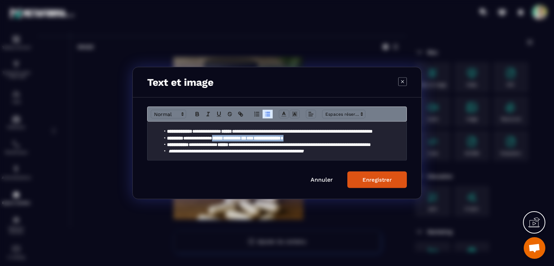
drag, startPoint x: 298, startPoint y: 139, endPoint x: 204, endPoint y: 139, distance: 94.8
click at [204, 139] on li "**********" at bounding box center [278, 138] width 236 height 6
click at [245, 137] on li "**********" at bounding box center [278, 138] width 236 height 6
drag, startPoint x: 238, startPoint y: 129, endPoint x: 253, endPoint y: 130, distance: 15.2
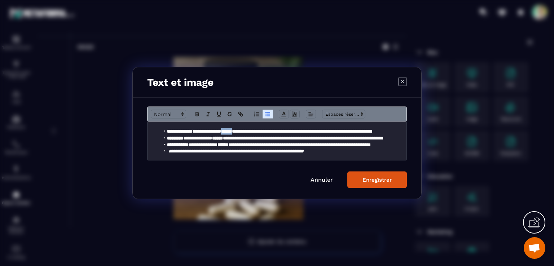
click at [232, 130] on strong "******" at bounding box center [226, 131] width 11 height 5
click at [269, 138] on li "**********" at bounding box center [278, 138] width 236 height 6
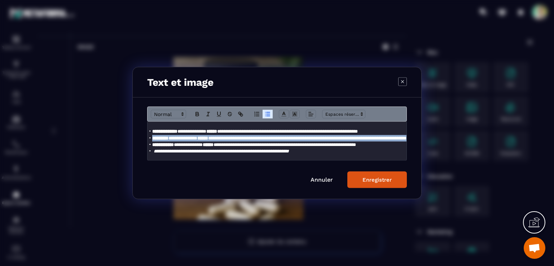
drag, startPoint x: 167, startPoint y: 137, endPoint x: 403, endPoint y: 135, distance: 235.7
click at [403, 135] on div "**********" at bounding box center [276, 141] width 259 height 39
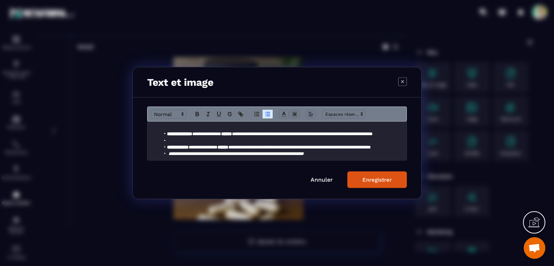
scroll to position [0, 0]
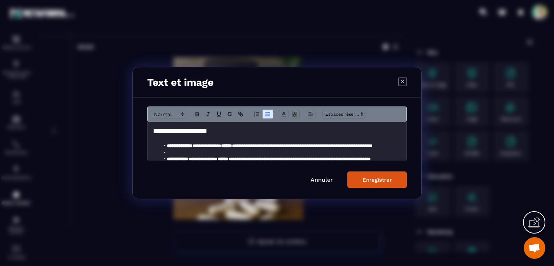
click at [179, 148] on strong "**********" at bounding box center [179, 145] width 25 height 5
click at [177, 150] on li "Modal window" at bounding box center [278, 152] width 236 height 6
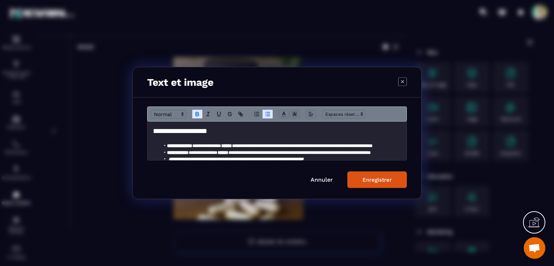
scroll to position [28, 0]
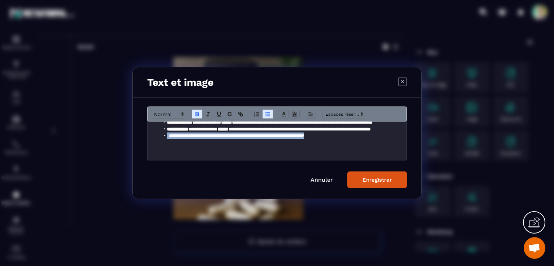
drag, startPoint x: 337, startPoint y: 132, endPoint x: 162, endPoint y: 132, distance: 175.1
click at [162, 133] on li "**********" at bounding box center [278, 136] width 236 height 6
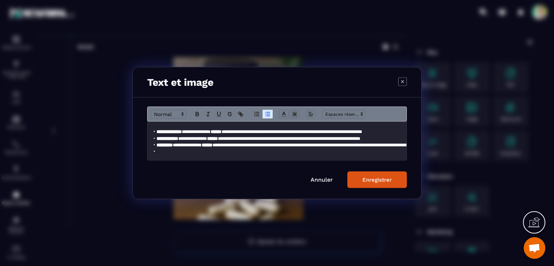
scroll to position [14, 0]
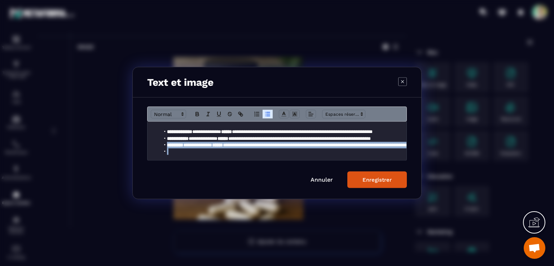
drag, startPoint x: 170, startPoint y: 152, endPoint x: 164, endPoint y: 146, distance: 8.7
click at [164, 146] on ul "**********" at bounding box center [277, 142] width 248 height 27
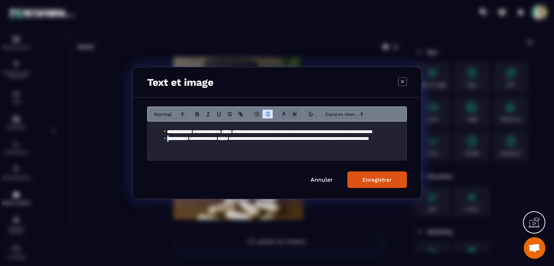
scroll to position [14, 16]
drag, startPoint x: 149, startPoint y: 139, endPoint x: 176, endPoint y: 137, distance: 27.4
click at [176, 137] on strong "**********" at bounding box center [178, 138] width 22 height 5
click at [199, 150] on h2 "Modal window" at bounding box center [277, 147] width 248 height 10
click at [370, 182] on div "Enregistrer" at bounding box center [376, 180] width 29 height 6
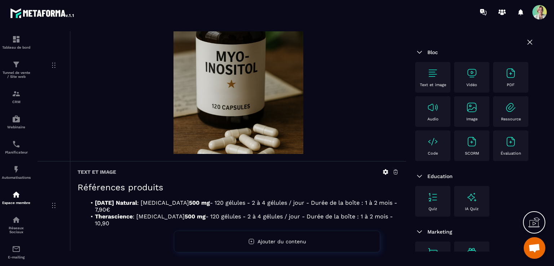
scroll to position [796, 0]
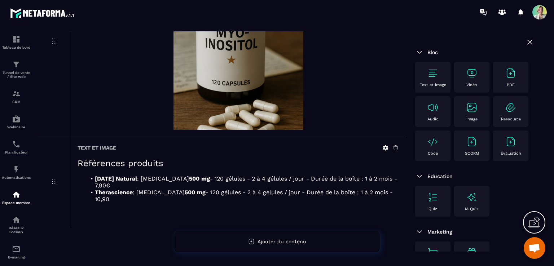
click at [457, 121] on div "Image" at bounding box center [471, 112] width 28 height 20
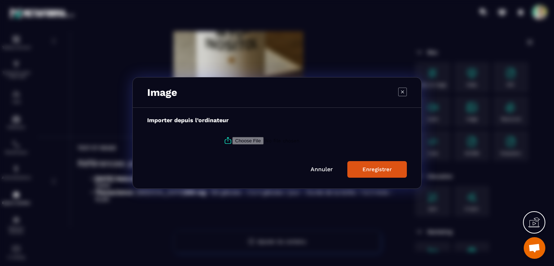
click at [225, 140] on icon "Modal window" at bounding box center [227, 140] width 9 height 9
click at [232, 140] on input "Modal window" at bounding box center [281, 141] width 98 height 8
type input "**********"
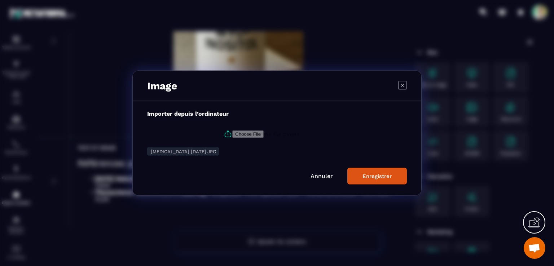
click at [373, 176] on div "Enregistrer" at bounding box center [376, 176] width 29 height 6
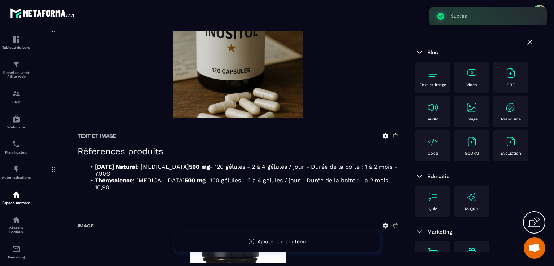
click at [457, 121] on div "Image" at bounding box center [471, 112] width 28 height 20
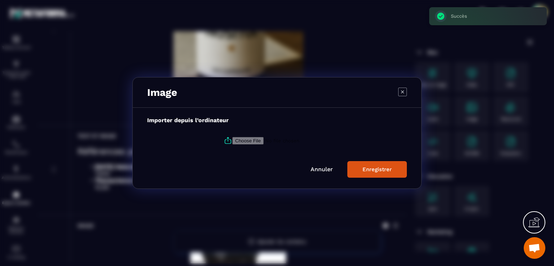
click at [259, 140] on input "Modal window" at bounding box center [281, 141] width 98 height 8
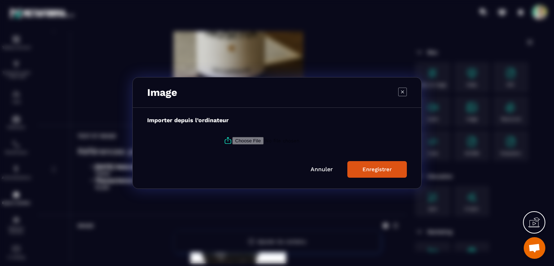
type input "**********"
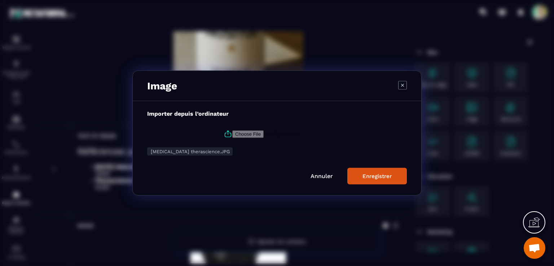
click at [372, 179] on div "Enregistrer" at bounding box center [376, 176] width 29 height 6
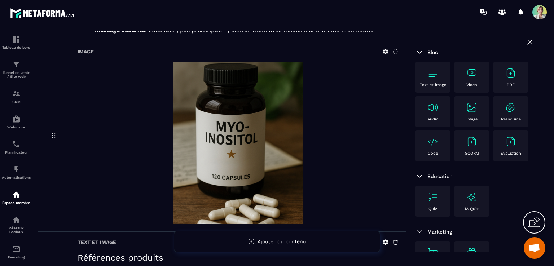
scroll to position [672, 0]
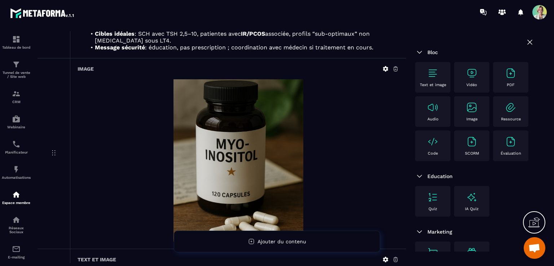
click at [396, 72] on icon at bounding box center [395, 69] width 6 height 6
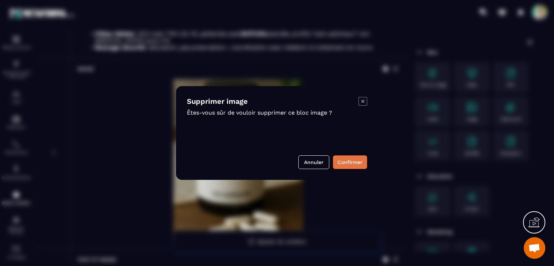
click at [345, 162] on button "Confirmer" at bounding box center [350, 162] width 34 height 14
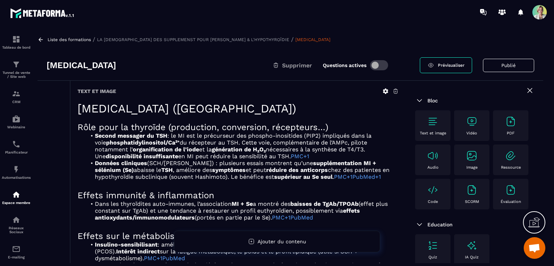
scroll to position [0, 0]
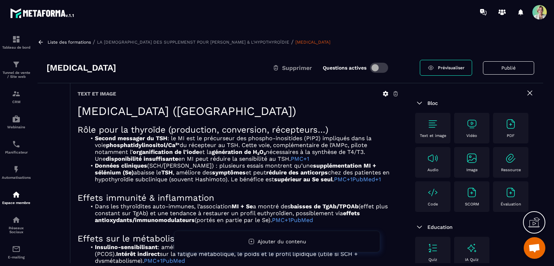
click at [510, 69] on button "Publié" at bounding box center [508, 67] width 51 height 13
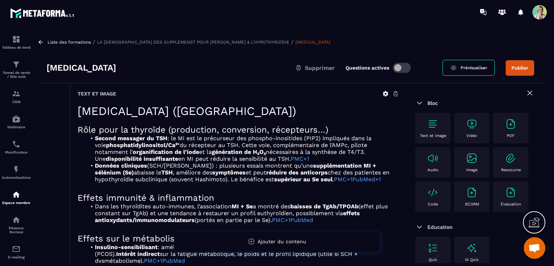
click at [519, 69] on button "Publier" at bounding box center [519, 67] width 28 height 15
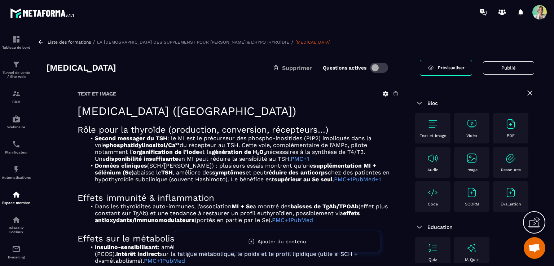
click at [450, 67] on span "Prévisualiser" at bounding box center [451, 67] width 27 height 5
click at [386, 94] on icon at bounding box center [385, 93] width 6 height 6
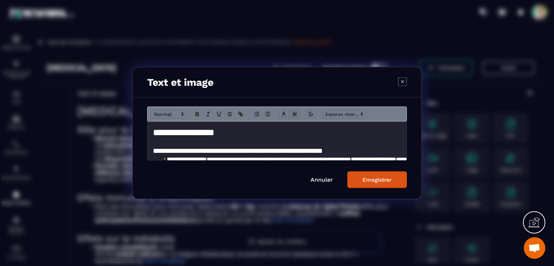
click at [403, 81] on icon "Modal window" at bounding box center [402, 81] width 3 height 3
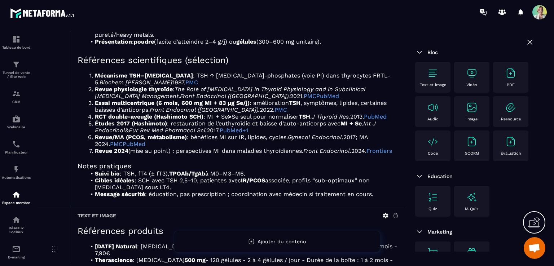
scroll to position [649, 0]
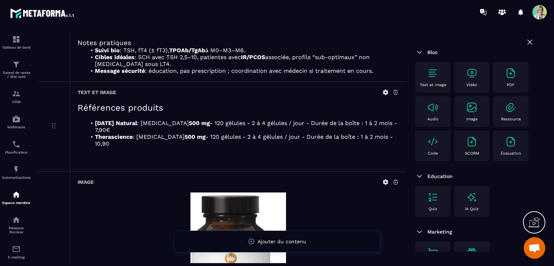
click at [387, 95] on icon at bounding box center [385, 92] width 5 height 5
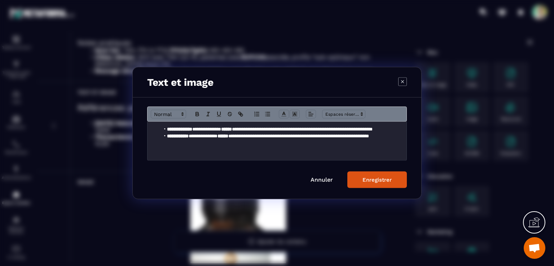
scroll to position [22, 23]
drag, startPoint x: 396, startPoint y: 132, endPoint x: 396, endPoint y: 143, distance: 11.5
click at [396, 132] on div "**********" at bounding box center [276, 141] width 259 height 39
click at [391, 183] on button "Enregistrer" at bounding box center [376, 180] width 59 height 17
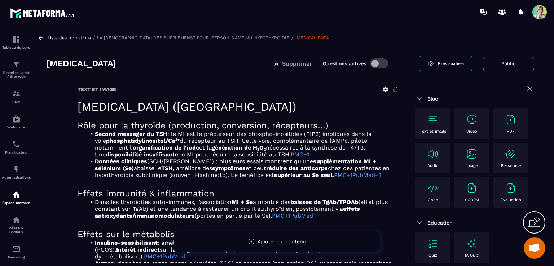
scroll to position [0, 0]
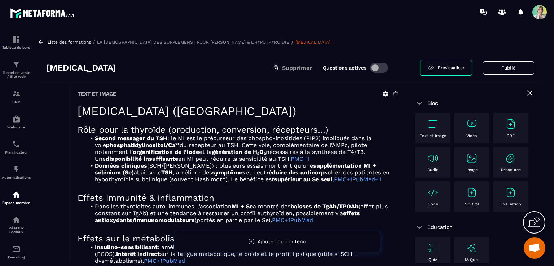
click at [385, 93] on icon at bounding box center [385, 93] width 6 height 6
